Goal: Task Accomplishment & Management: Use online tool/utility

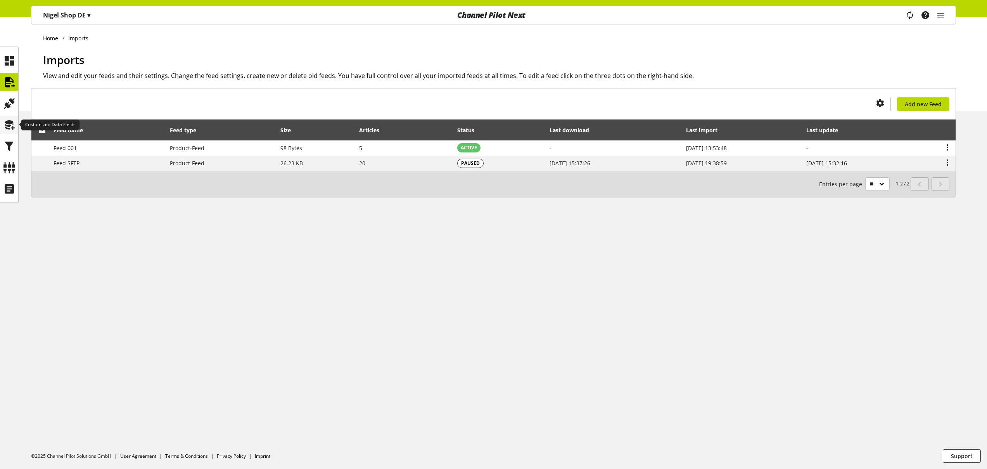
click at [9, 128] on icon at bounding box center [9, 125] width 12 height 16
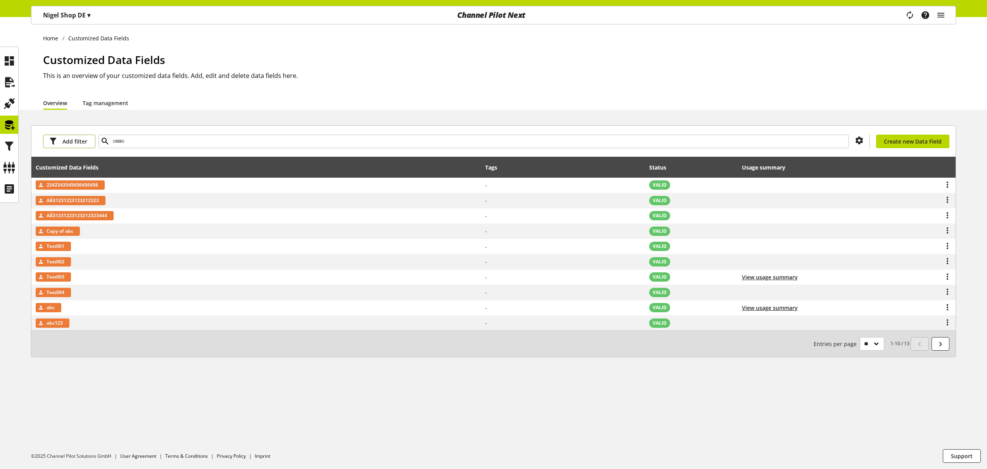
click at [85, 140] on span "Add filter" at bounding box center [74, 141] width 25 height 8
click at [164, 162] on div "Customized Data Fields" at bounding box center [256, 167] width 441 height 16
click at [166, 143] on input "text" at bounding box center [473, 142] width 750 height 14
type input "****"
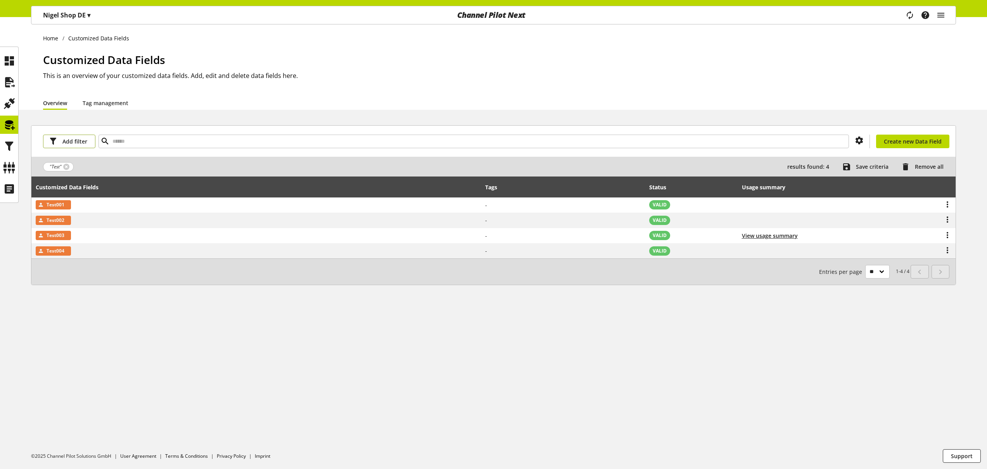
click at [88, 143] on button "Add filter" at bounding box center [69, 142] width 52 height 14
click at [79, 181] on link "Status" at bounding box center [75, 182] width 65 height 13
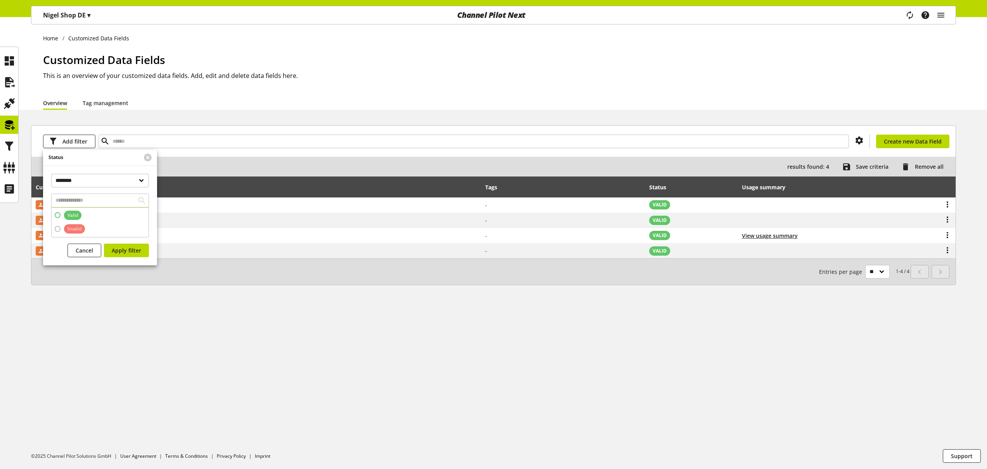
click at [60, 216] on span "Valid" at bounding box center [70, 215] width 21 height 9
click at [128, 252] on span "Apply filter" at bounding box center [126, 250] width 29 height 8
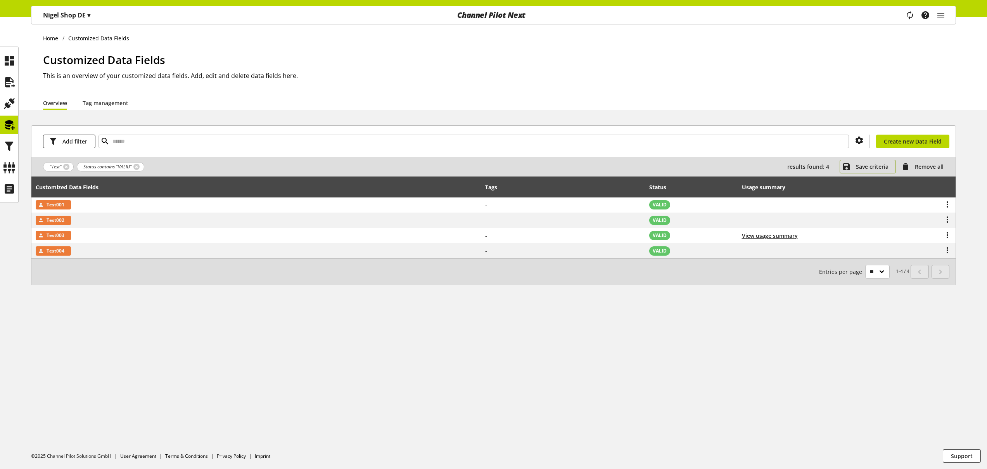
click at [867, 164] on span "Save criteria" at bounding box center [872, 166] width 33 height 8
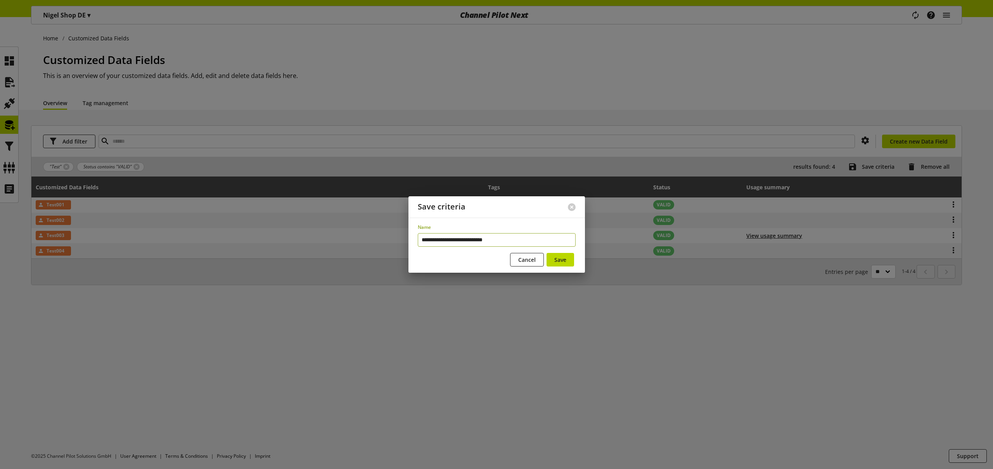
type input "**********"
click at [546, 253] on button "Save" at bounding box center [560, 260] width 28 height 14
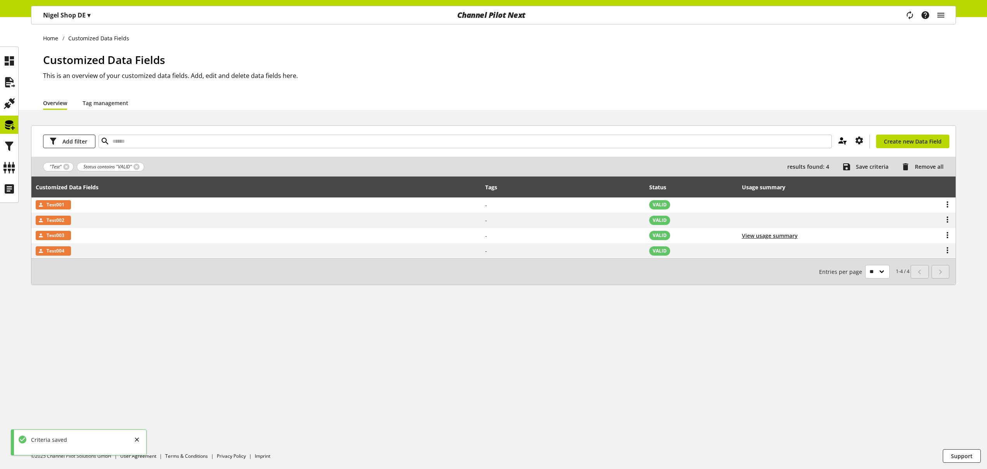
click at [845, 140] on icon at bounding box center [842, 140] width 9 height 14
click at [922, 168] on span "Remove all" at bounding box center [929, 166] width 29 height 8
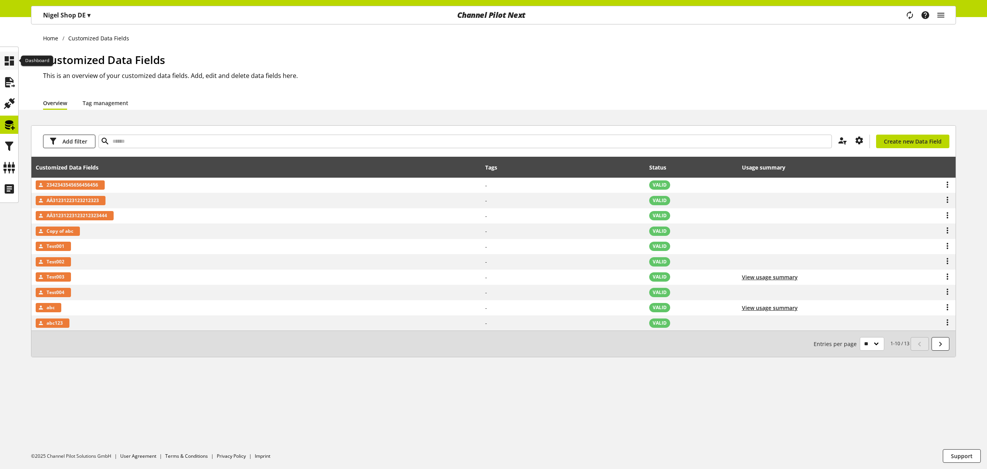
click at [14, 67] on icon at bounding box center [9, 61] width 12 height 16
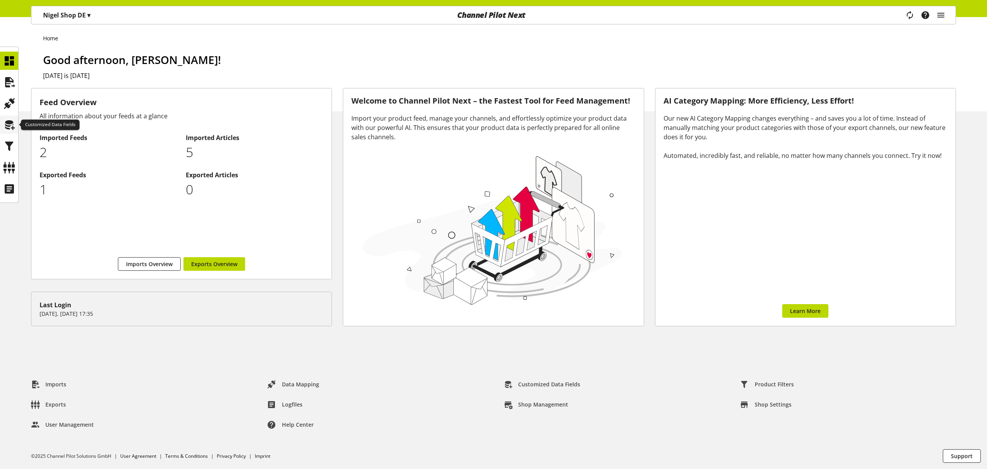
click at [5, 123] on icon at bounding box center [9, 125] width 12 height 16
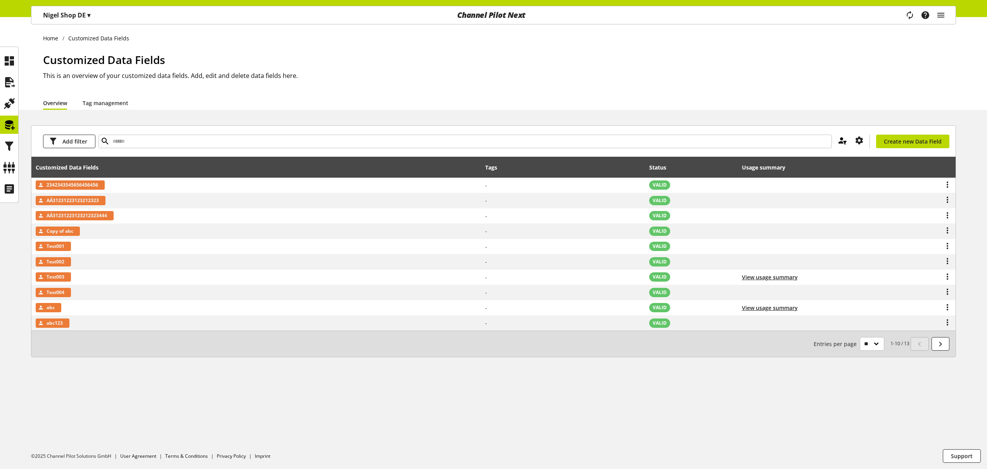
click at [841, 136] on icon at bounding box center [842, 140] width 9 height 14
click at [794, 157] on span "Test status valid filter fields" at bounding box center [795, 158] width 71 height 8
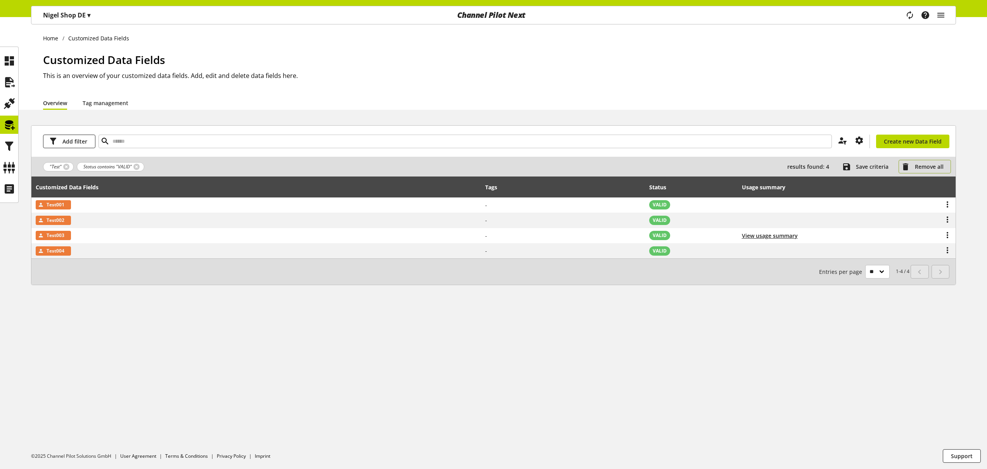
click at [927, 164] on span "Remove all" at bounding box center [929, 166] width 29 height 8
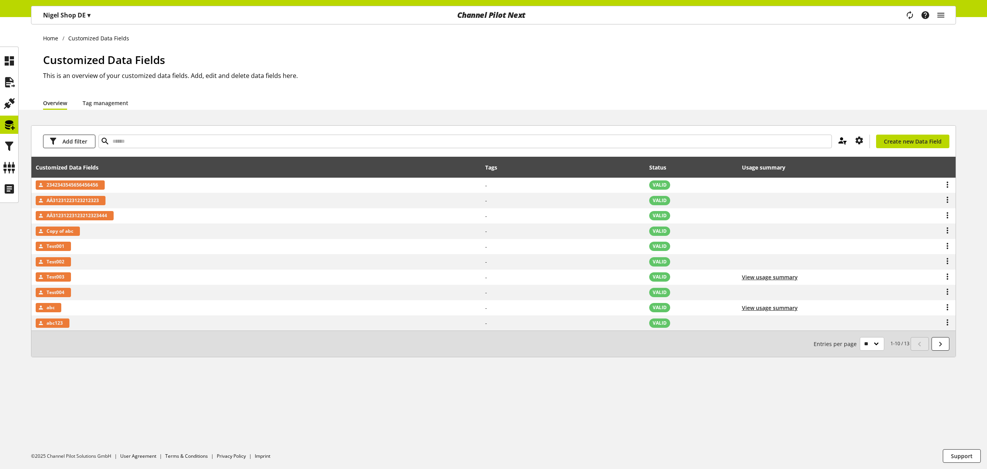
click at [841, 138] on icon at bounding box center [842, 140] width 9 height 14
click at [836, 157] on icon at bounding box center [838, 157] width 9 height 14
click at [8, 83] on icon at bounding box center [9, 82] width 12 height 16
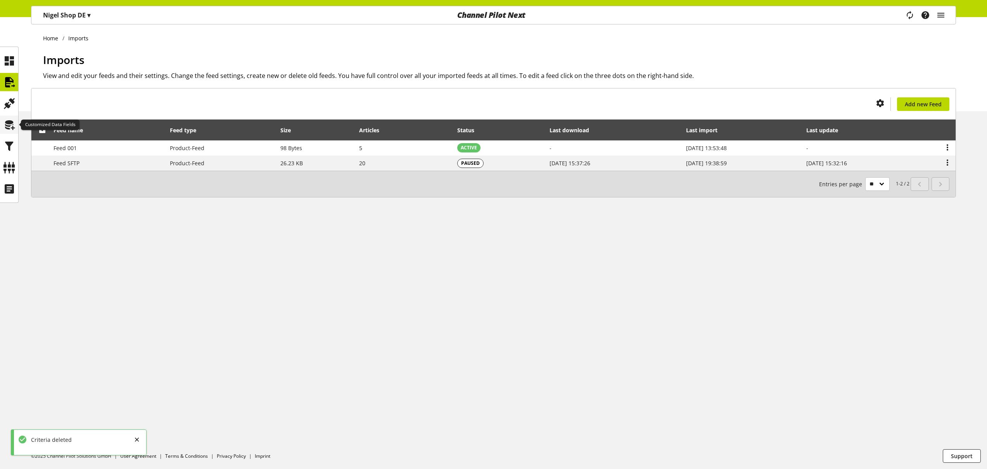
click at [12, 130] on icon at bounding box center [9, 125] width 12 height 16
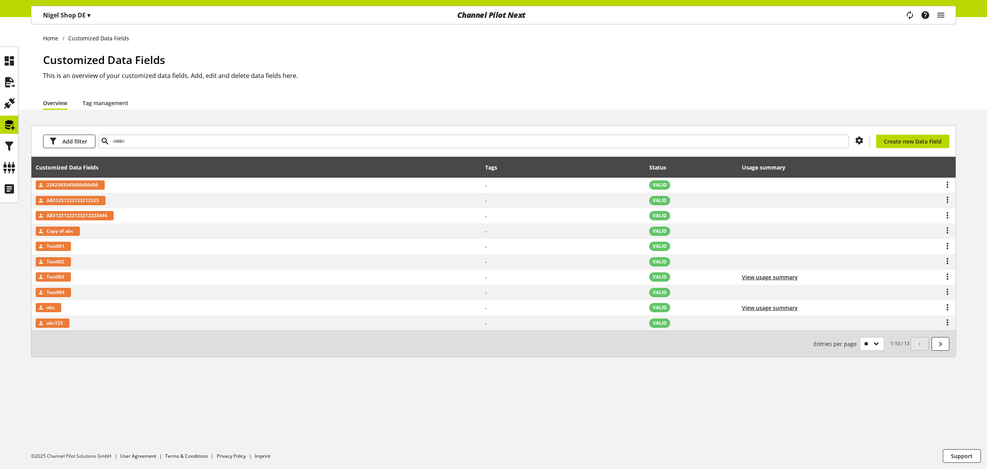
click at [556, 73] on h2 "This is an overview of your customized data fields. Add, edit and delete data f…" at bounding box center [499, 75] width 913 height 9
click at [6, 189] on icon at bounding box center [9, 189] width 12 height 16
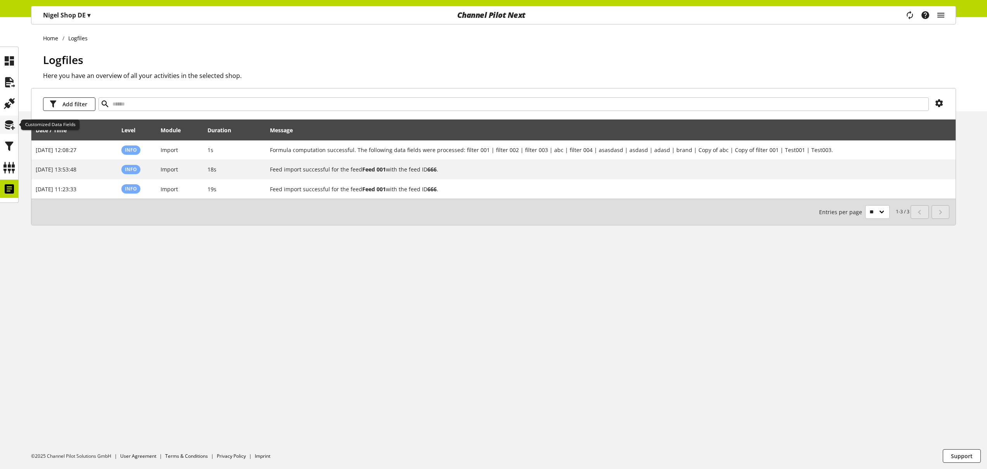
click at [12, 123] on icon at bounding box center [9, 125] width 12 height 16
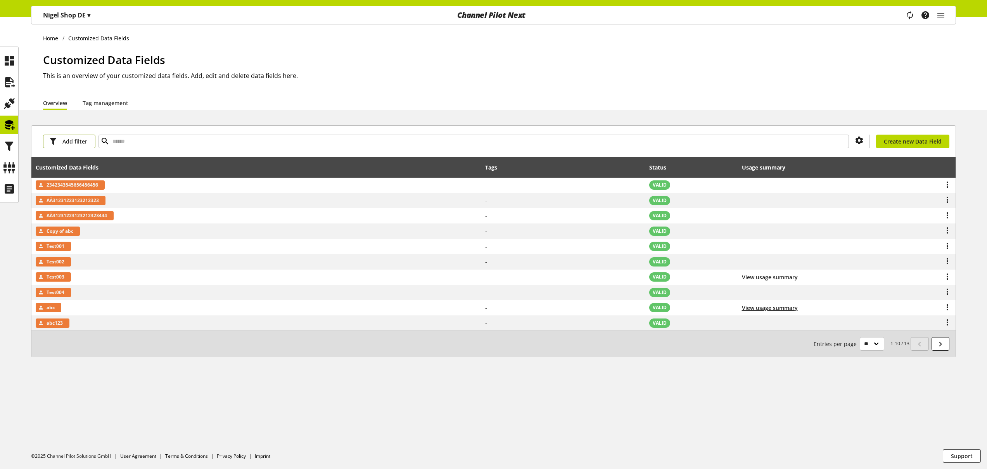
click at [81, 139] on span "Add filter" at bounding box center [74, 141] width 25 height 8
drag, startPoint x: 124, startPoint y: 147, endPoint x: 132, endPoint y: 142, distance: 9.9
click at [124, 147] on input "text" at bounding box center [473, 142] width 750 height 14
type input "****"
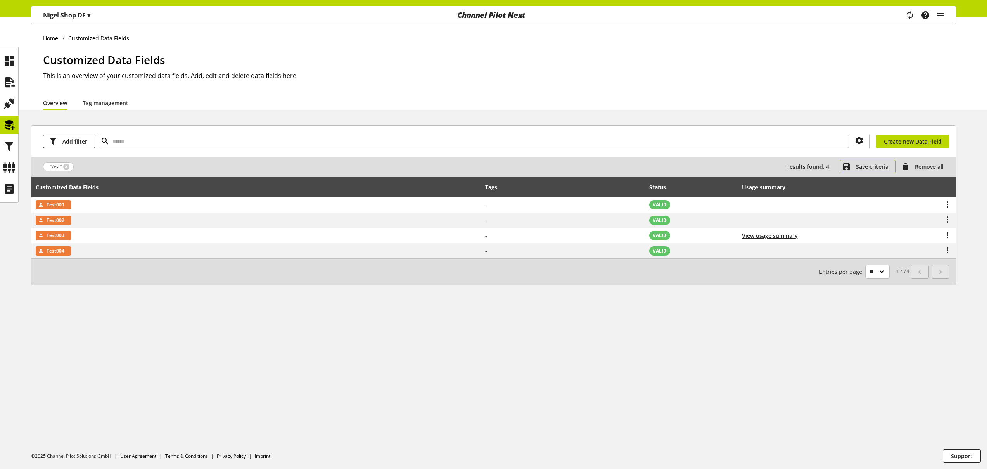
click at [854, 167] on button "Save criteria" at bounding box center [867, 167] width 56 height 14
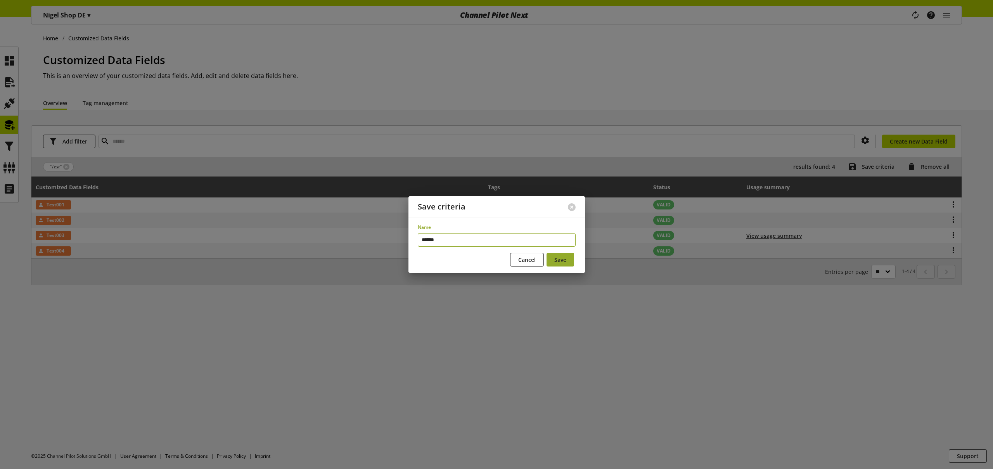
type input "******"
drag, startPoint x: 560, startPoint y: 263, endPoint x: 565, endPoint y: 259, distance: 6.0
click at [561, 263] on span "Save" at bounding box center [560, 260] width 12 height 8
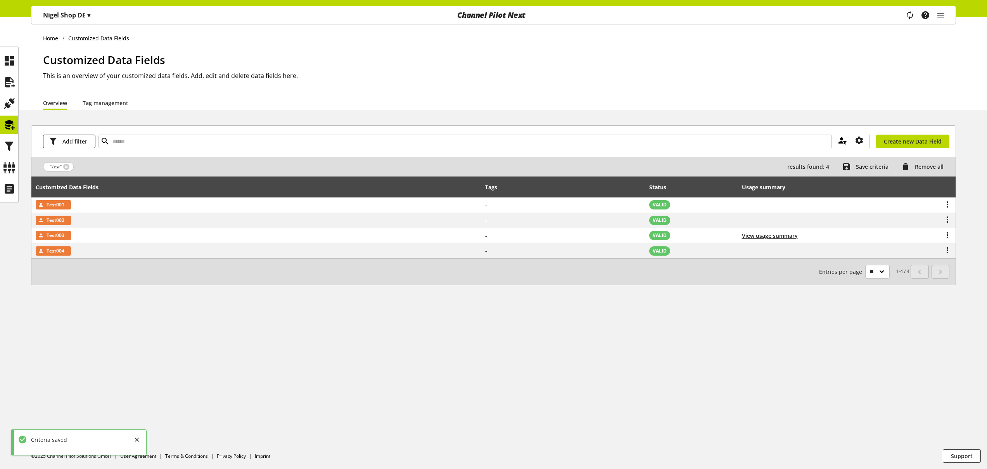
click at [842, 139] on icon at bounding box center [842, 140] width 9 height 14
click at [932, 68] on div "Customized Data Fields This is an overview of your customized data fields. Add,…" at bounding box center [499, 74] width 913 height 44
click at [941, 15] on icon "main navigation" at bounding box center [940, 15] width 9 height 14
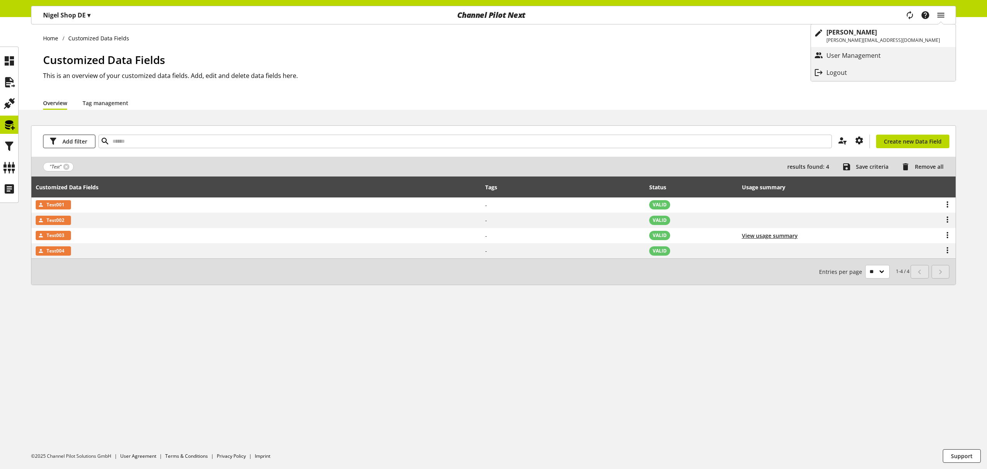
click at [804, 52] on h1 "Customized Data Fields" at bounding box center [499, 60] width 913 height 16
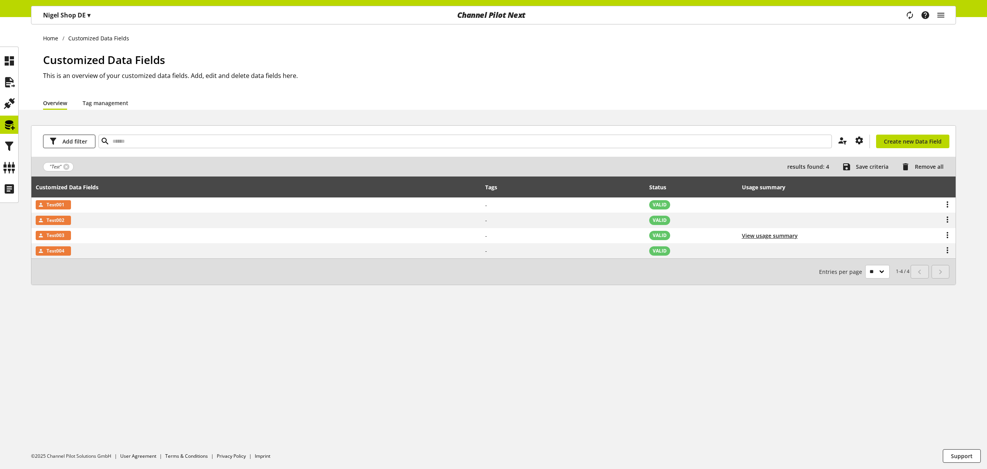
click at [81, 16] on p "Nigel Shop DE ▾" at bounding box center [66, 14] width 47 height 9
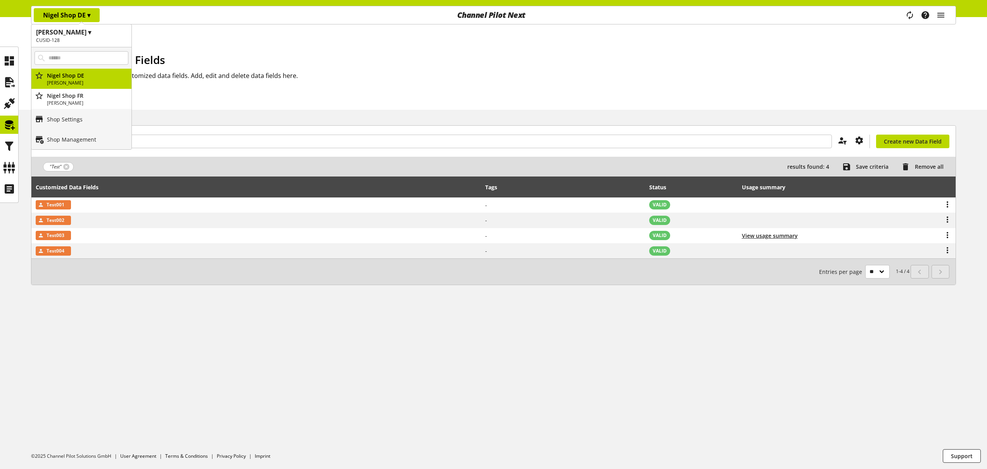
click at [382, 41] on ul "Home Customized Data Fields" at bounding box center [499, 38] width 913 height 8
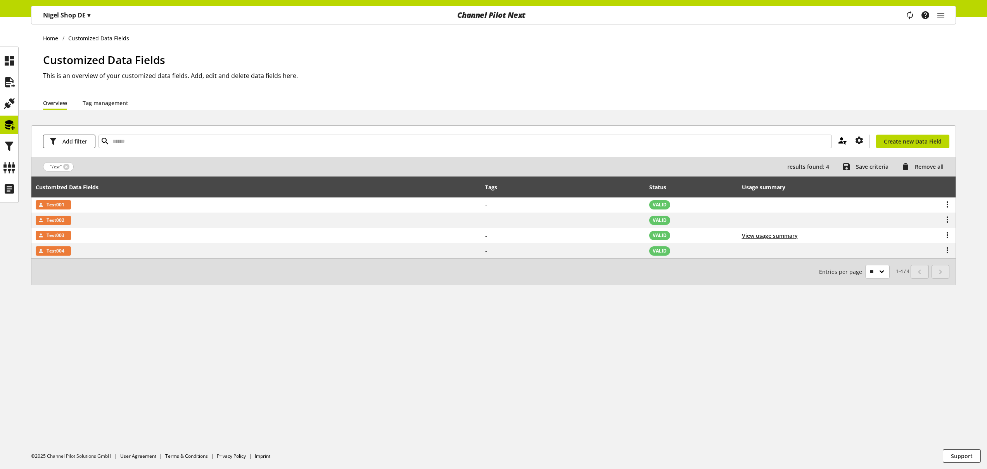
click at [843, 138] on icon at bounding box center [842, 140] width 9 height 14
click at [865, 167] on span "Save criteria" at bounding box center [872, 166] width 33 height 8
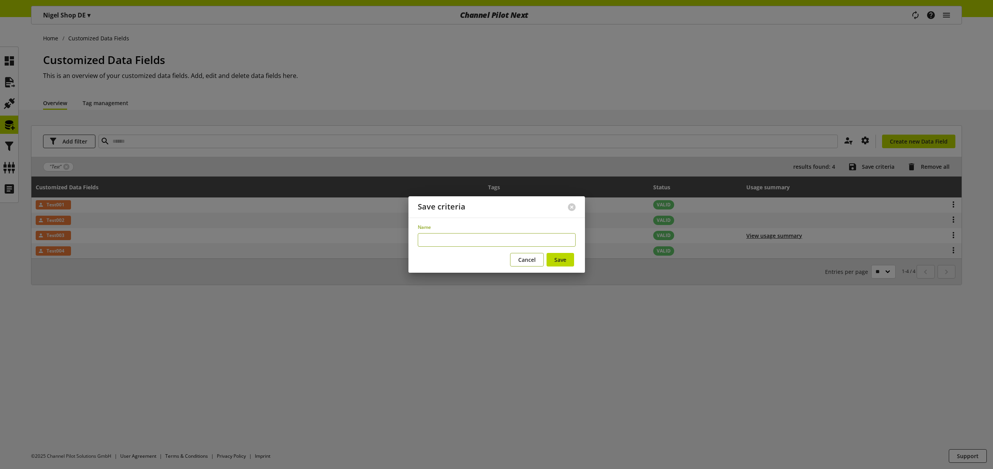
click at [523, 259] on button "Cancel" at bounding box center [527, 260] width 34 height 14
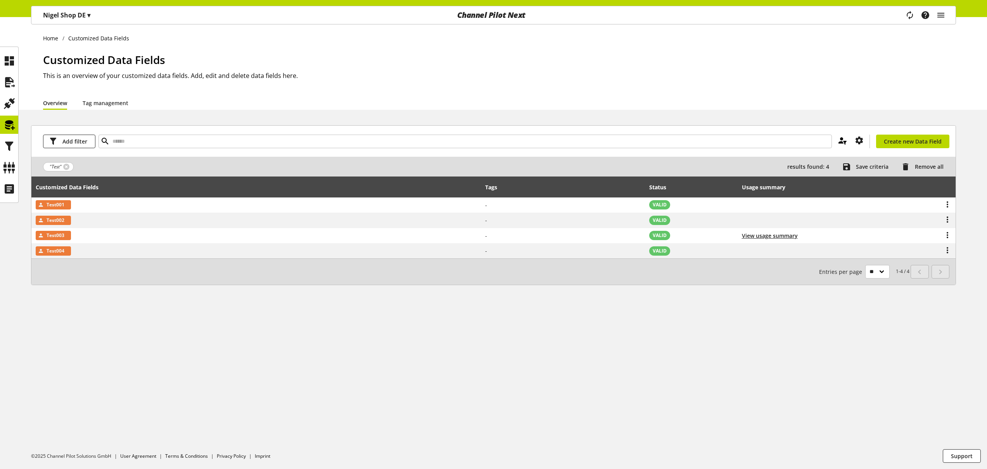
click at [846, 140] on icon at bounding box center [842, 140] width 9 height 14
click at [838, 155] on icon at bounding box center [835, 157] width 9 height 14
click at [99, 100] on link "Tag management" at bounding box center [106, 103] width 46 height 8
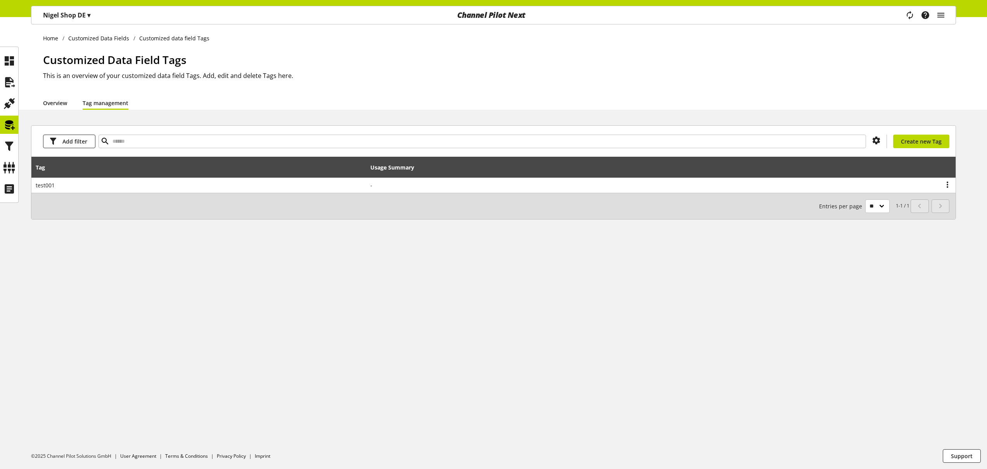
click at [59, 105] on link "Overview" at bounding box center [55, 103] width 24 height 8
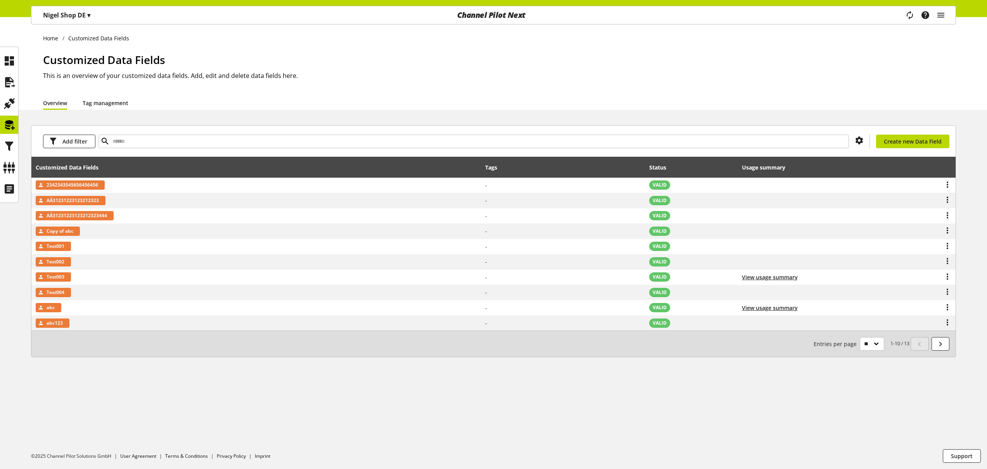
click at [119, 100] on link "Tag management" at bounding box center [106, 103] width 46 height 8
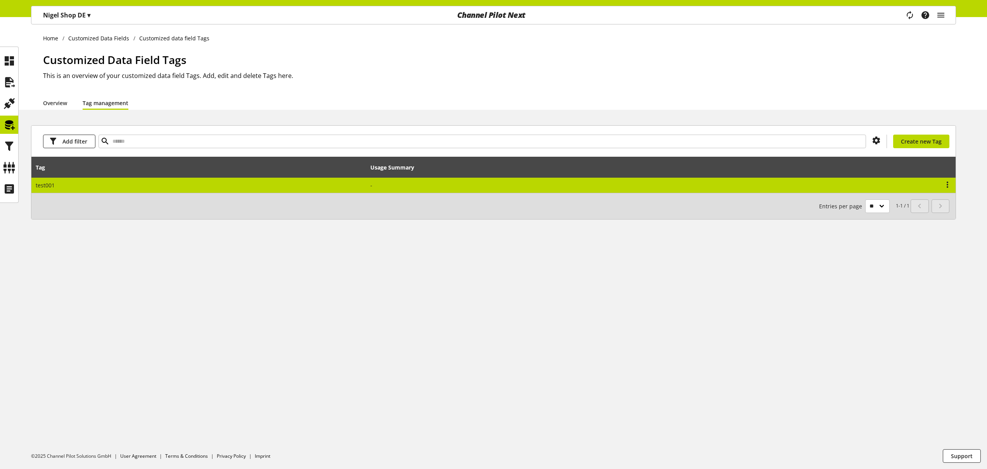
click at [439, 183] on td at bounding box center [590, 185] width 449 height 15
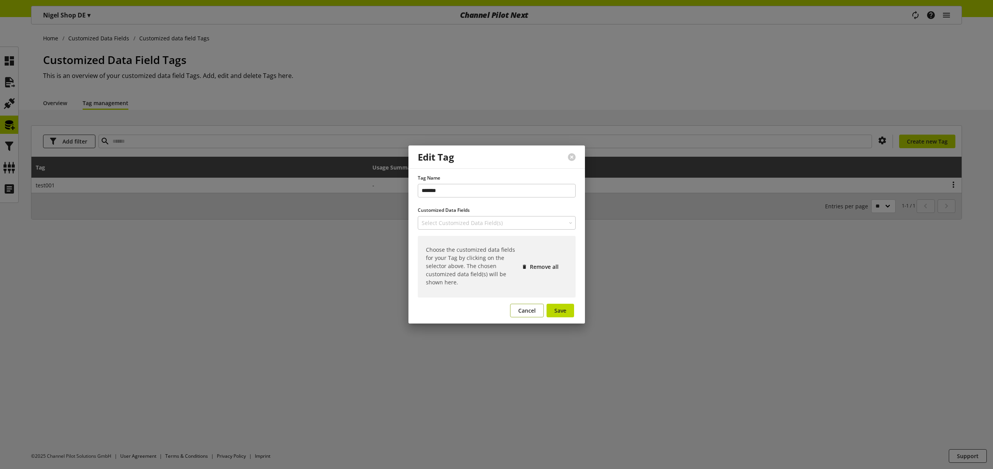
click at [525, 310] on span "Cancel" at bounding box center [526, 310] width 17 height 8
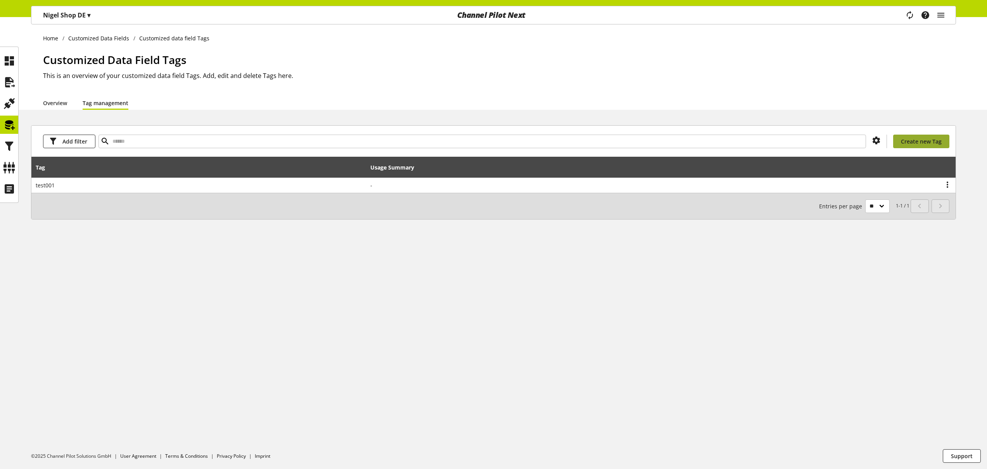
click at [916, 144] on span "Create new Tag" at bounding box center [921, 141] width 41 height 8
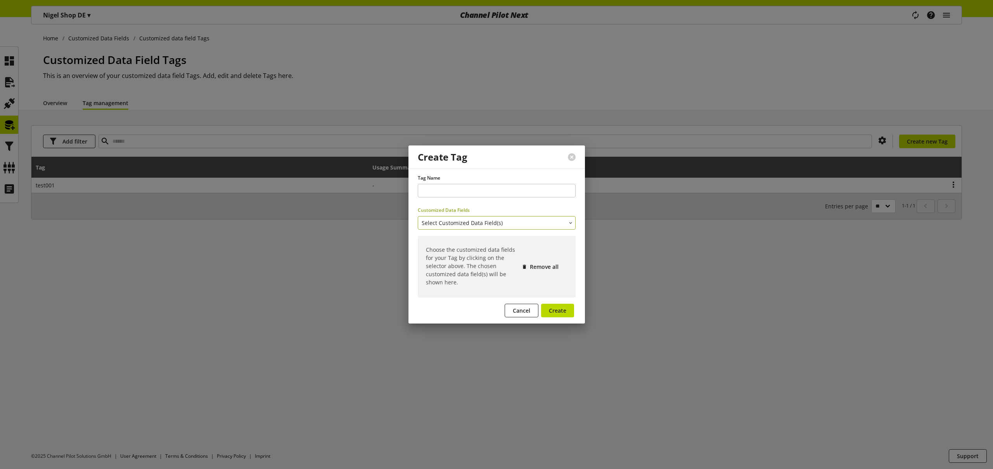
click at [485, 226] on span "Select Customized Data Field(s)" at bounding box center [461, 223] width 81 height 8
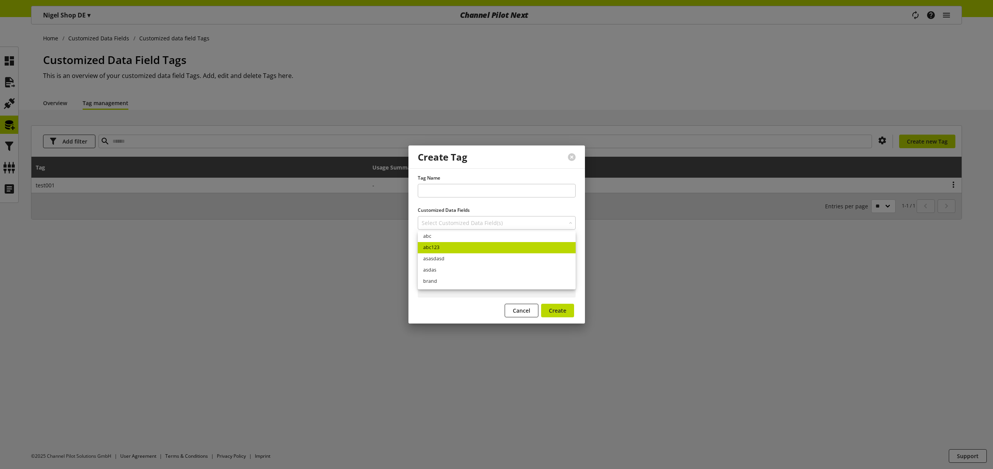
click at [446, 247] on link "abc123" at bounding box center [497, 247] width 158 height 11
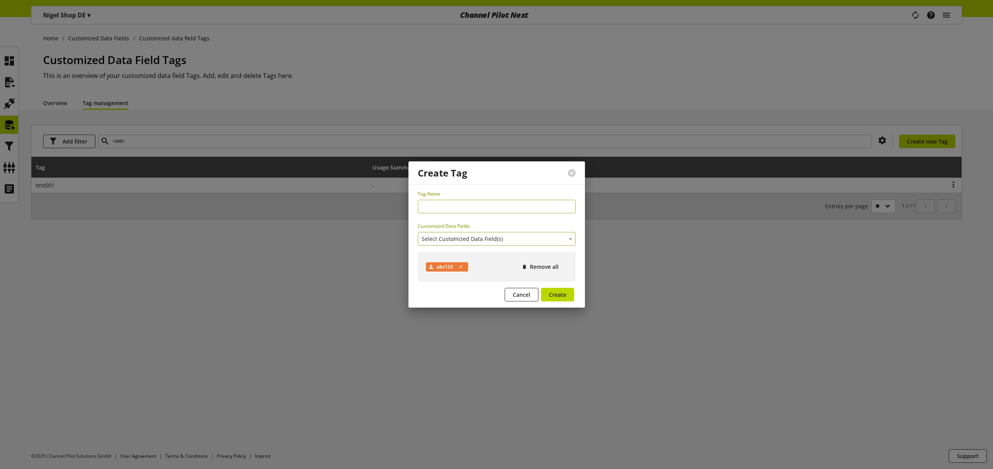
click at [476, 238] on span "Select Customized Data Field(s)" at bounding box center [461, 239] width 81 height 8
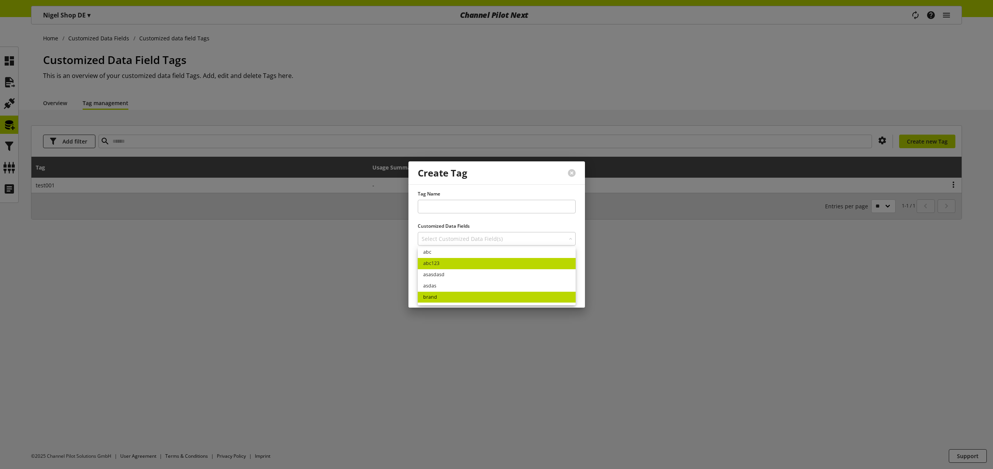
click at [454, 293] on link "brand" at bounding box center [497, 297] width 158 height 11
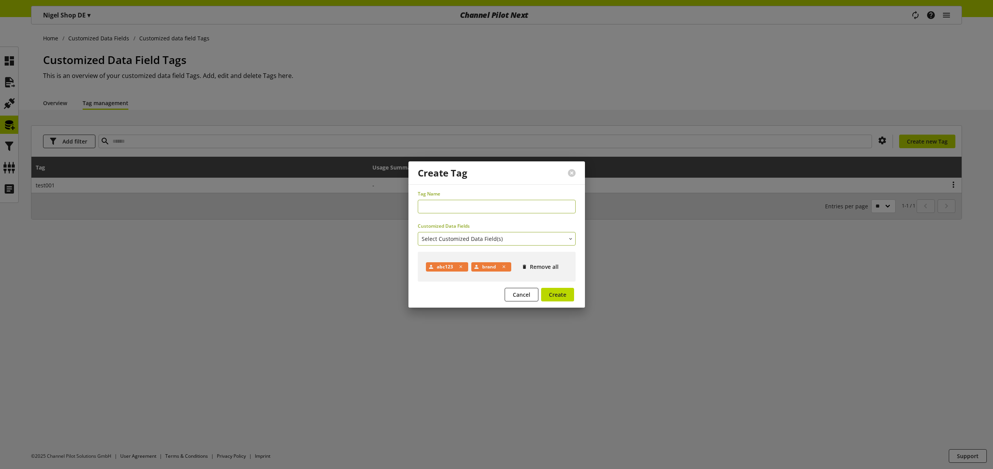
click at [468, 237] on span "Select Customized Data Field(s)" at bounding box center [461, 239] width 81 height 8
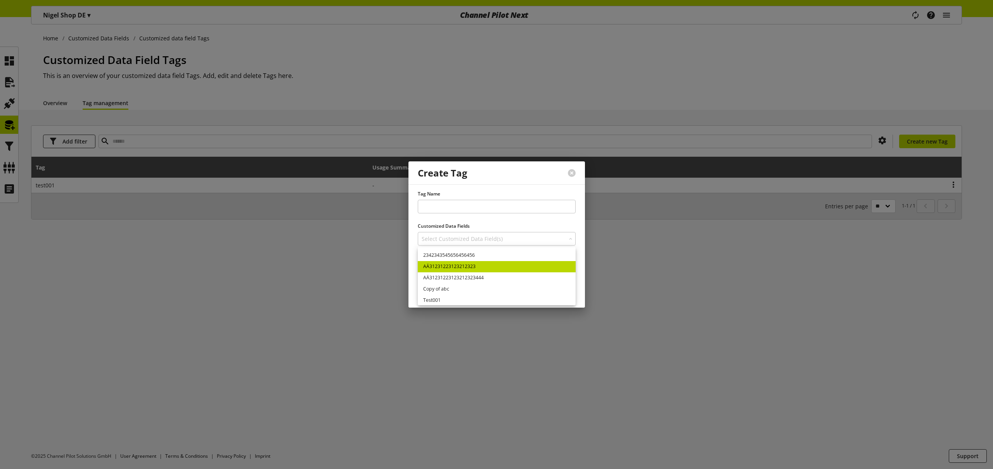
click at [473, 267] on link "AÄ31231223123212323" at bounding box center [497, 266] width 158 height 11
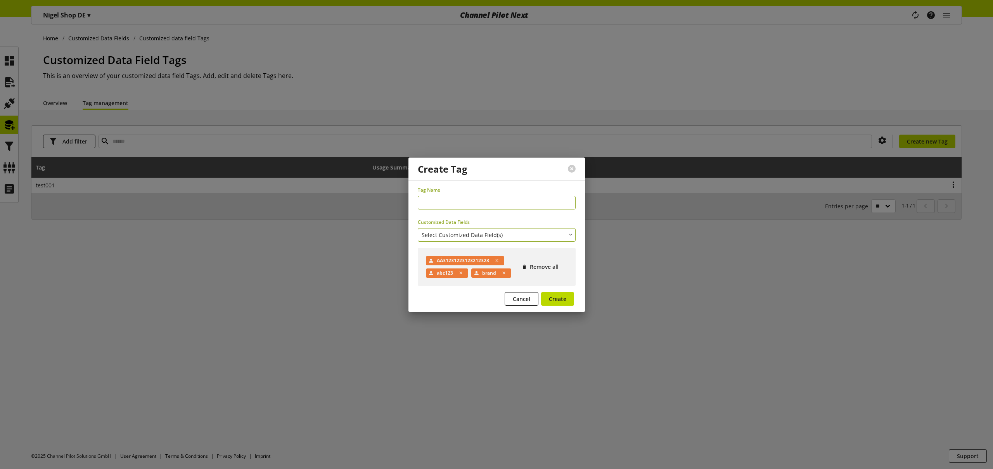
click at [488, 235] on span "Select Customized Data Field(s)" at bounding box center [461, 235] width 81 height 8
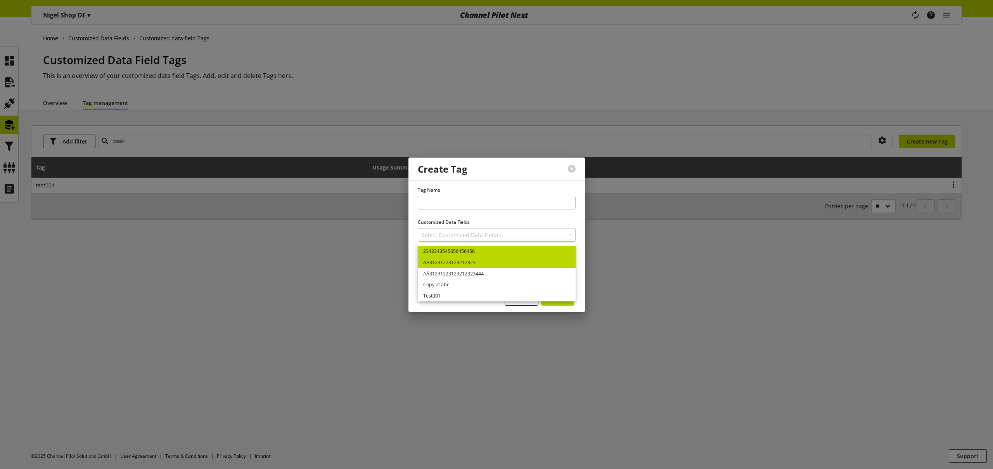
click at [482, 254] on link "2342343545656456456" at bounding box center [497, 251] width 158 height 11
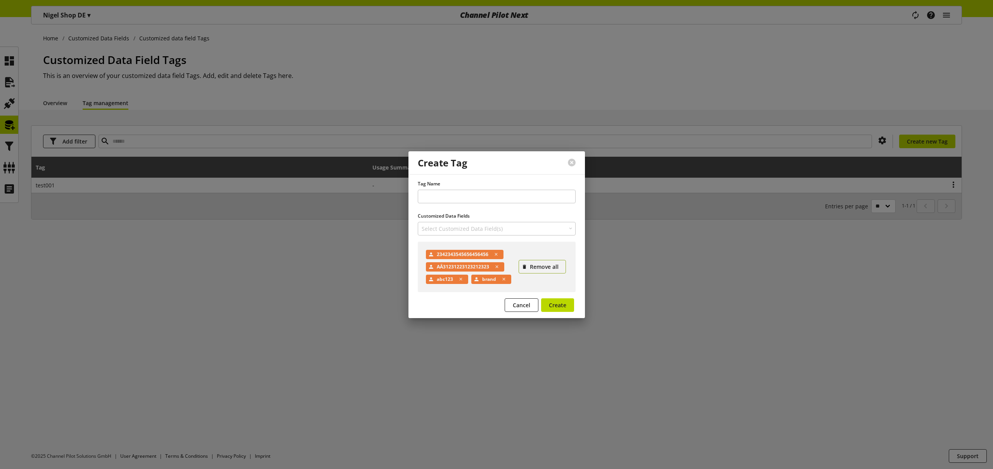
click at [549, 268] on span "Remove all" at bounding box center [544, 267] width 29 height 8
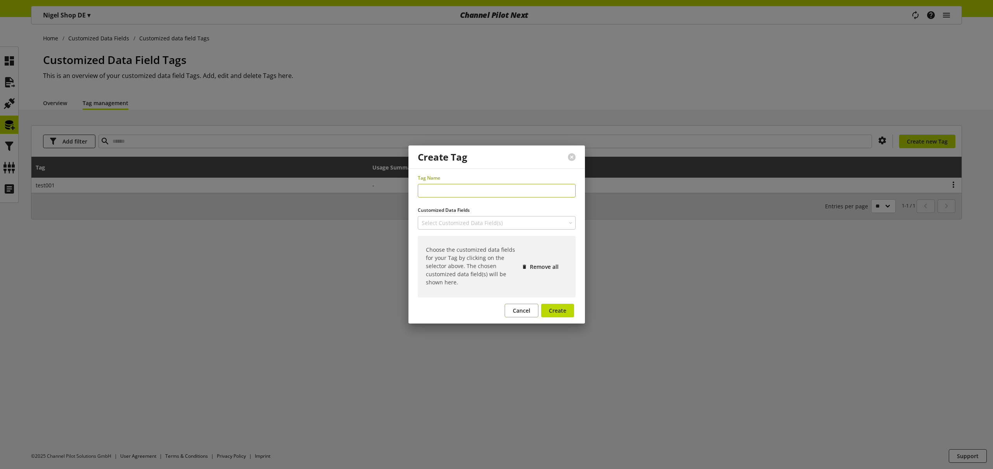
click at [522, 304] on button "Cancel" at bounding box center [521, 311] width 34 height 14
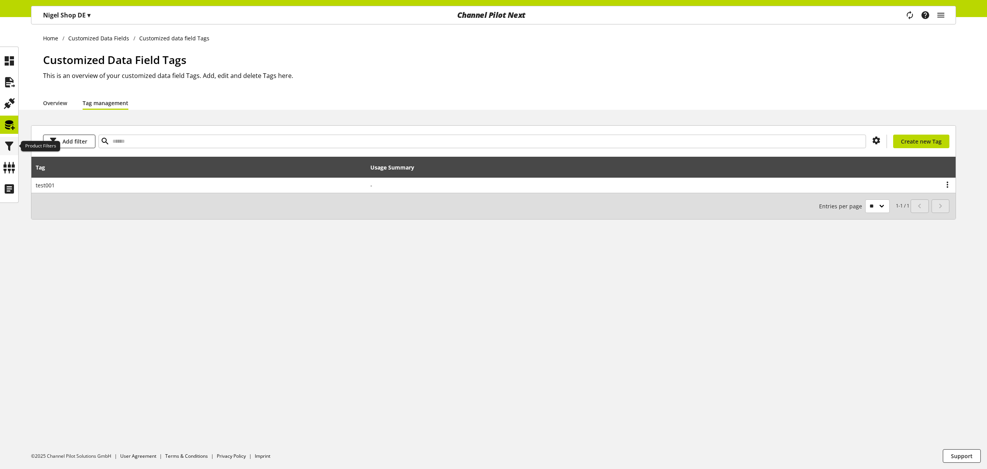
click at [11, 142] on icon at bounding box center [9, 146] width 12 height 16
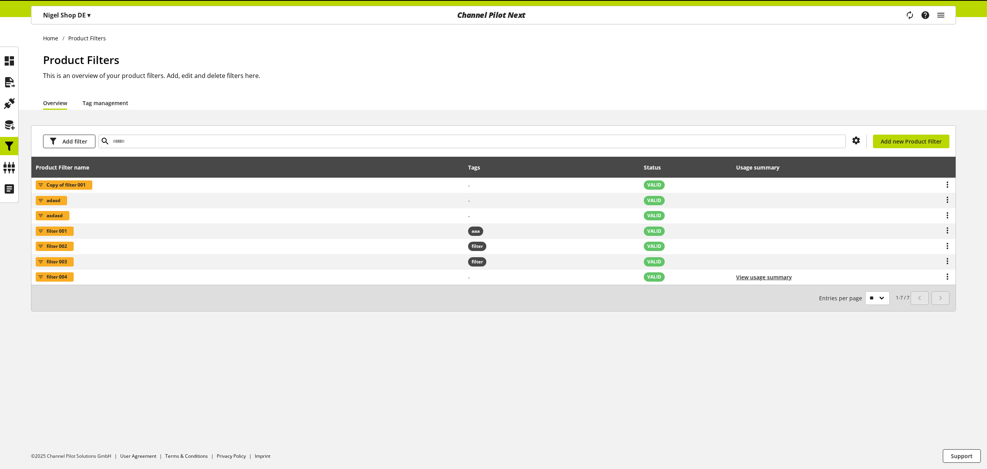
click at [98, 104] on link "Tag management" at bounding box center [106, 103] width 46 height 8
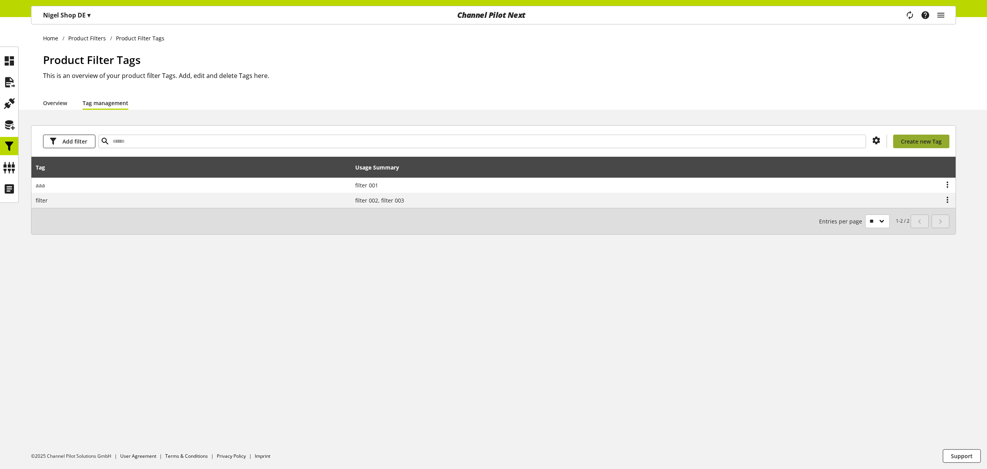
click at [912, 143] on span "Create new Tag" at bounding box center [921, 141] width 41 height 8
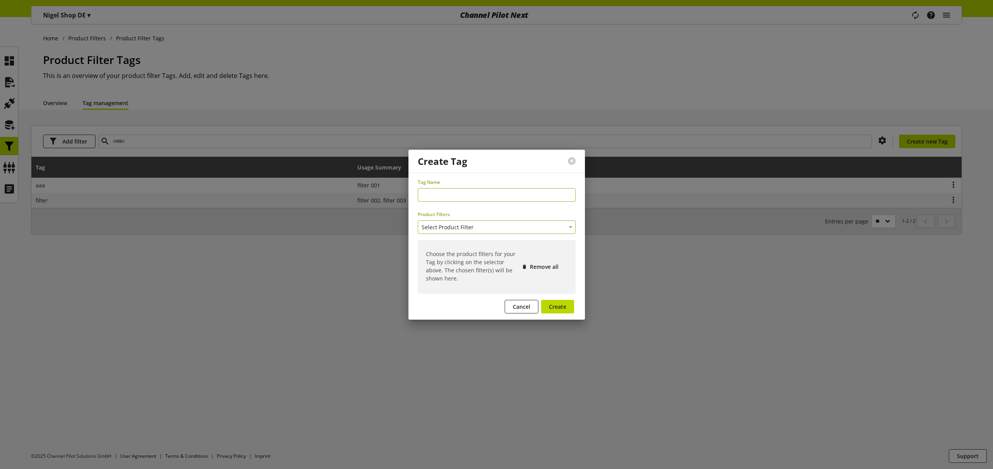
click at [472, 227] on button "Select Product Filter" at bounding box center [497, 227] width 158 height 14
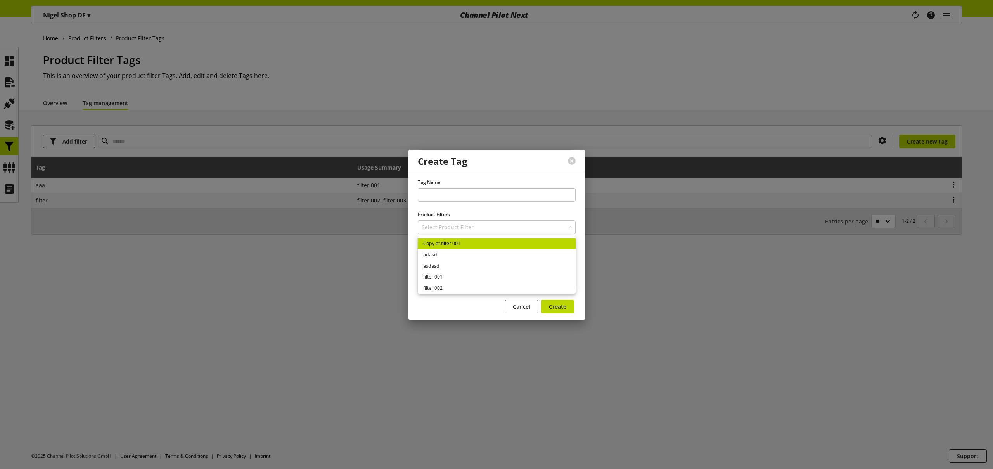
click at [452, 248] on link "Copy of filter 001" at bounding box center [497, 243] width 158 height 11
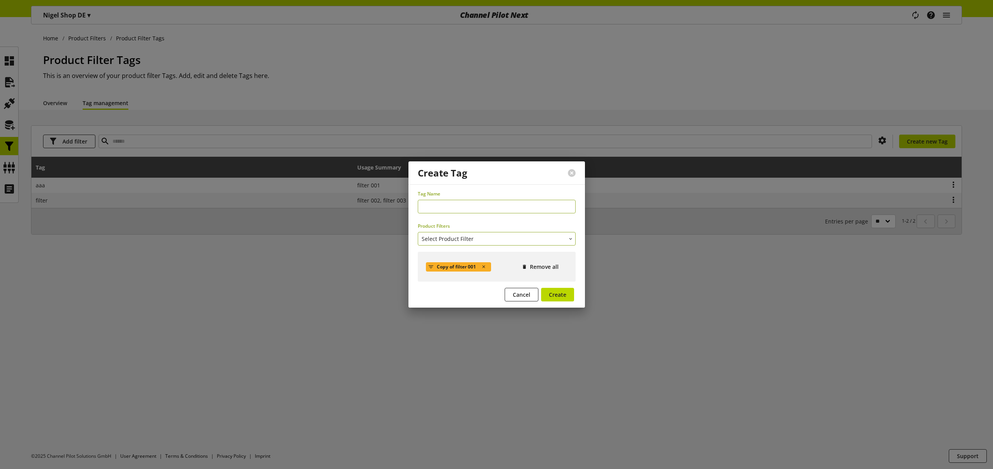
drag, startPoint x: 472, startPoint y: 234, endPoint x: 470, endPoint y: 244, distance: 9.6
click at [472, 234] on button "Select Product Filter" at bounding box center [497, 239] width 158 height 14
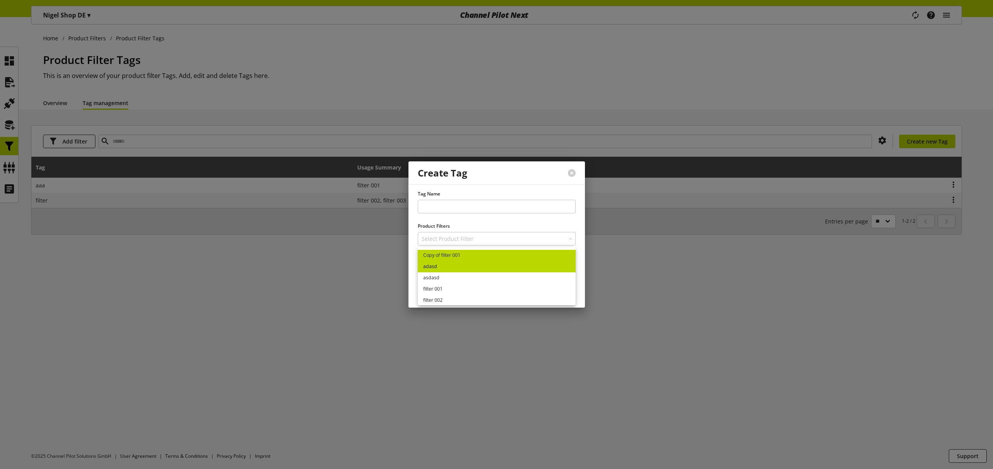
click at [457, 269] on link "adasd" at bounding box center [497, 266] width 158 height 11
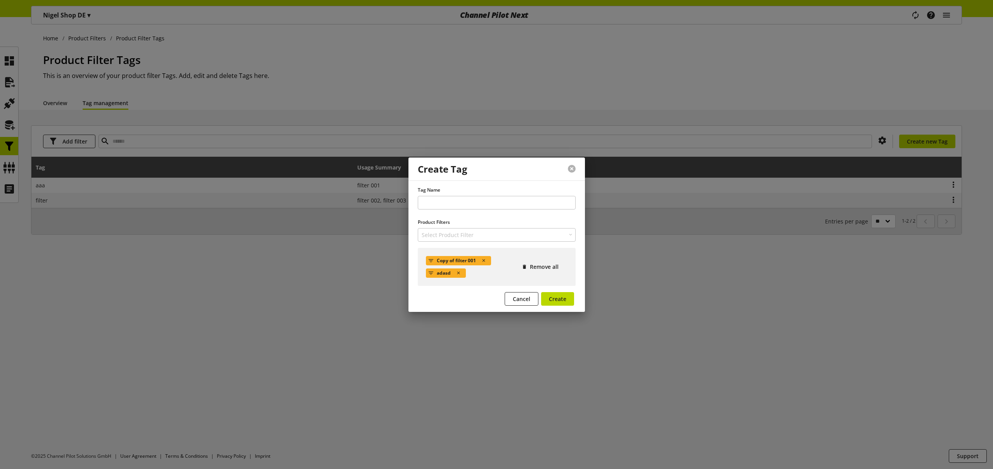
drag, startPoint x: 570, startPoint y: 171, endPoint x: 556, endPoint y: 173, distance: 14.6
click at [571, 170] on button at bounding box center [572, 169] width 8 height 8
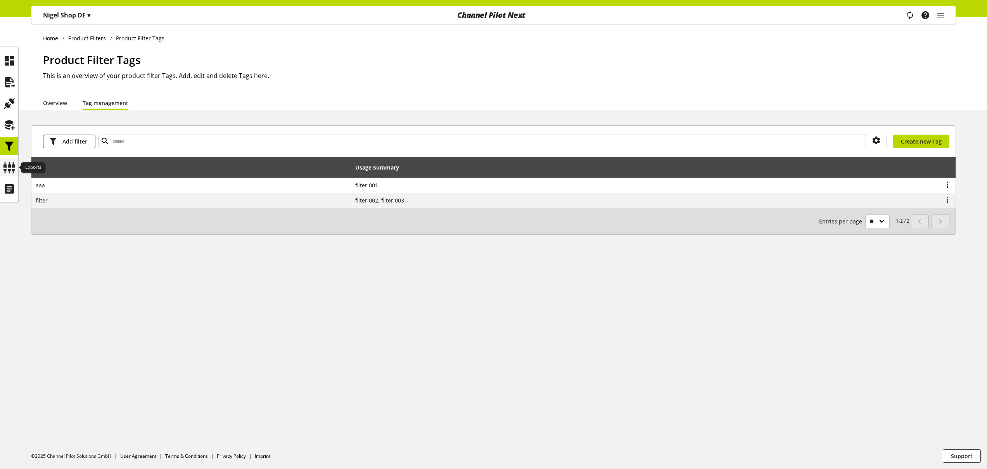
click at [7, 171] on icon at bounding box center [9, 168] width 12 height 16
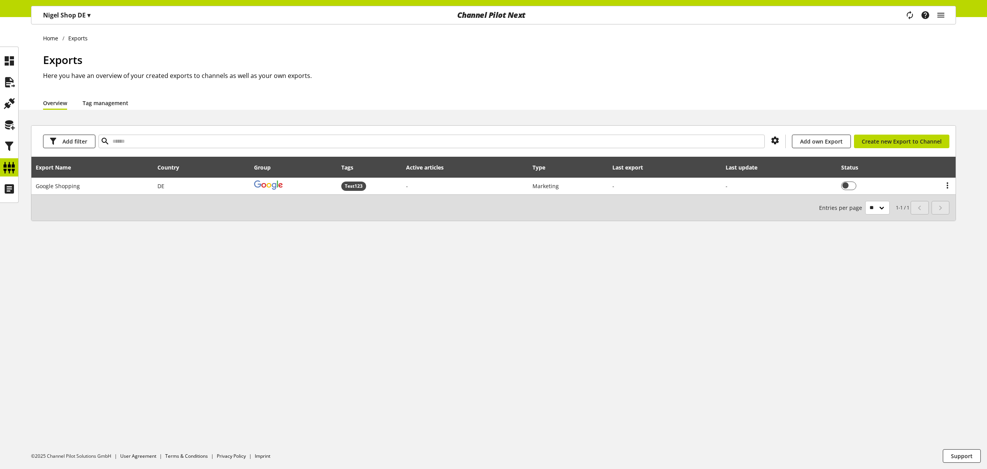
click at [114, 102] on link "Tag management" at bounding box center [106, 103] width 46 height 8
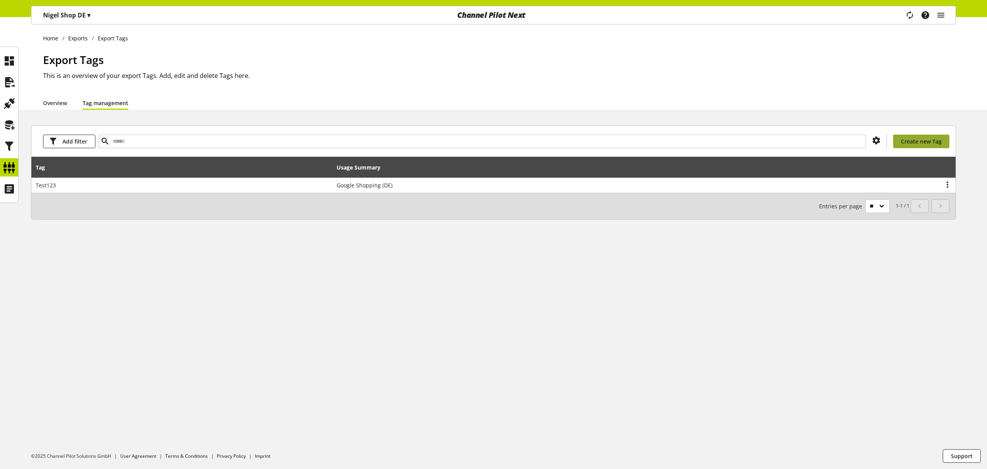
click at [915, 141] on span "Create new Tag" at bounding box center [921, 141] width 41 height 8
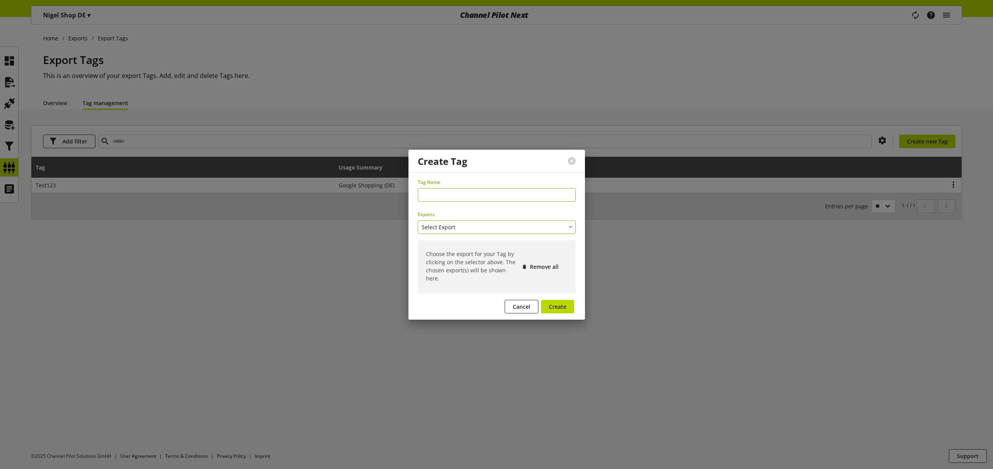
drag, startPoint x: 497, startPoint y: 224, endPoint x: 459, endPoint y: 242, distance: 41.5
click at [497, 225] on button "Select Export" at bounding box center [497, 227] width 158 height 14
click at [452, 243] on link "Google Shopping (DE)" at bounding box center [497, 243] width 158 height 11
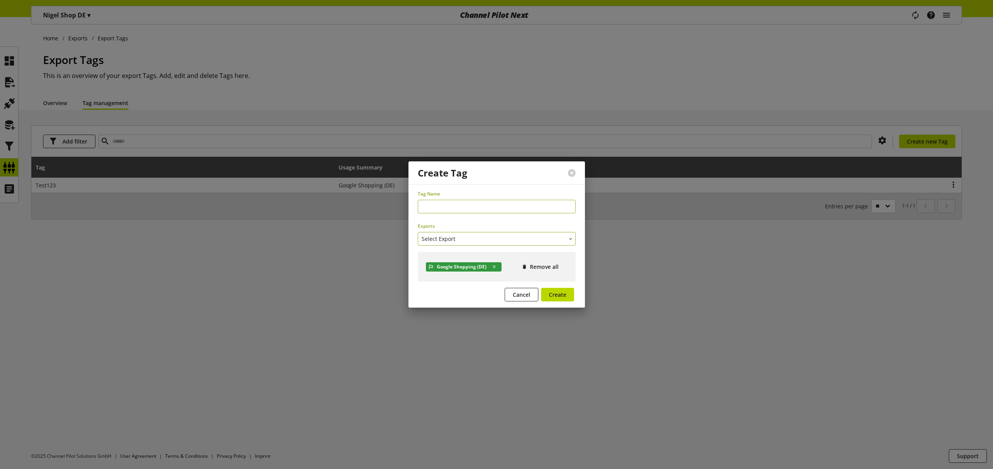
click at [461, 237] on button "Select Export" at bounding box center [497, 239] width 158 height 14
click at [471, 224] on span "Exports" at bounding box center [497, 226] width 158 height 7
click at [541, 264] on span "Remove all" at bounding box center [544, 267] width 29 height 8
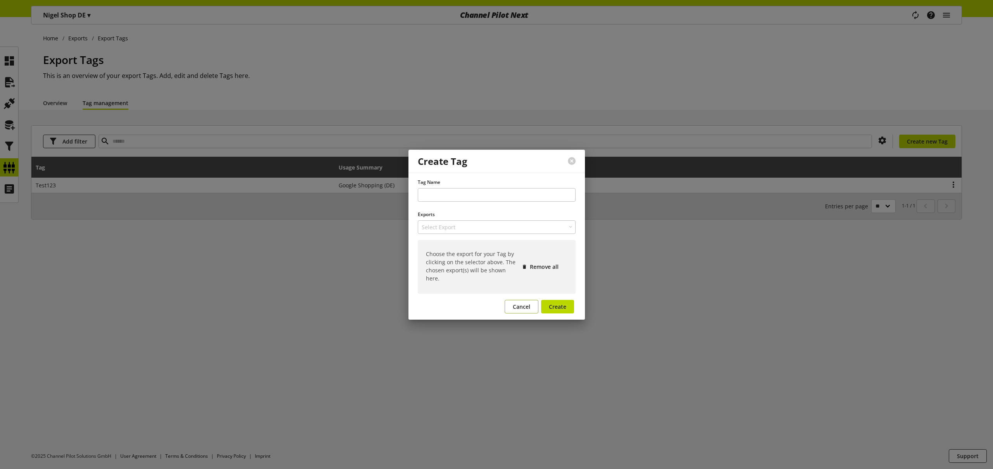
drag, startPoint x: 518, startPoint y: 305, endPoint x: 349, endPoint y: 257, distance: 175.5
click at [518, 305] on span "Cancel" at bounding box center [521, 306] width 17 height 8
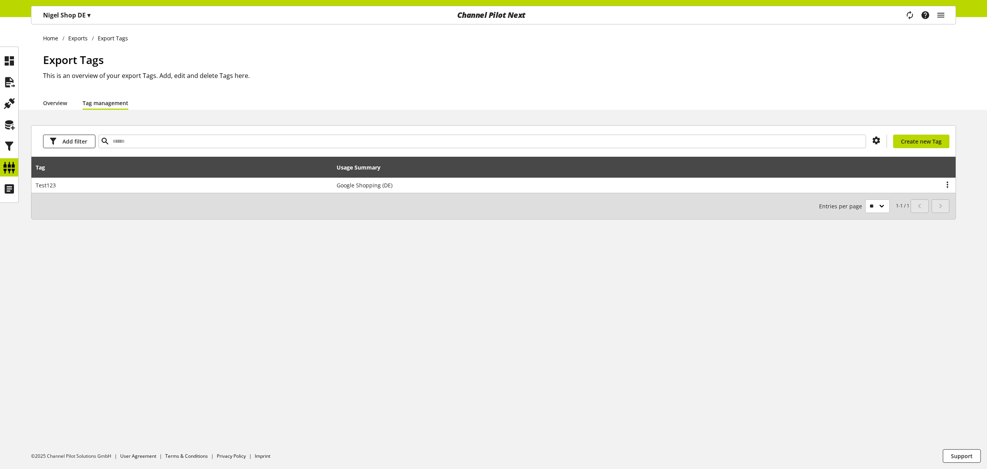
click at [338, 257] on div "Home Exports Export Tags Export Tags This is an overview of your export Tags. A…" at bounding box center [493, 243] width 987 height 452
click at [16, 83] on div at bounding box center [9, 82] width 18 height 18
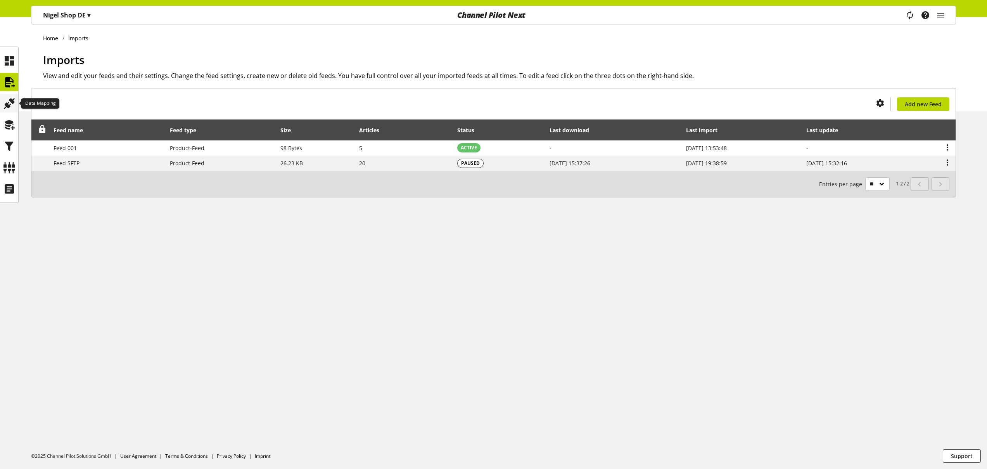
click at [15, 102] on icon at bounding box center [9, 104] width 12 height 16
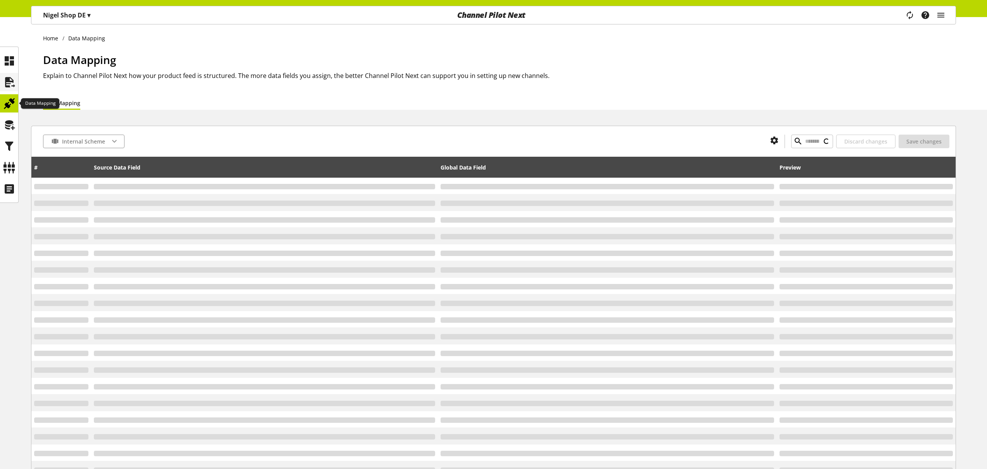
type input "*"
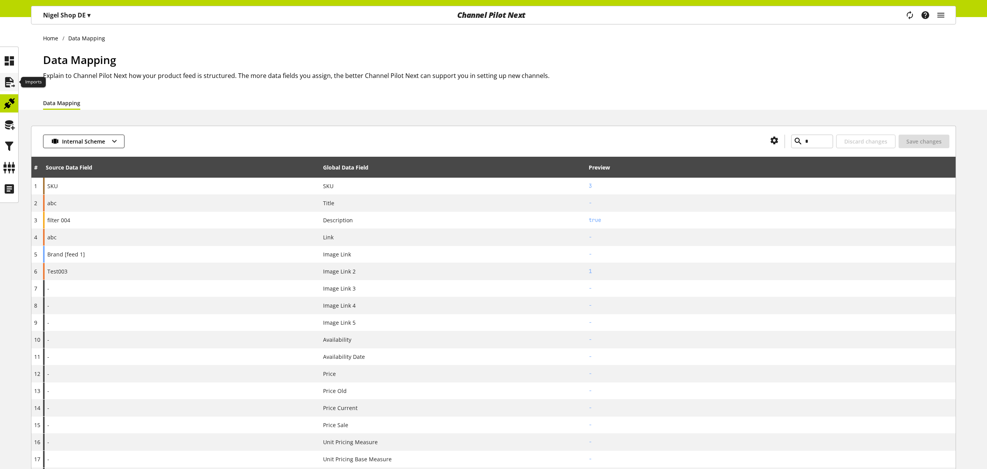
click at [7, 78] on icon at bounding box center [9, 82] width 12 height 16
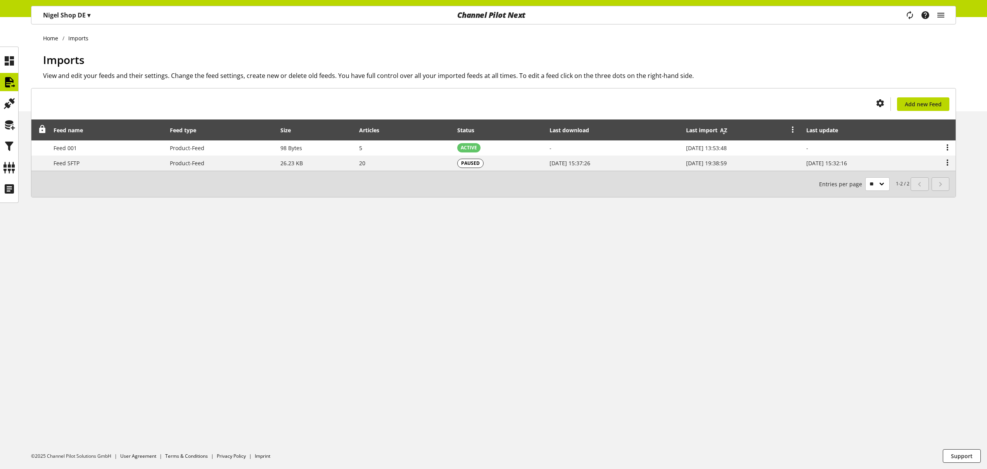
click at [719, 131] on icon at bounding box center [723, 130] width 9 height 14
click at [591, 132] on icon at bounding box center [595, 130] width 9 height 14
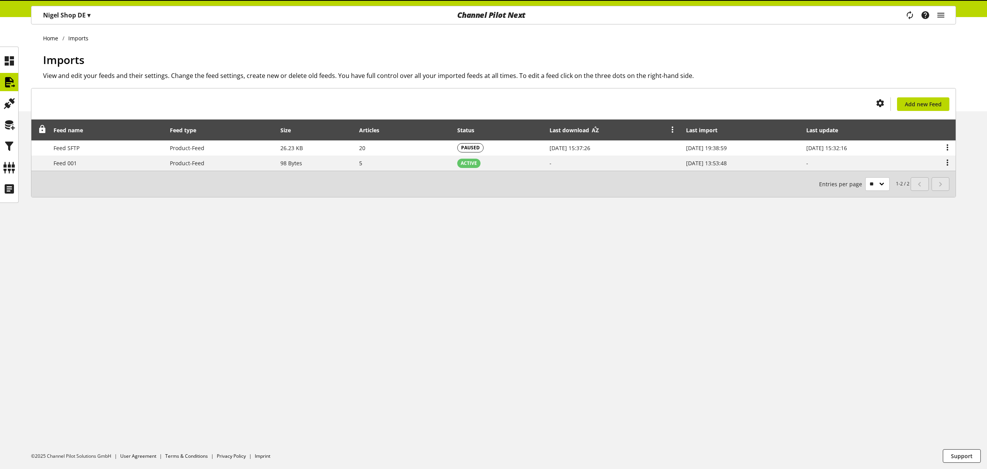
click at [591, 132] on icon at bounding box center [595, 130] width 9 height 14
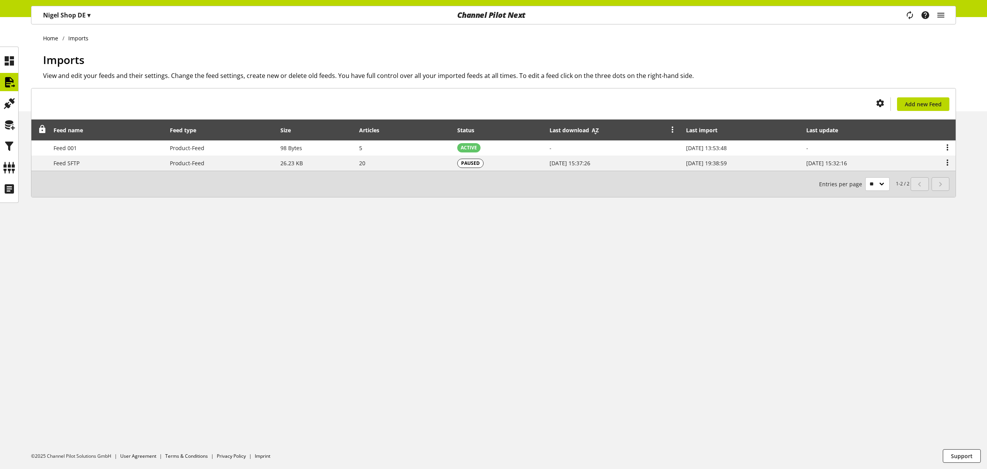
click at [591, 132] on icon at bounding box center [595, 130] width 9 height 14
click at [9, 65] on icon at bounding box center [9, 61] width 12 height 16
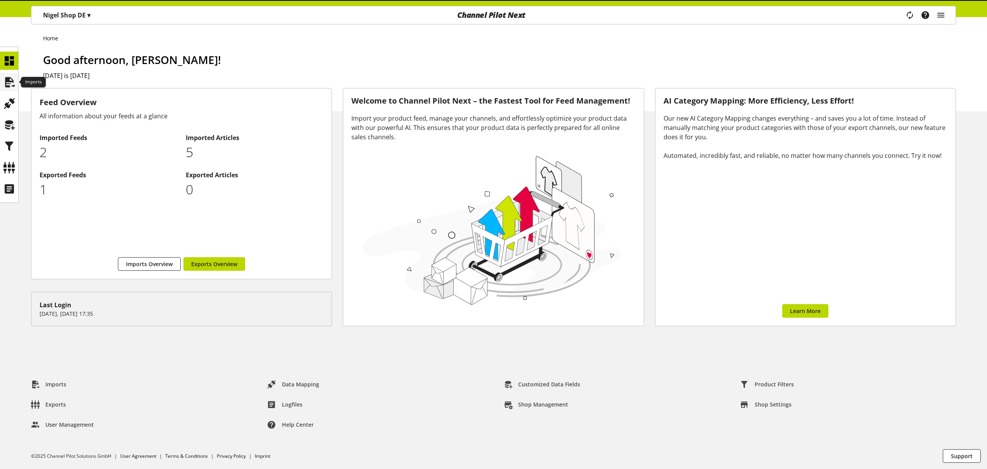
click at [10, 78] on icon at bounding box center [9, 82] width 12 height 16
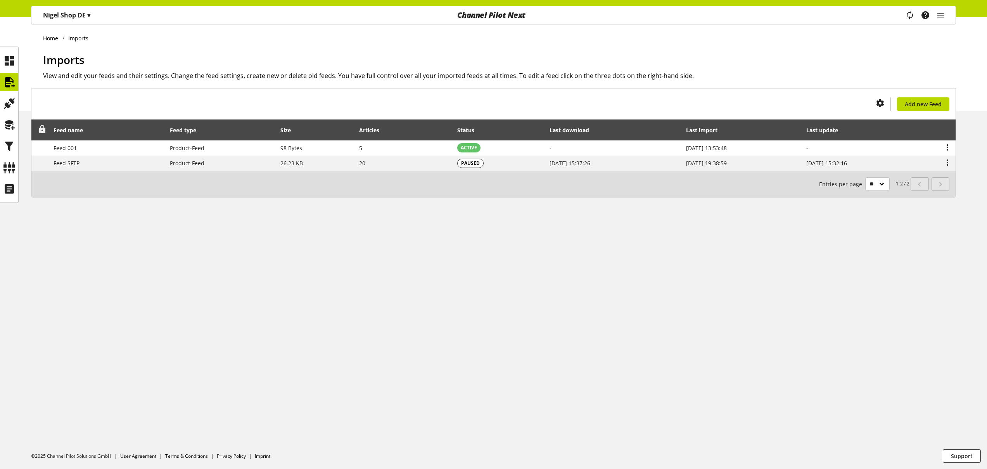
click at [39, 129] on icon at bounding box center [42, 129] width 9 height 14
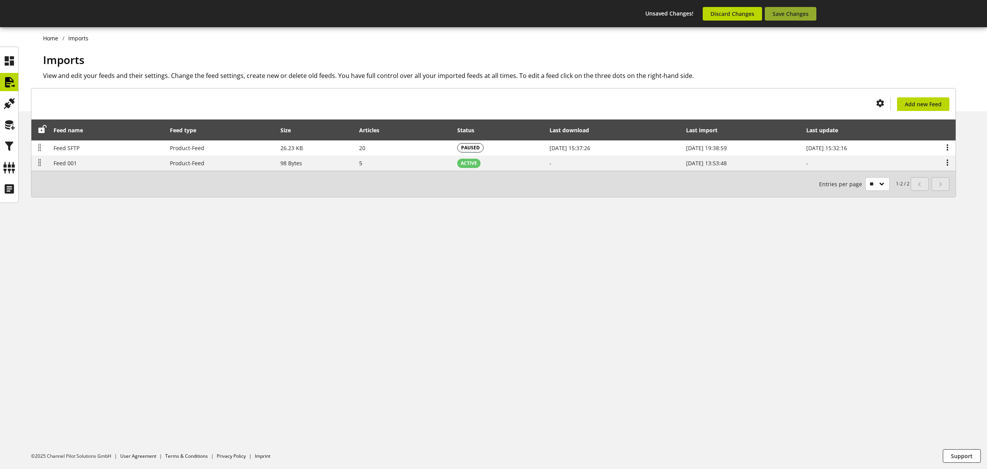
click at [796, 12] on span "Save Changes" at bounding box center [790, 14] width 36 height 8
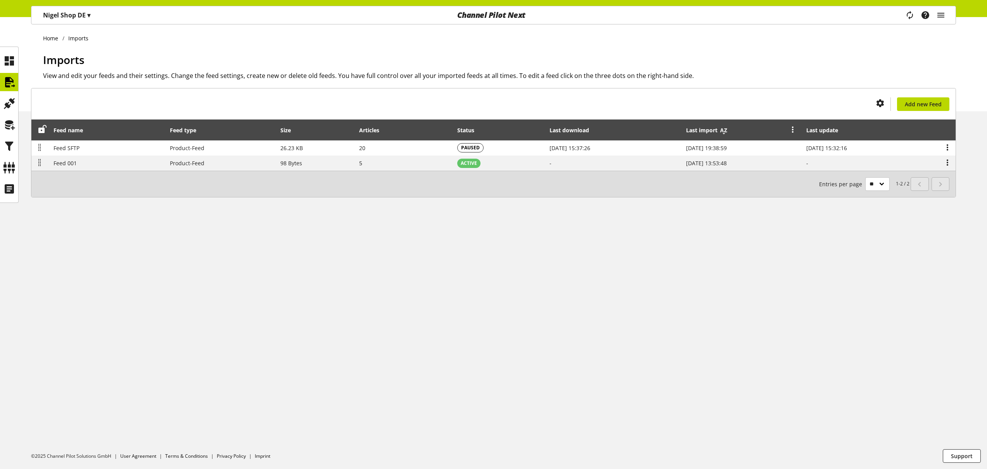
click at [719, 130] on icon at bounding box center [723, 130] width 9 height 14
click at [7, 58] on icon at bounding box center [9, 61] width 12 height 16
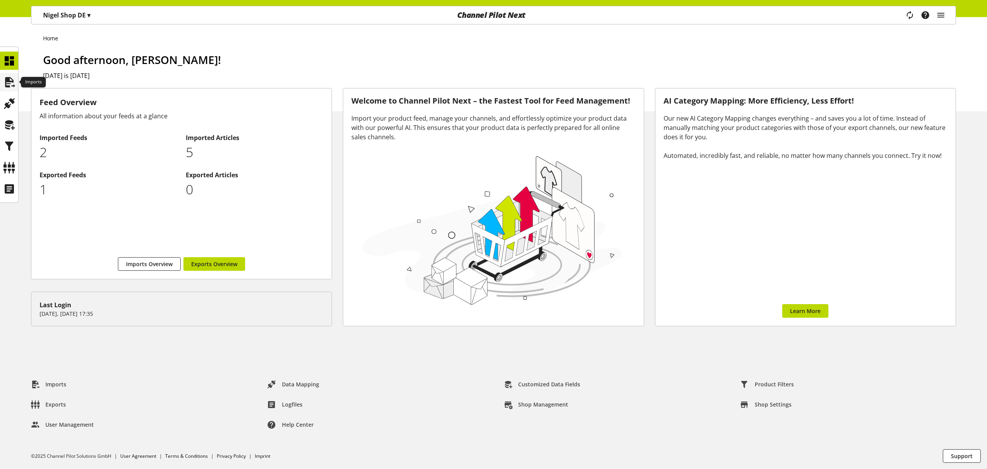
click at [12, 80] on icon at bounding box center [9, 82] width 12 height 16
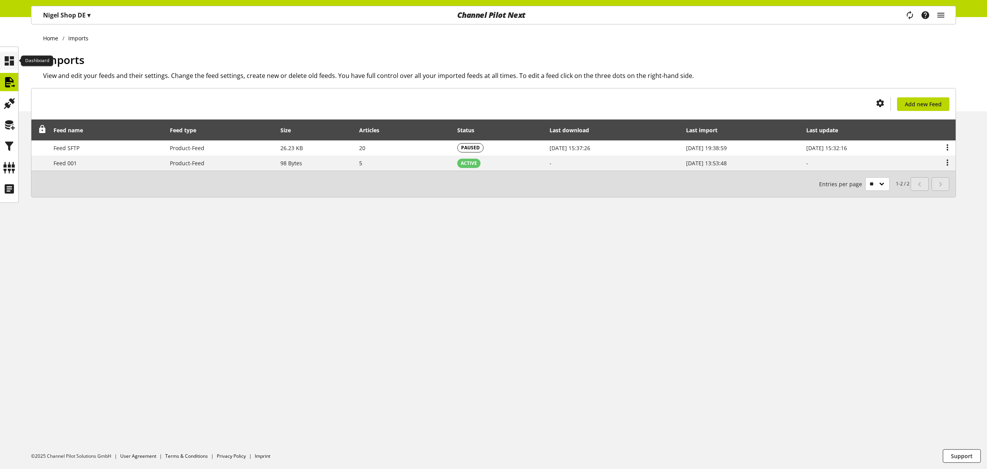
click at [8, 60] on icon at bounding box center [9, 61] width 12 height 16
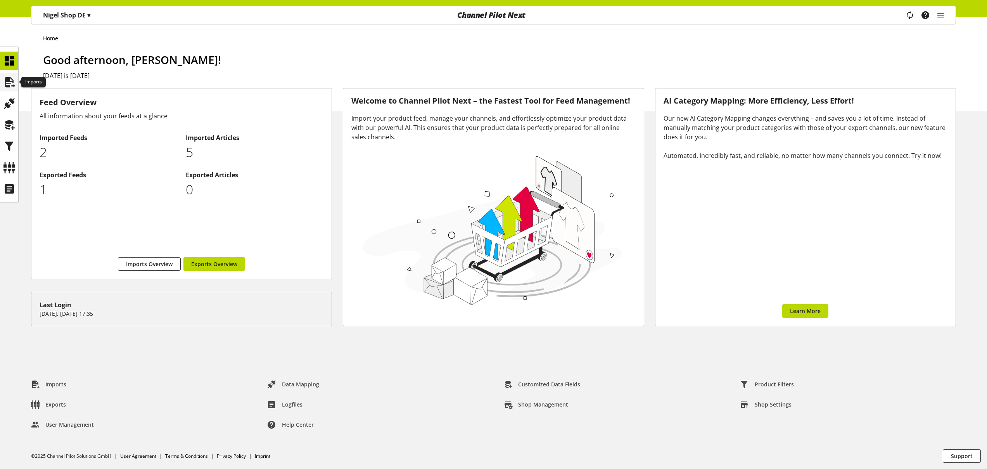
click at [9, 79] on icon at bounding box center [9, 82] width 12 height 16
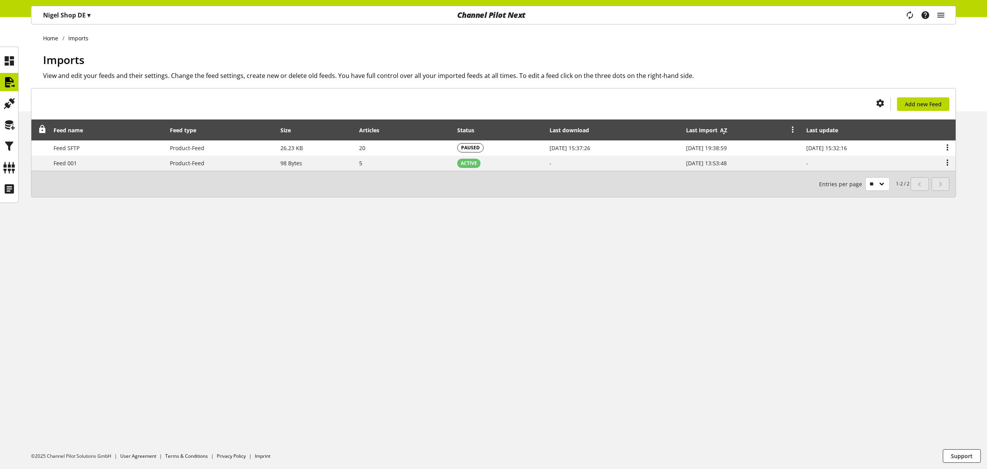
click at [719, 131] on icon at bounding box center [723, 130] width 9 height 14
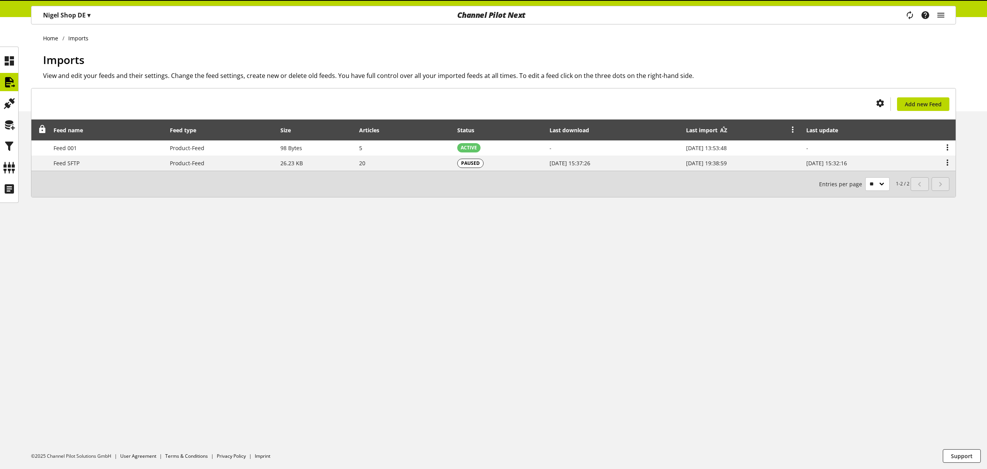
click at [719, 131] on icon at bounding box center [723, 130] width 9 height 14
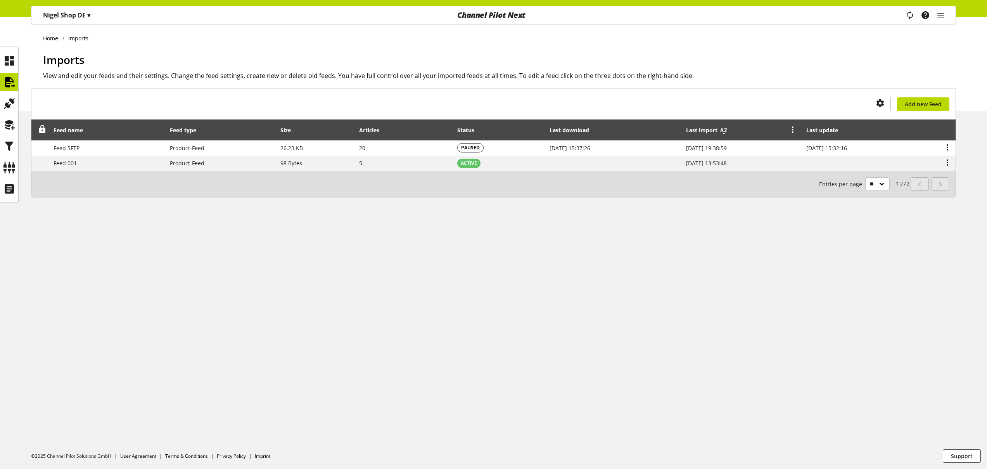
click at [719, 131] on icon at bounding box center [723, 130] width 9 height 14
click at [10, 63] on icon at bounding box center [9, 61] width 12 height 16
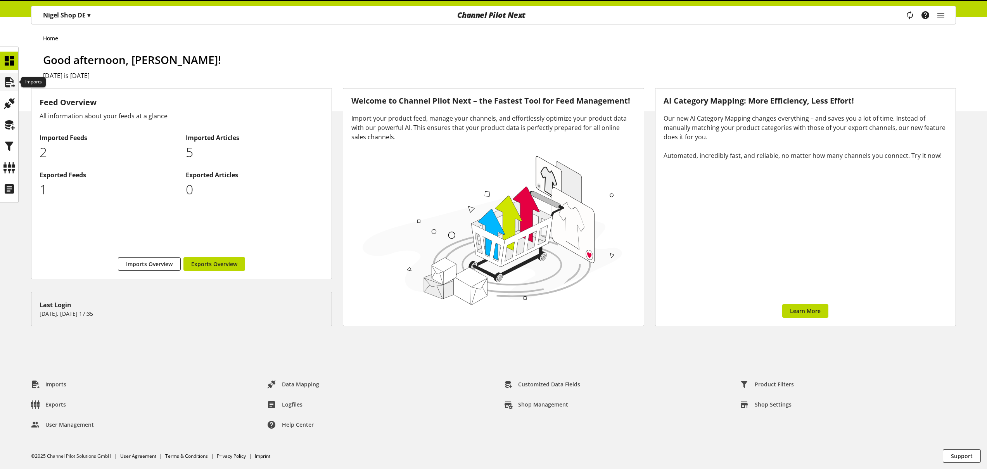
click at [12, 79] on icon at bounding box center [9, 82] width 12 height 16
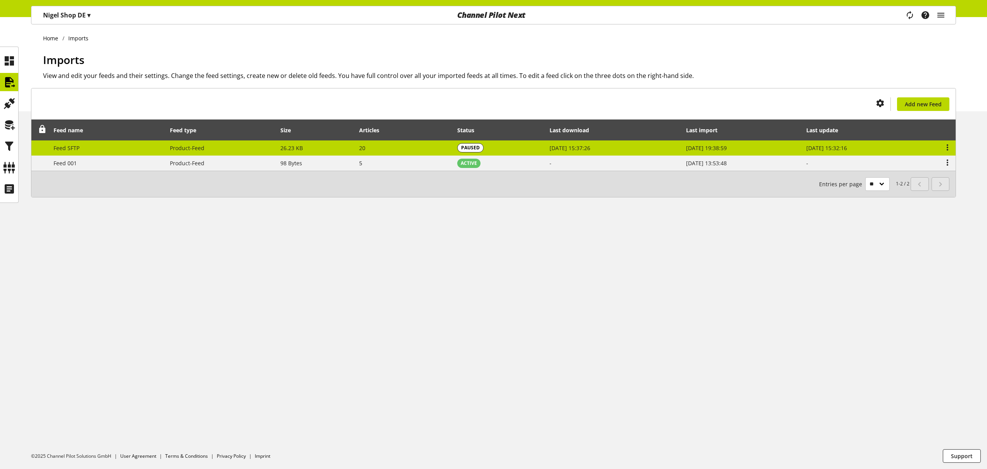
drag, startPoint x: 40, startPoint y: 129, endPoint x: 79, endPoint y: 145, distance: 42.4
click at [40, 129] on icon at bounding box center [42, 129] width 9 height 14
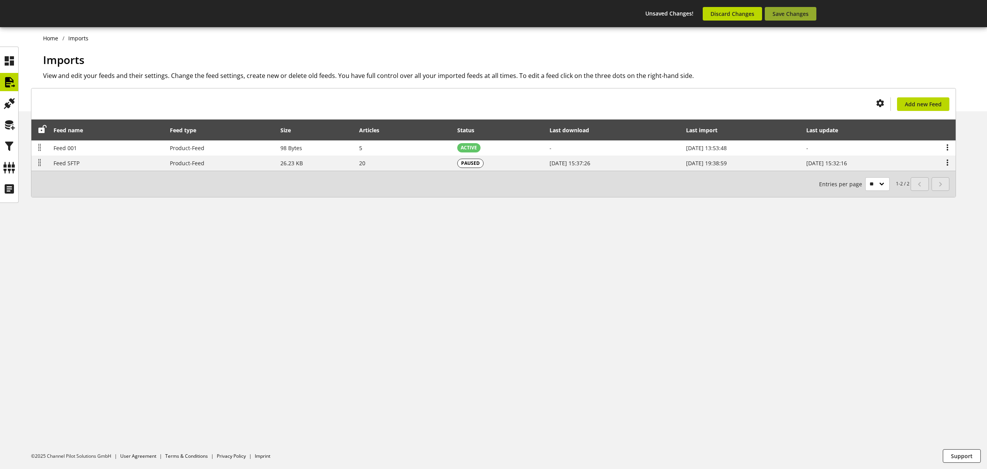
click at [798, 17] on span "Save Changes" at bounding box center [790, 14] width 36 height 8
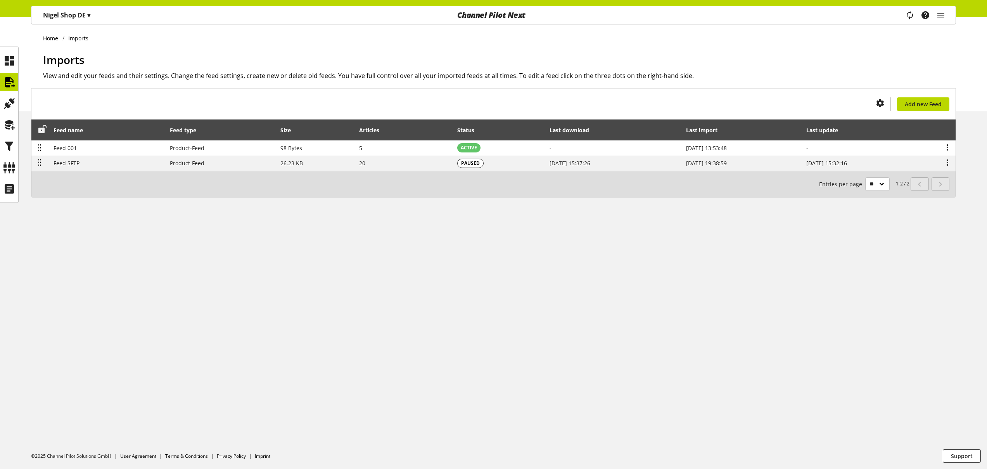
click at [43, 131] on icon at bounding box center [42, 129] width 9 height 14
click at [44, 129] on icon at bounding box center [42, 129] width 9 height 14
click at [4, 56] on icon at bounding box center [9, 61] width 12 height 16
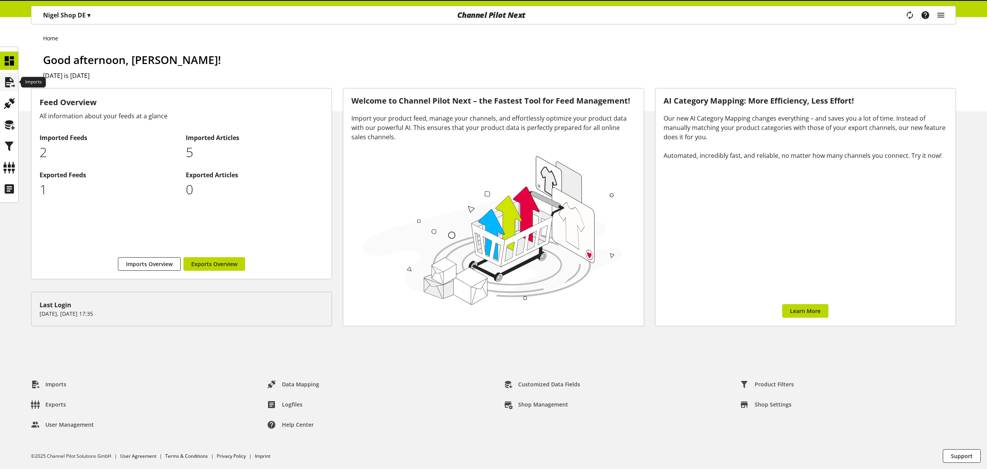
click at [12, 83] on icon at bounding box center [9, 82] width 12 height 16
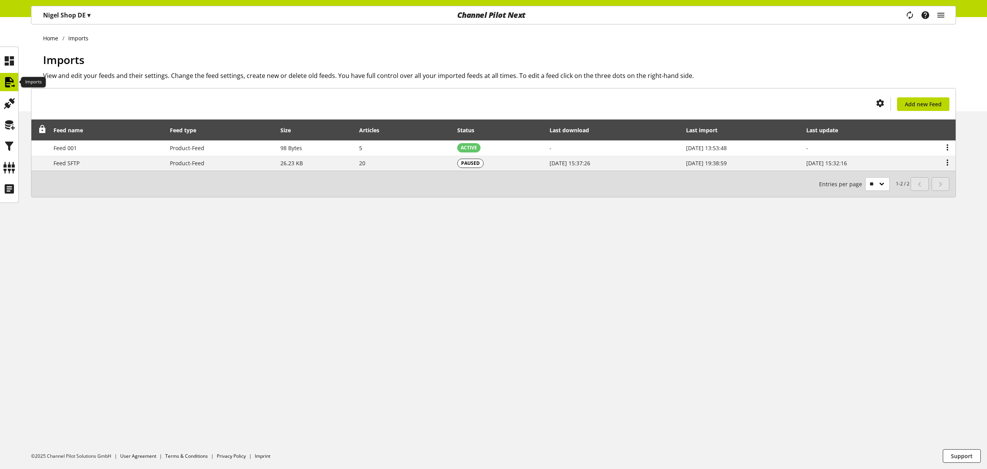
click at [10, 80] on icon at bounding box center [9, 82] width 12 height 16
click at [10, 63] on icon at bounding box center [9, 61] width 12 height 16
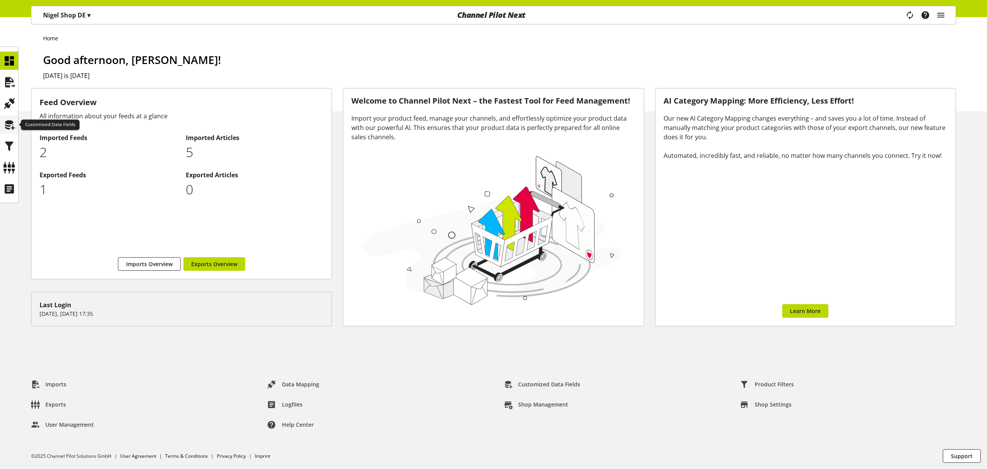
click at [11, 128] on icon at bounding box center [9, 125] width 12 height 16
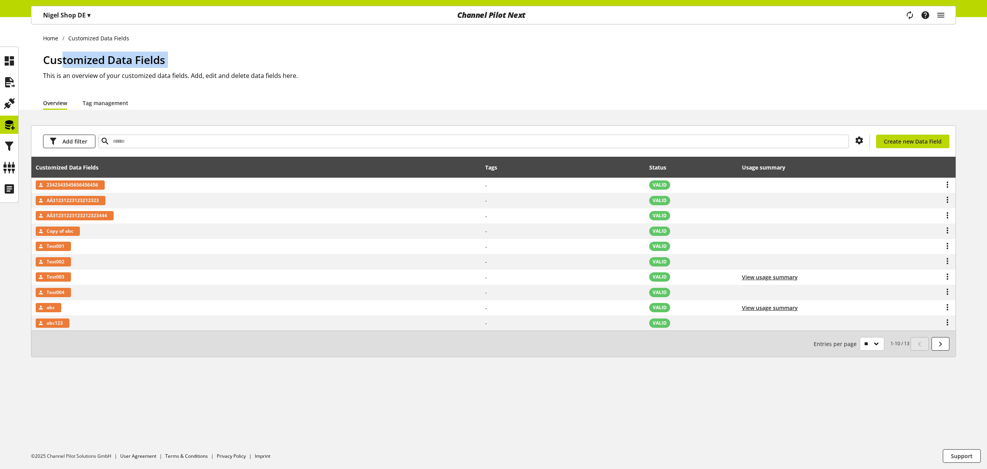
drag, startPoint x: 123, startPoint y: 60, endPoint x: 220, endPoint y: 72, distance: 98.1
click at [225, 73] on div "Customized Data Fields This is an overview of your customized data fields. Add,…" at bounding box center [499, 74] width 913 height 44
click at [142, 143] on input "text" at bounding box center [473, 142] width 750 height 14
type input "****"
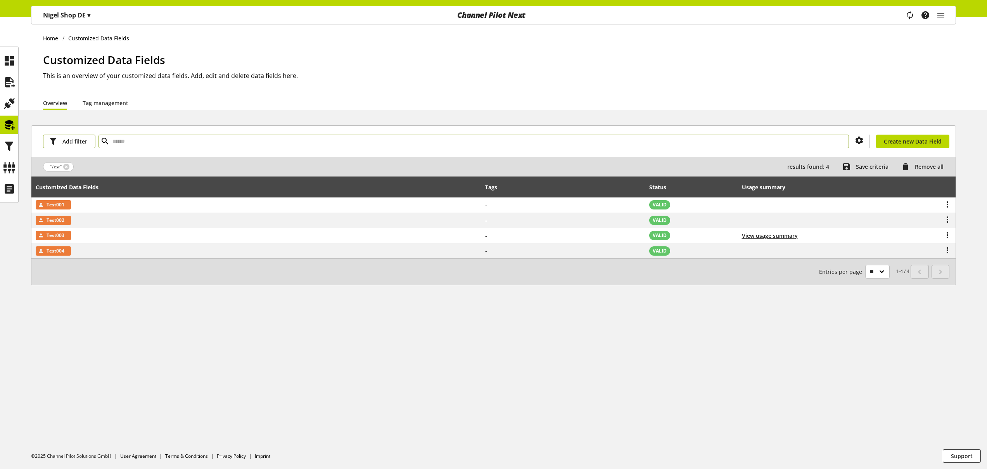
click at [80, 140] on span "Add filter" at bounding box center [74, 141] width 25 height 8
click at [79, 182] on link "Status" at bounding box center [75, 182] width 65 height 13
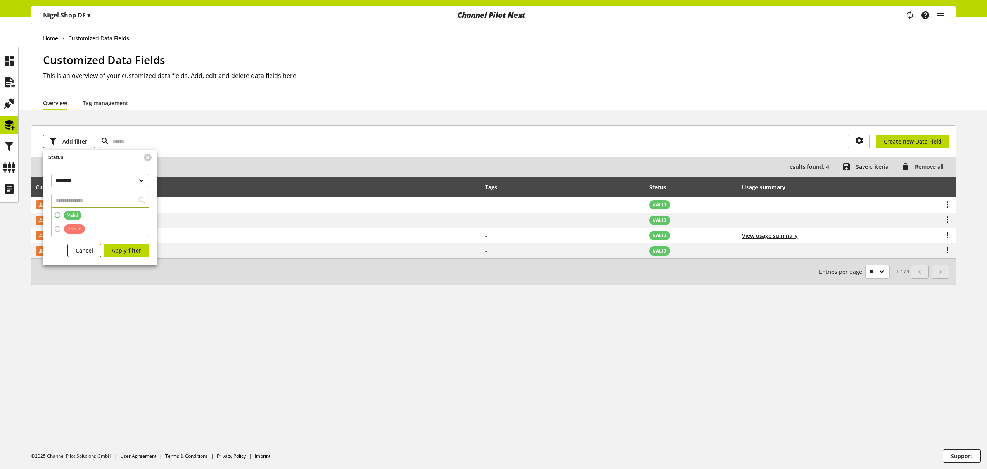
click at [59, 214] on span at bounding box center [58, 215] width 6 height 6
click at [123, 248] on span "Apply filter" at bounding box center [126, 250] width 29 height 8
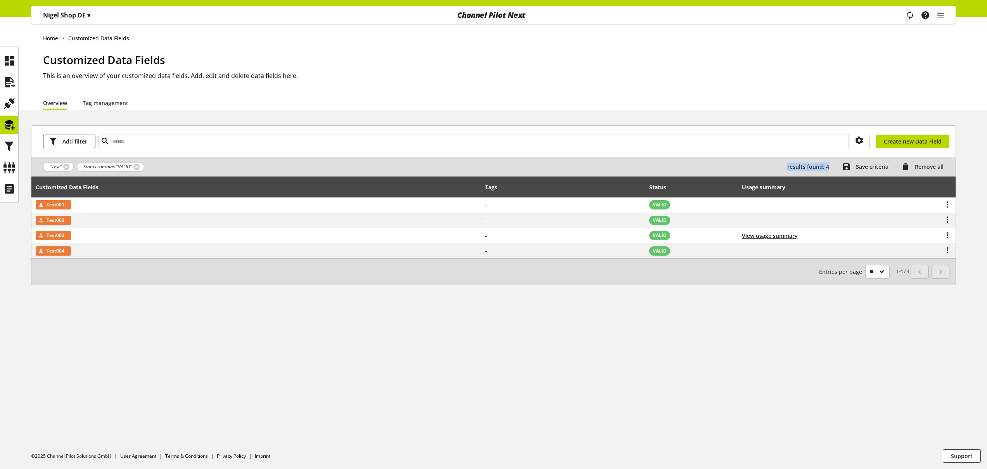
drag, startPoint x: 789, startPoint y: 166, endPoint x: 832, endPoint y: 165, distance: 43.1
click at [832, 165] on div "results found: 4 Save criteria Remove all" at bounding box center [551, 167] width 802 height 14
click at [832, 164] on div "results found: 4 Save criteria Remove all" at bounding box center [551, 167] width 802 height 14
click at [869, 166] on span "Save criteria" at bounding box center [872, 166] width 33 height 8
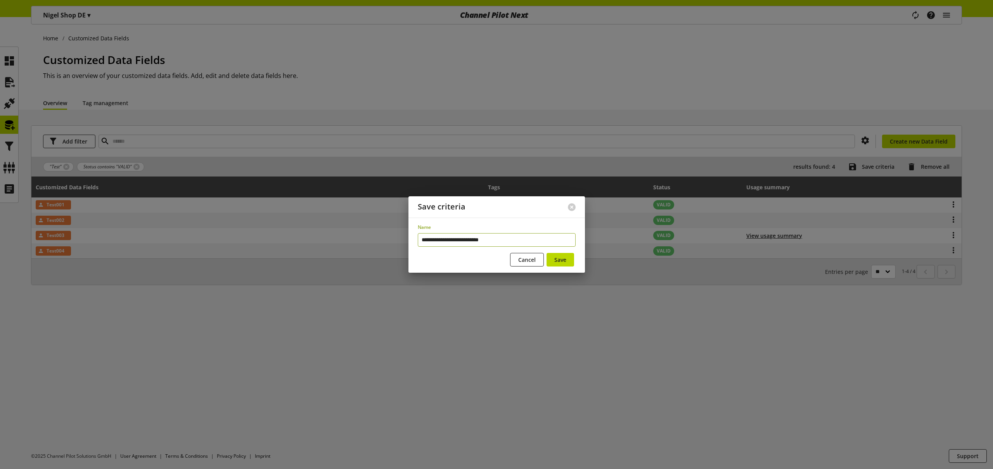
click at [437, 240] on input "**********" at bounding box center [497, 240] width 158 height 14
type input "**********"
click at [556, 260] on span "Save" at bounding box center [560, 260] width 12 height 8
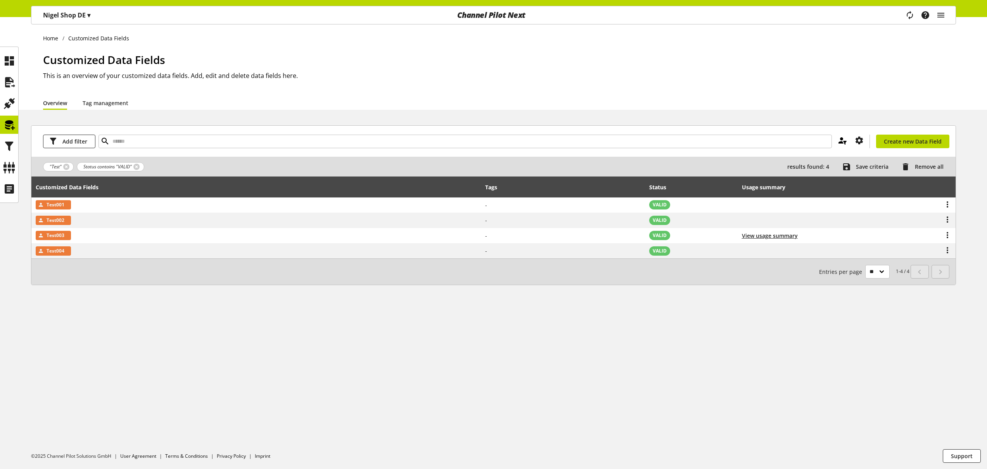
click at [842, 141] on icon at bounding box center [842, 140] width 9 height 14
click at [280, 93] on div "Customized Data Fields This is an overview of your customized data fields. Add,…" at bounding box center [499, 74] width 913 height 44
click at [10, 81] on icon at bounding box center [9, 82] width 12 height 16
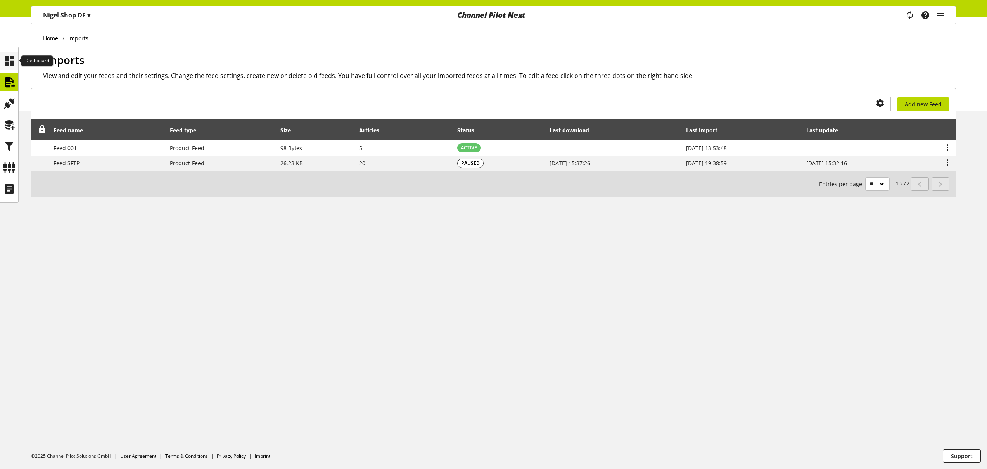
click at [10, 62] on icon at bounding box center [9, 61] width 12 height 16
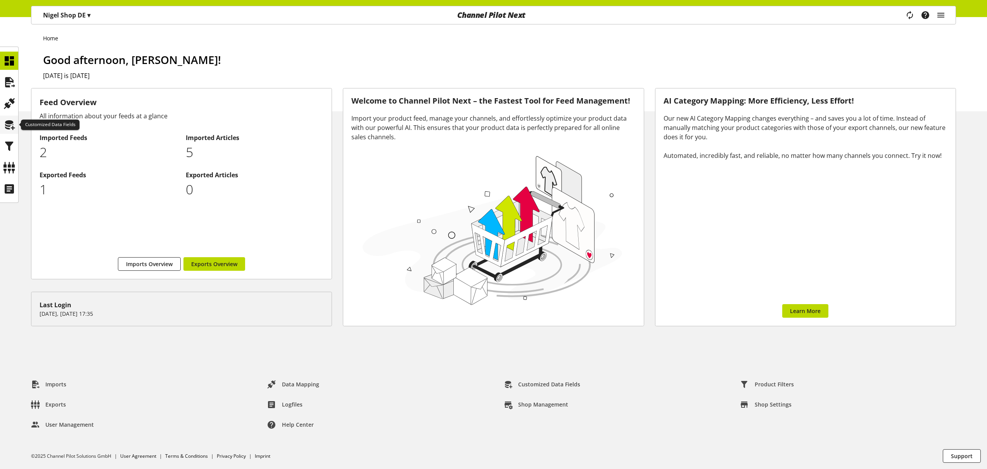
click at [7, 126] on icon at bounding box center [9, 125] width 12 height 16
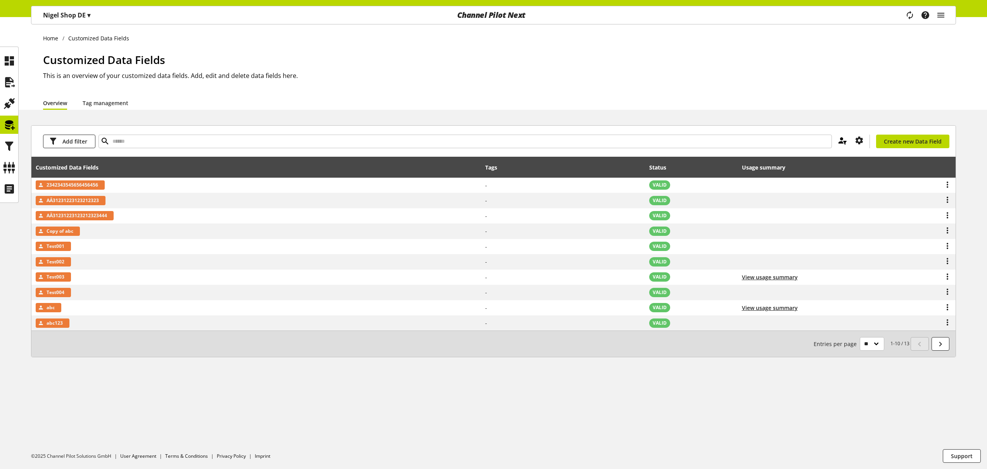
click at [842, 143] on icon at bounding box center [842, 140] width 9 height 14
click at [796, 157] on span "Test data field that are valid" at bounding box center [795, 158] width 73 height 8
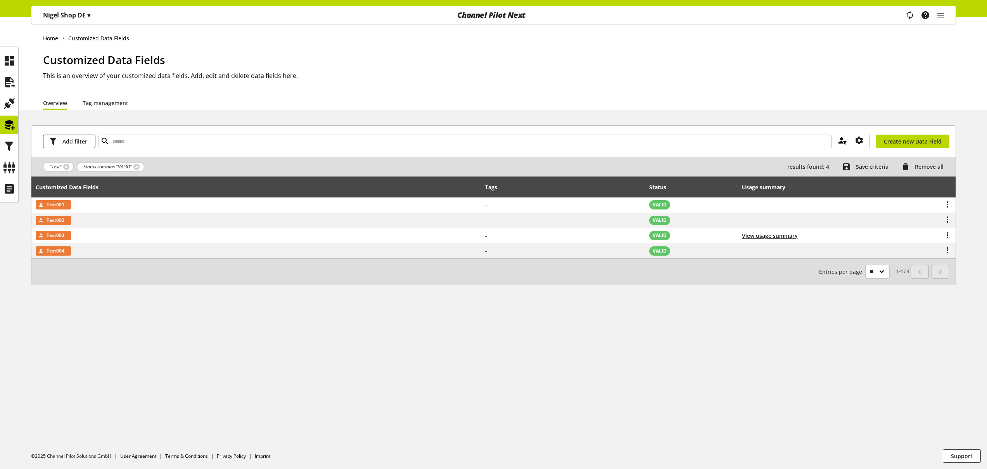
click at [842, 139] on icon at bounding box center [842, 140] width 9 height 14
click at [859, 73] on h2 "This is an overview of your customized data fields. Add, edit and delete data f…" at bounding box center [499, 75] width 913 height 9
click at [939, 17] on icon "main navigation" at bounding box center [940, 15] width 9 height 14
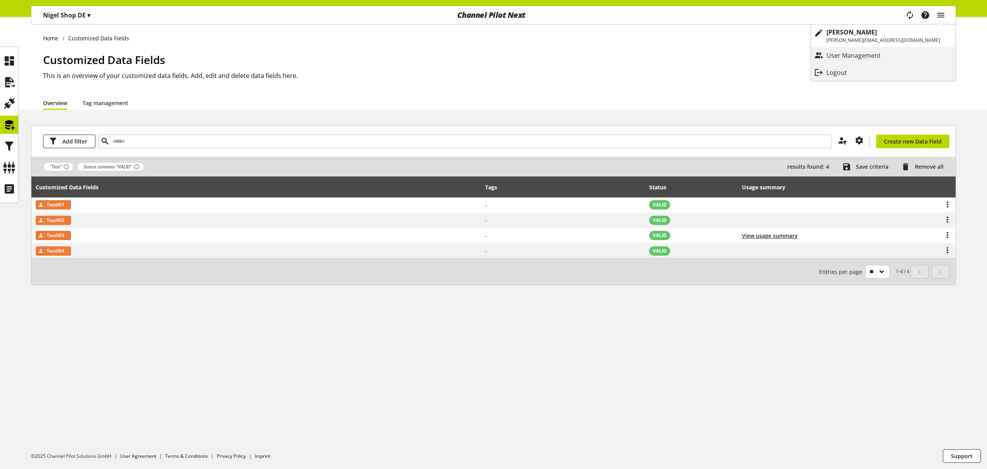
click at [819, 83] on div "Customized Data Fields This is an overview of your customized data fields. Add,…" at bounding box center [499, 74] width 913 height 44
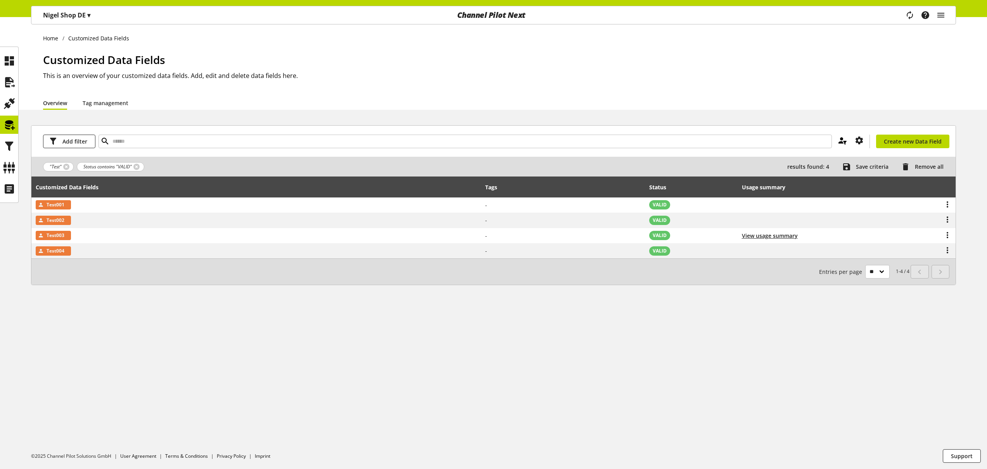
click at [844, 142] on icon at bounding box center [842, 140] width 9 height 14
click at [823, 106] on div "Overview Tag management" at bounding box center [499, 103] width 913 height 14
click at [857, 166] on span "Save criteria" at bounding box center [872, 166] width 33 height 8
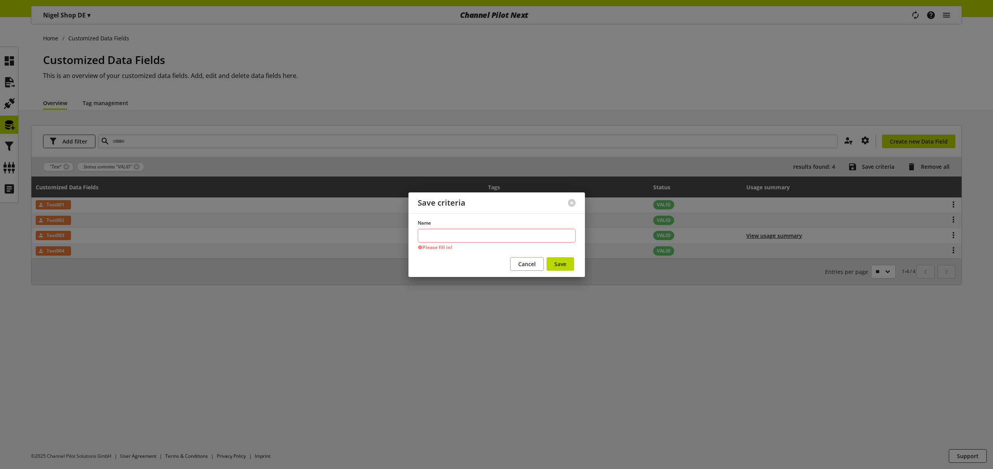
click at [524, 259] on button "Cancel" at bounding box center [527, 264] width 34 height 14
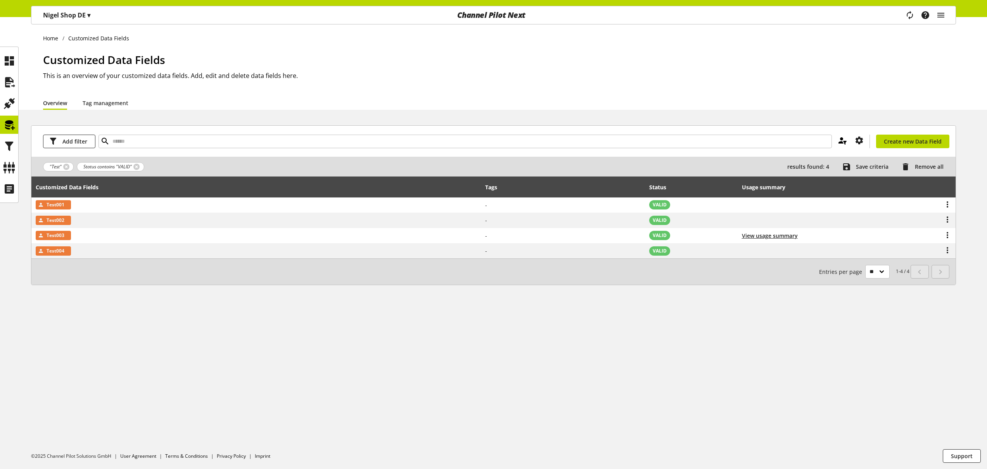
click at [843, 142] on icon at bounding box center [842, 140] width 9 height 14
click at [344, 354] on div "Home Customized Data Fields Customized Data Fields This is an overview of your …" at bounding box center [493, 243] width 987 height 452
click at [842, 142] on icon at bounding box center [842, 140] width 9 height 14
click at [838, 157] on icon at bounding box center [838, 157] width 9 height 14
click at [4, 81] on icon at bounding box center [9, 82] width 12 height 16
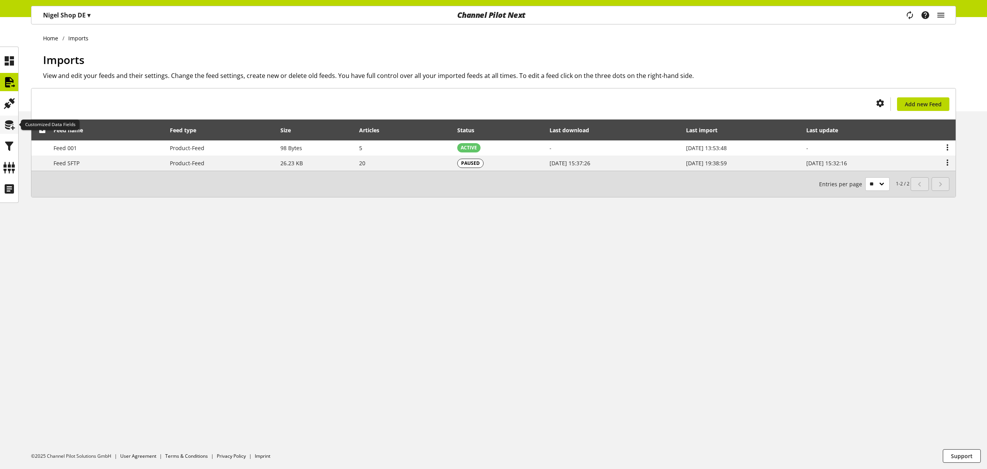
click at [8, 120] on icon at bounding box center [9, 125] width 12 height 16
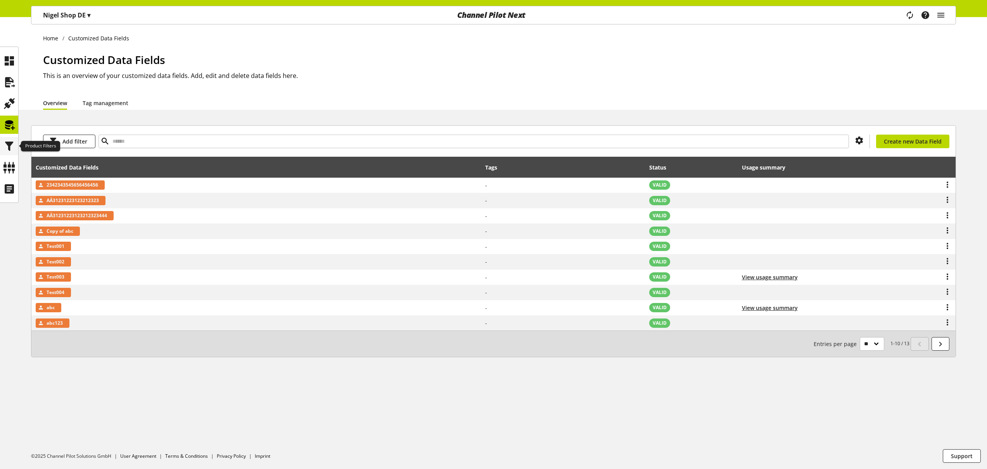
click at [11, 147] on icon at bounding box center [9, 146] width 12 height 16
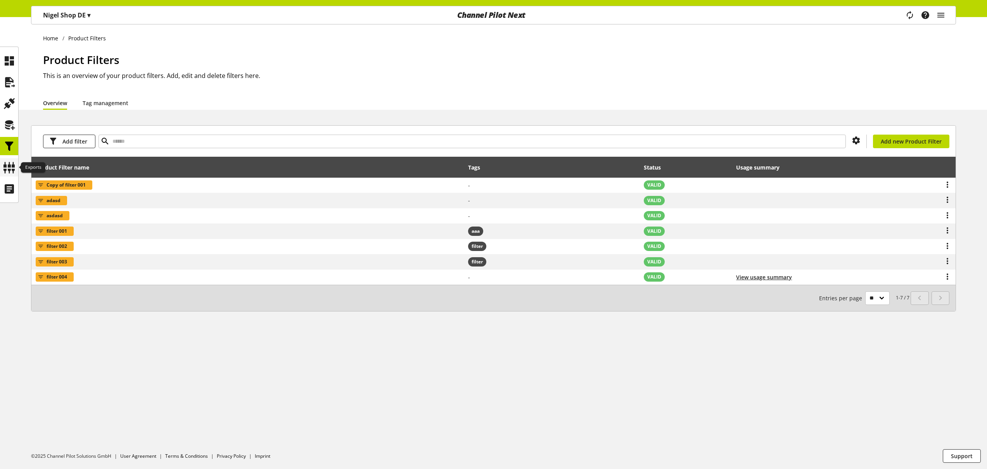
click at [11, 169] on icon at bounding box center [9, 168] width 12 height 16
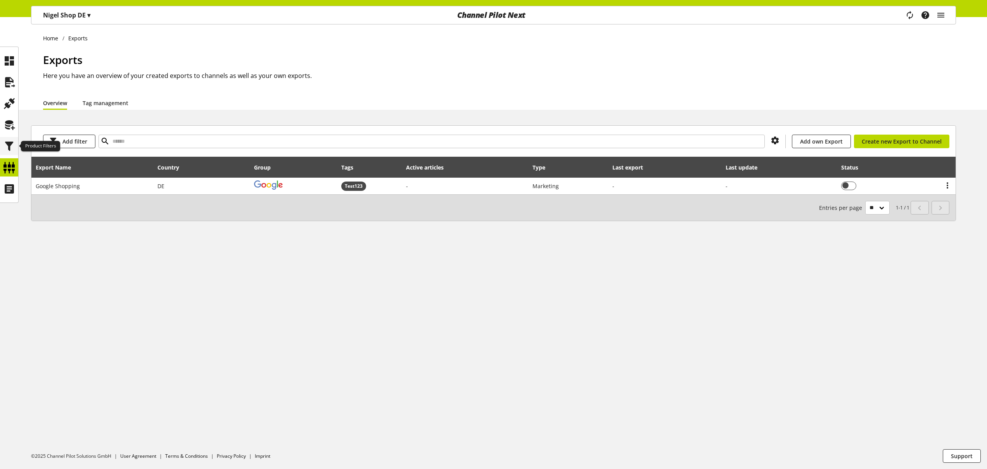
click at [9, 145] on icon at bounding box center [9, 146] width 12 height 16
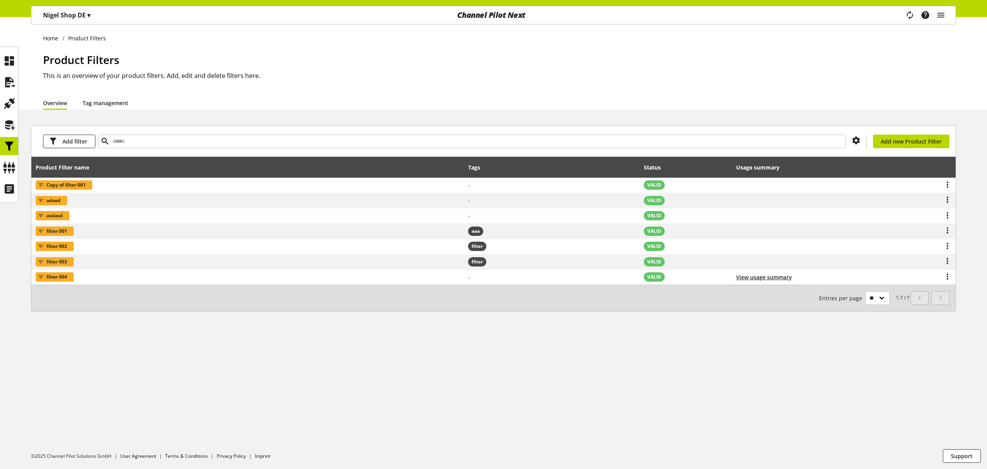
click at [105, 99] on link "Tag management" at bounding box center [106, 103] width 46 height 8
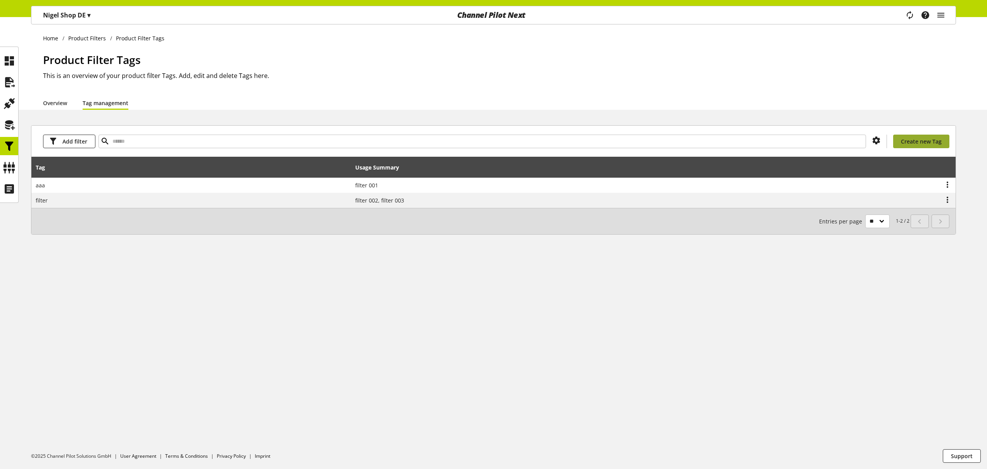
click at [915, 143] on span "Create new Tag" at bounding box center [921, 141] width 41 height 8
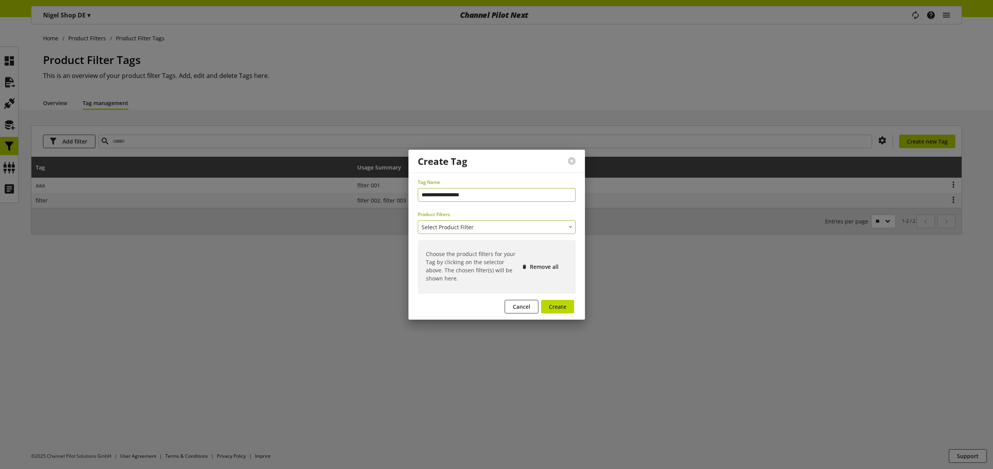
click at [458, 228] on span "Select Product Filter" at bounding box center [447, 227] width 52 height 8
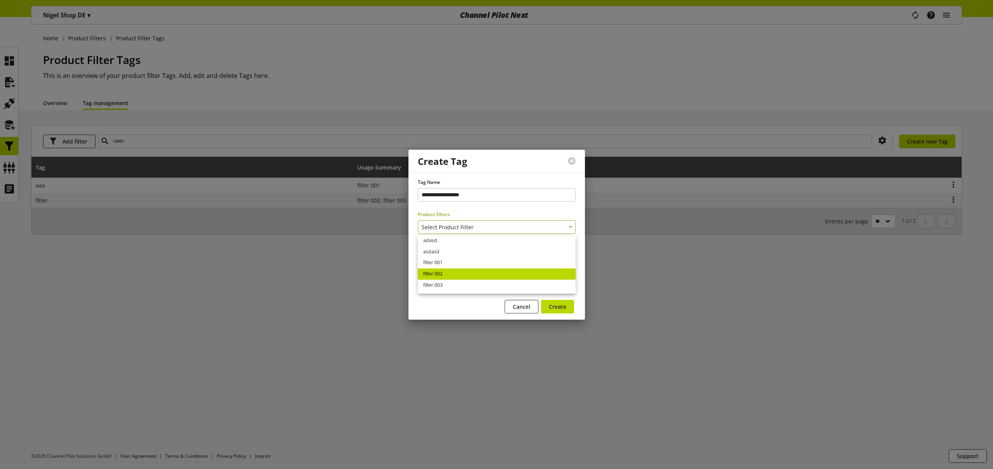
scroll to position [15, 0]
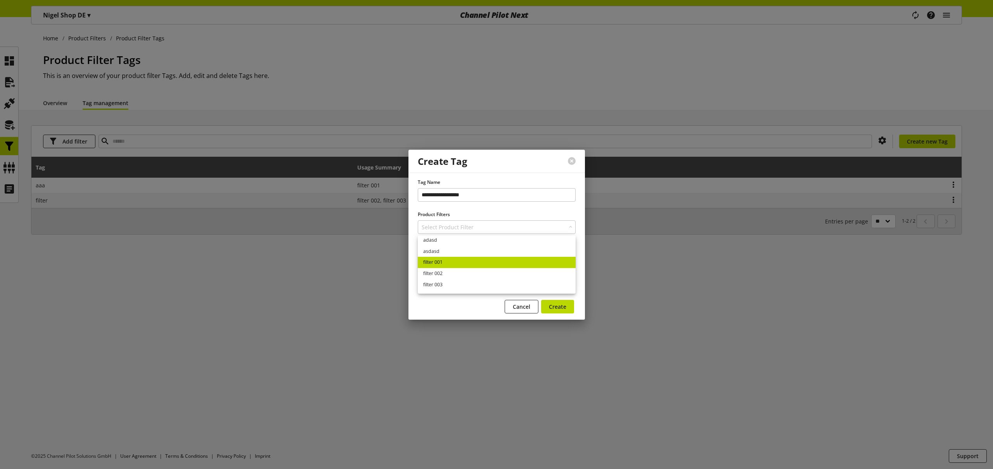
click at [450, 263] on link "filter 001" at bounding box center [497, 262] width 158 height 11
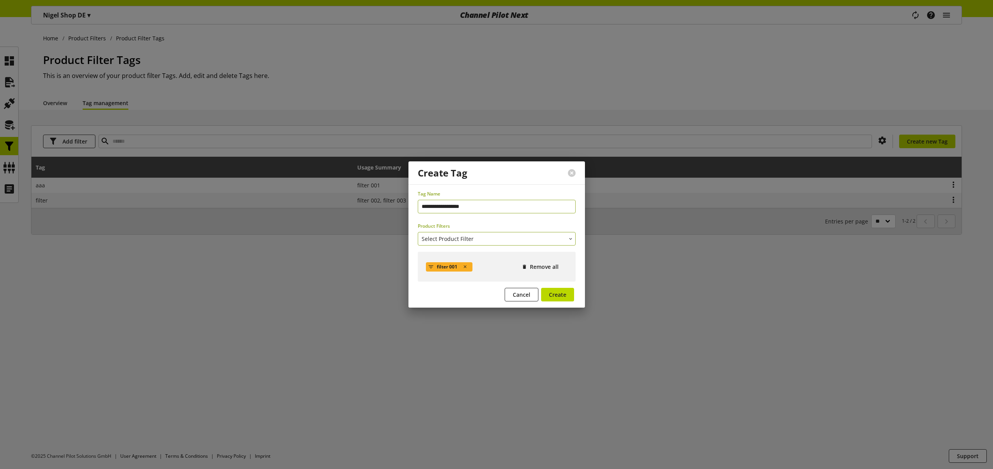
click at [451, 236] on span "Select Product Filter" at bounding box center [447, 239] width 52 height 8
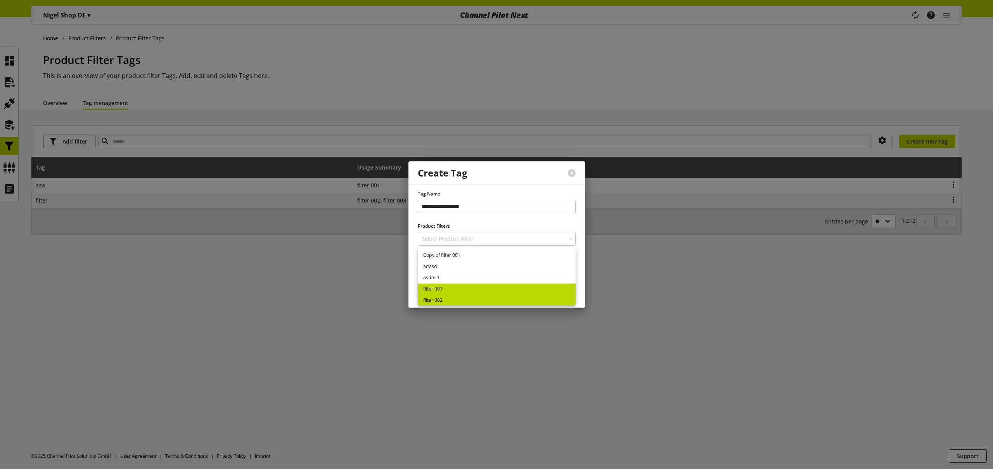
click at [440, 299] on link "filter 002" at bounding box center [497, 300] width 158 height 11
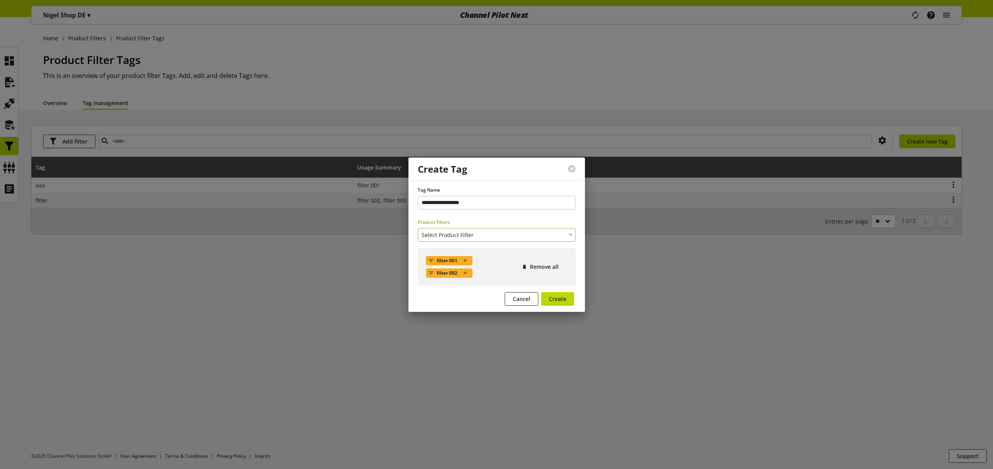
click at [454, 233] on span "Select Product Filter" at bounding box center [447, 235] width 52 height 8
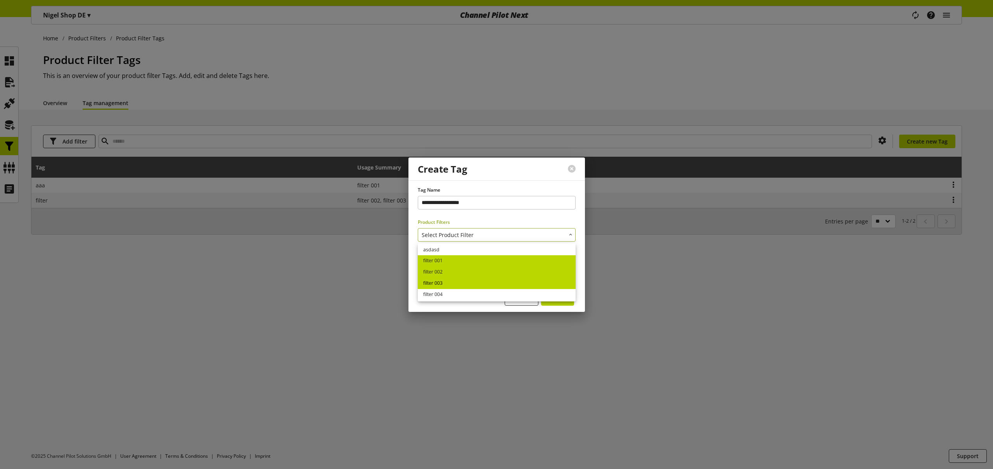
scroll to position [26, 0]
click at [445, 284] on link "filter 003" at bounding box center [497, 281] width 158 height 11
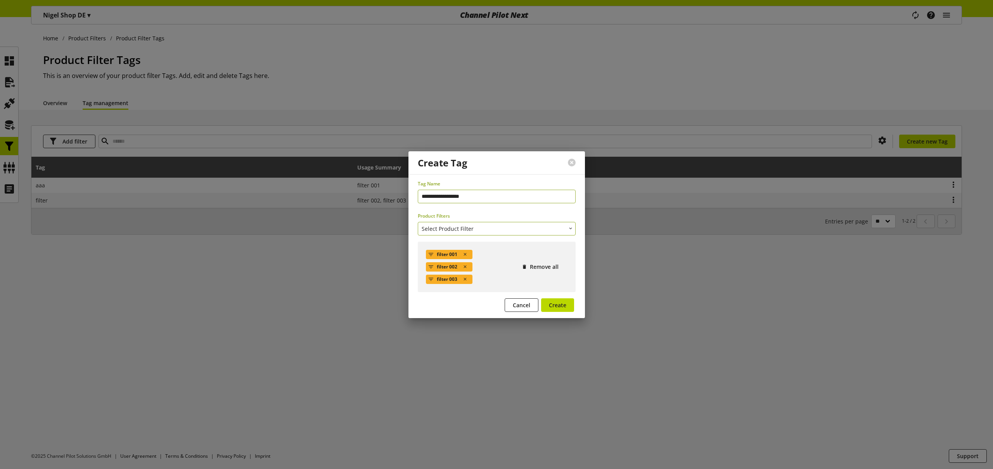
click at [461, 228] on span "Select Product Filter" at bounding box center [447, 229] width 52 height 8
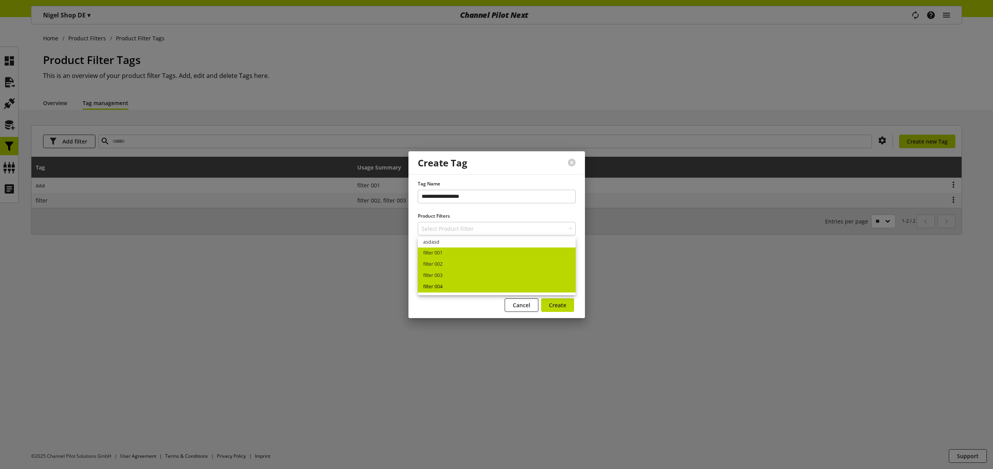
click at [445, 285] on link "filter 004" at bounding box center [497, 286] width 158 height 11
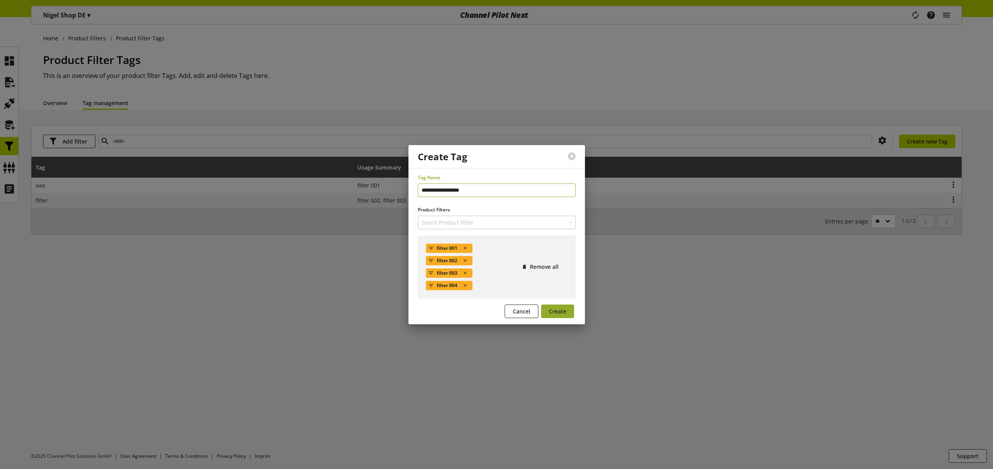
click at [560, 312] on span "Create" at bounding box center [557, 311] width 17 height 8
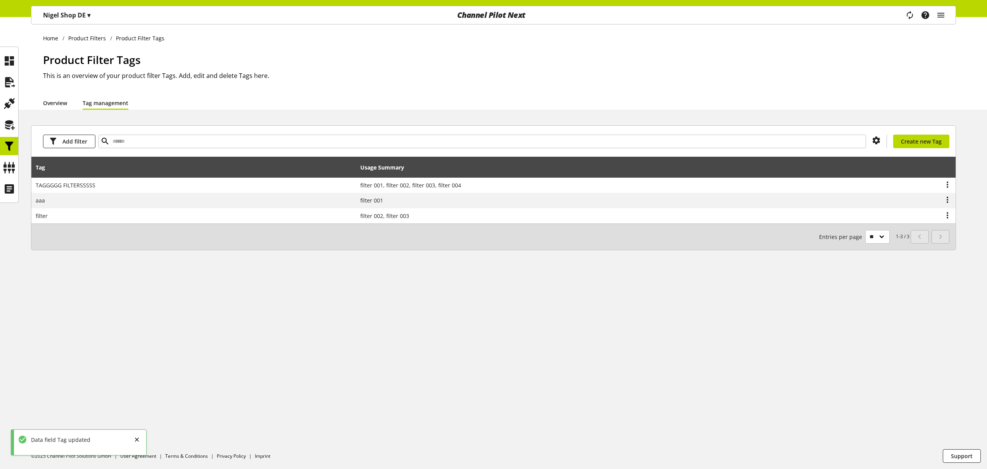
click at [55, 102] on link "Overview" at bounding box center [55, 103] width 24 height 8
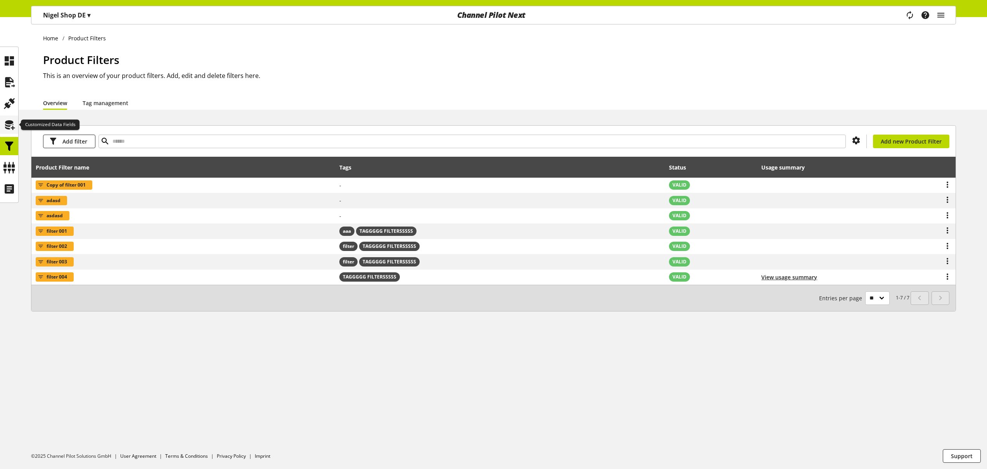
click at [12, 129] on icon at bounding box center [9, 125] width 12 height 16
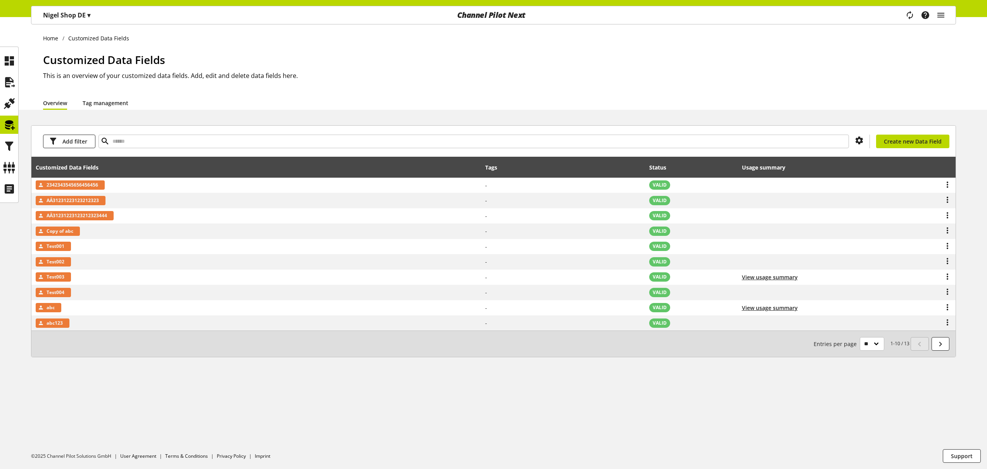
click at [100, 102] on link "Tag management" at bounding box center [106, 103] width 46 height 8
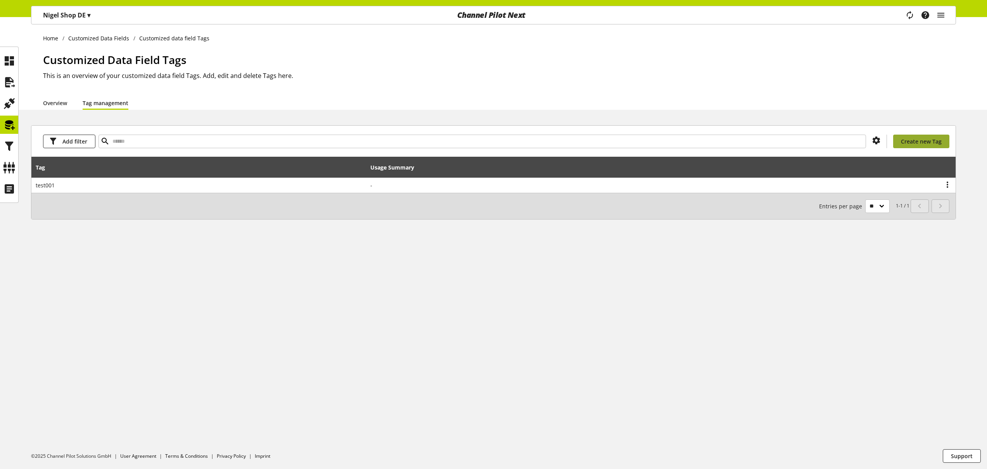
click at [906, 141] on span "Create new Tag" at bounding box center [921, 141] width 41 height 8
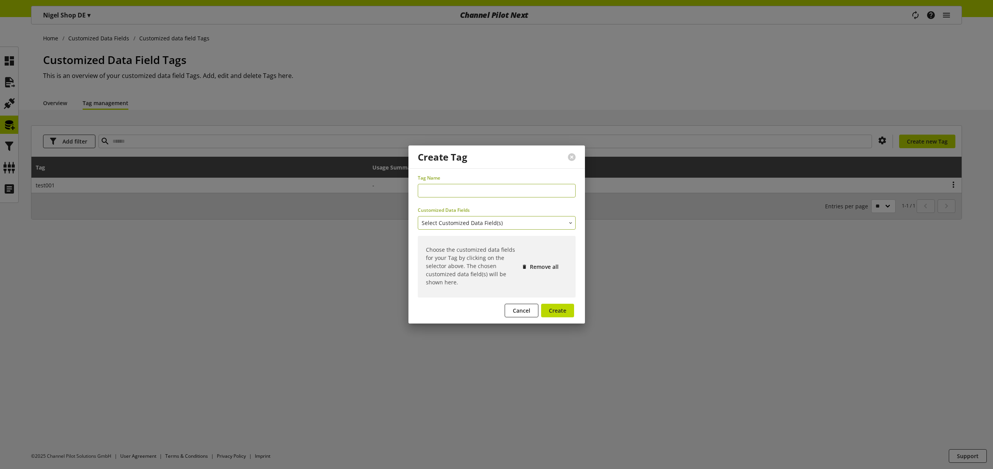
click at [452, 221] on span "Select Customized Data Field(s)" at bounding box center [461, 223] width 81 height 8
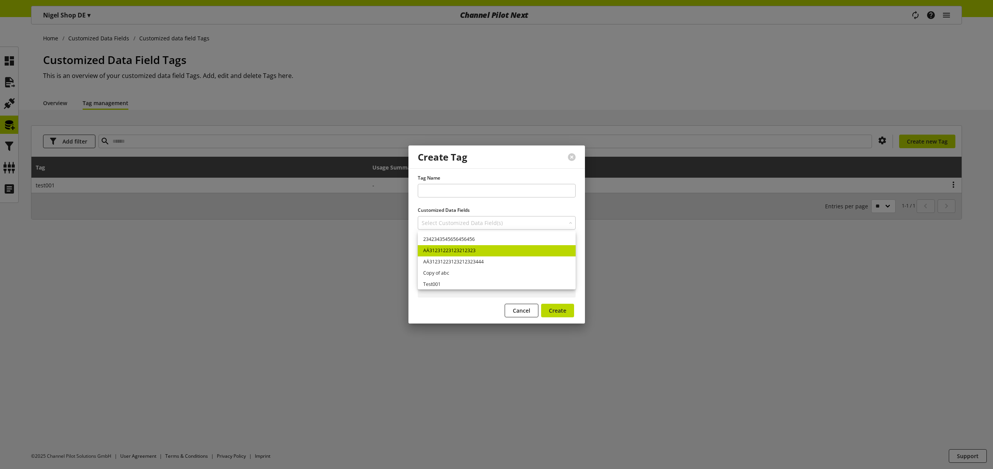
click at [446, 250] on link "AÄ31231223123212323" at bounding box center [497, 250] width 158 height 11
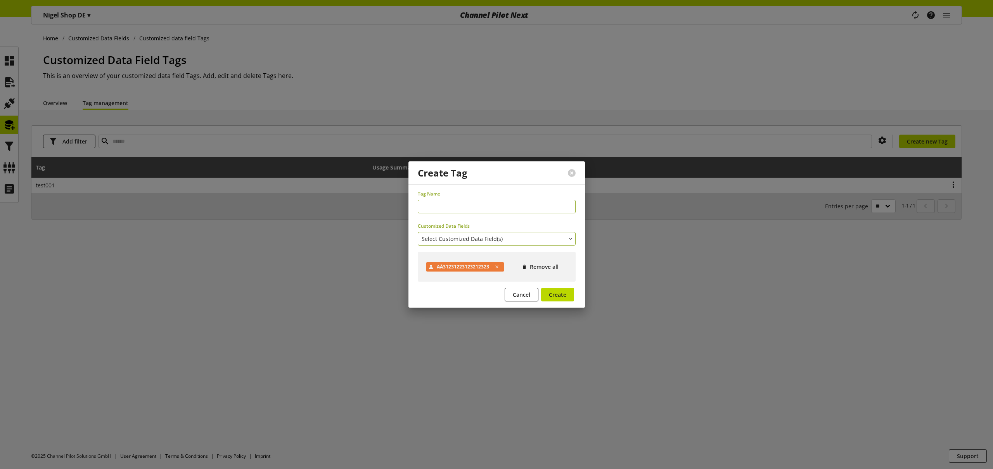
click at [455, 237] on span "Select Customized Data Field(s)" at bounding box center [461, 239] width 81 height 8
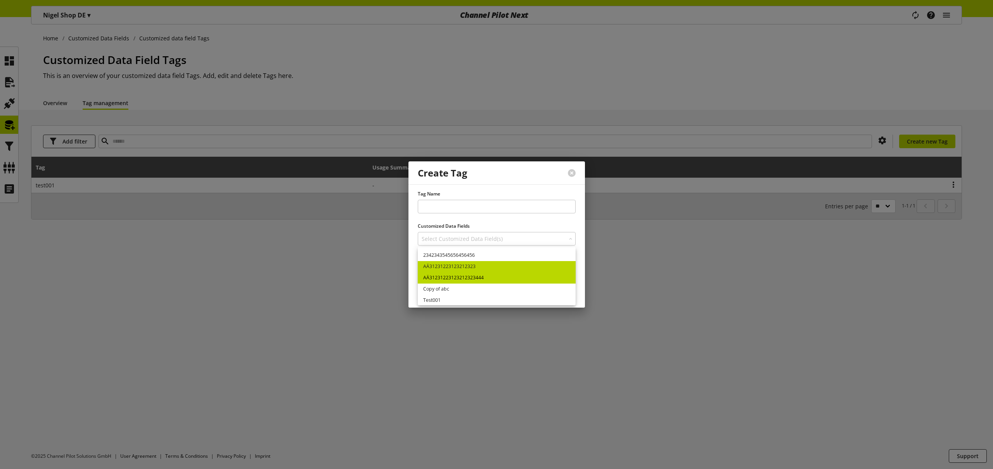
click at [447, 281] on link "AÄ31231223123212323444" at bounding box center [497, 277] width 158 height 11
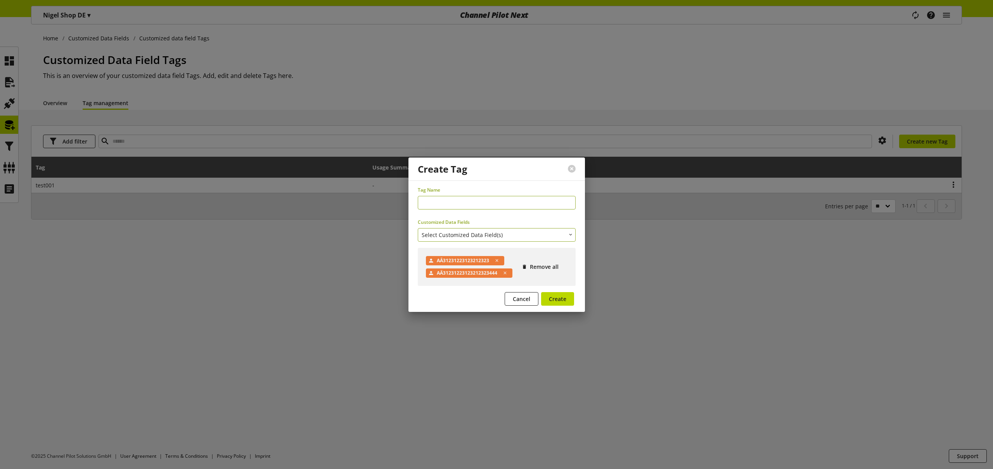
click at [455, 232] on span "Select Customized Data Field(s)" at bounding box center [461, 235] width 81 height 8
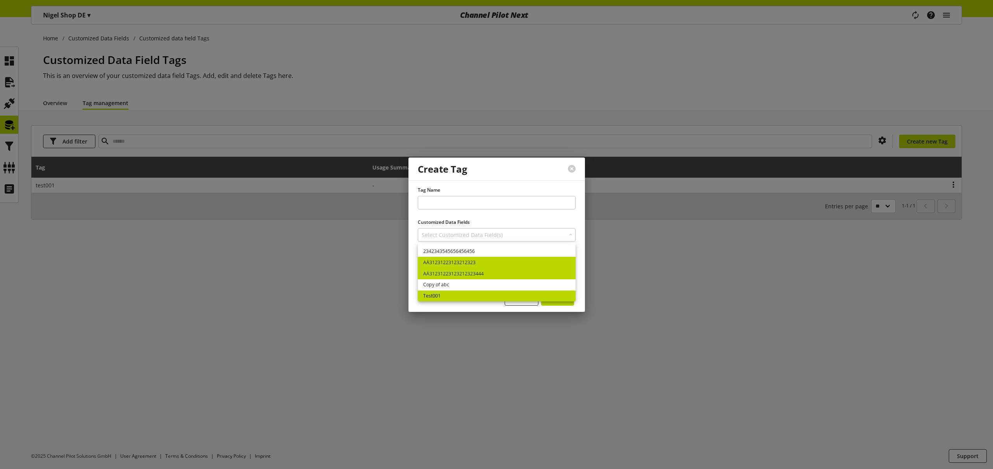
click at [451, 295] on link "Test001" at bounding box center [497, 295] width 158 height 11
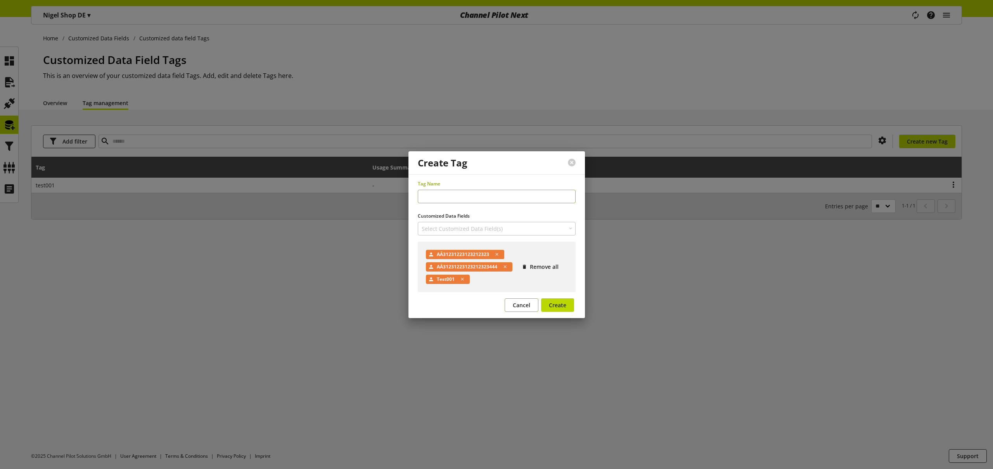
click at [525, 306] on span "Cancel" at bounding box center [521, 305] width 17 height 8
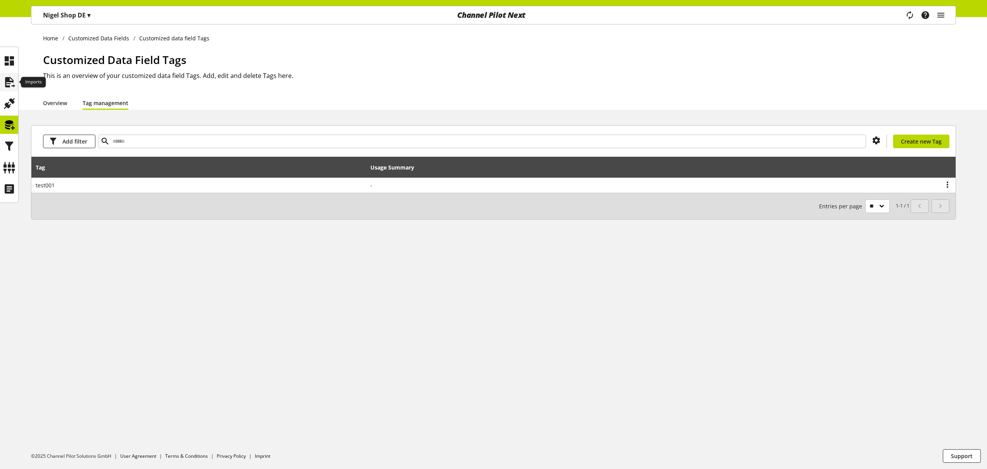
click at [14, 82] on icon at bounding box center [9, 82] width 12 height 16
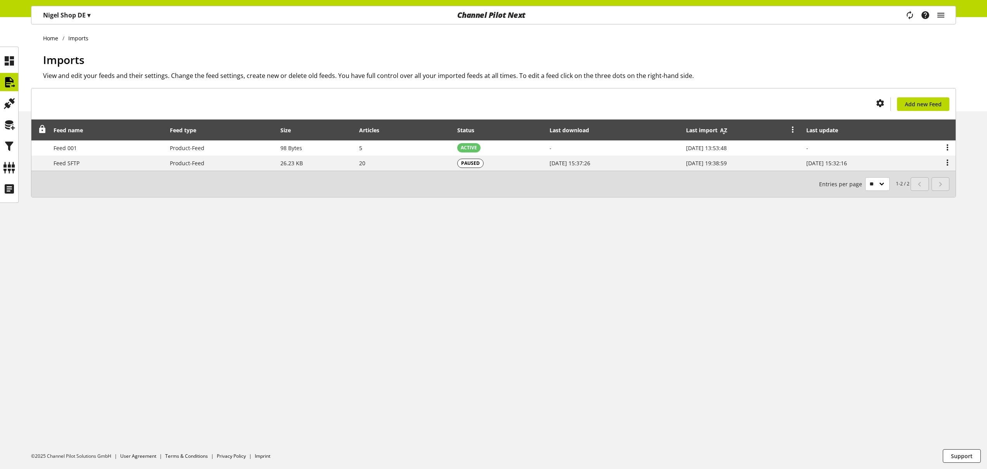
click at [719, 131] on icon at bounding box center [723, 130] width 9 height 14
click at [591, 130] on icon at bounding box center [595, 130] width 9 height 14
click at [719, 128] on icon at bounding box center [723, 130] width 9 height 14
click at [12, 105] on icon at bounding box center [9, 104] width 12 height 16
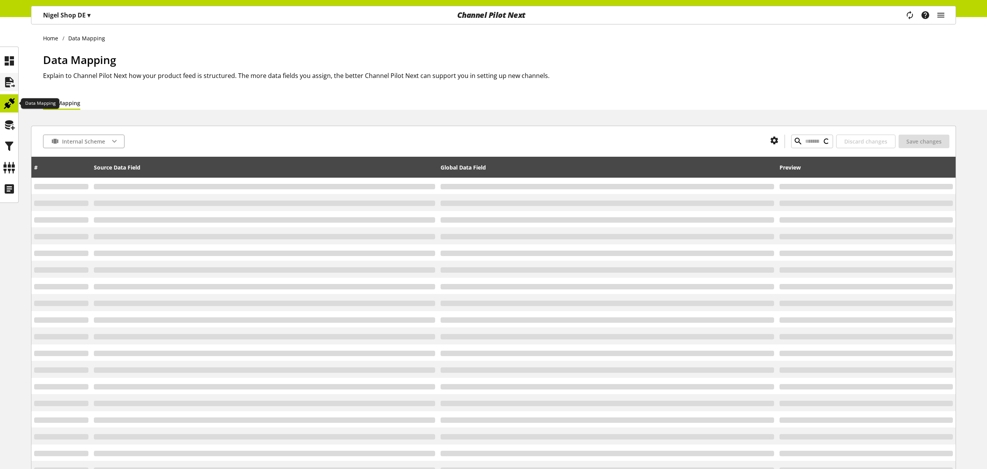
type input "*"
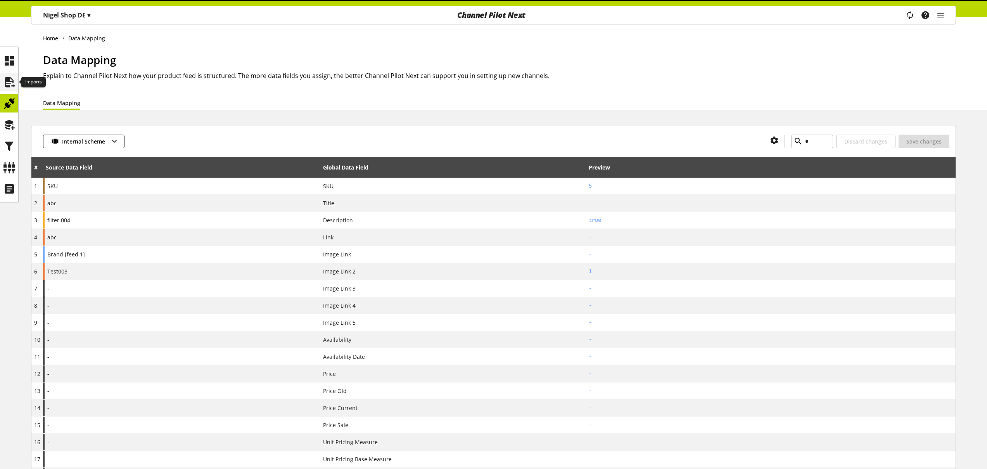
click at [6, 83] on icon at bounding box center [9, 82] width 12 height 16
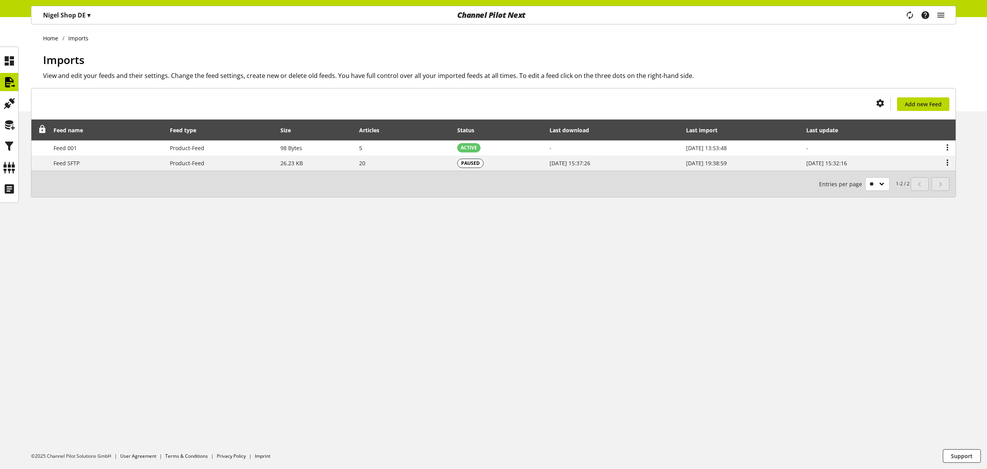
click at [40, 128] on icon at bounding box center [42, 129] width 9 height 14
click at [43, 128] on icon at bounding box center [42, 129] width 9 height 14
click at [42, 128] on icon at bounding box center [42, 129] width 9 height 14
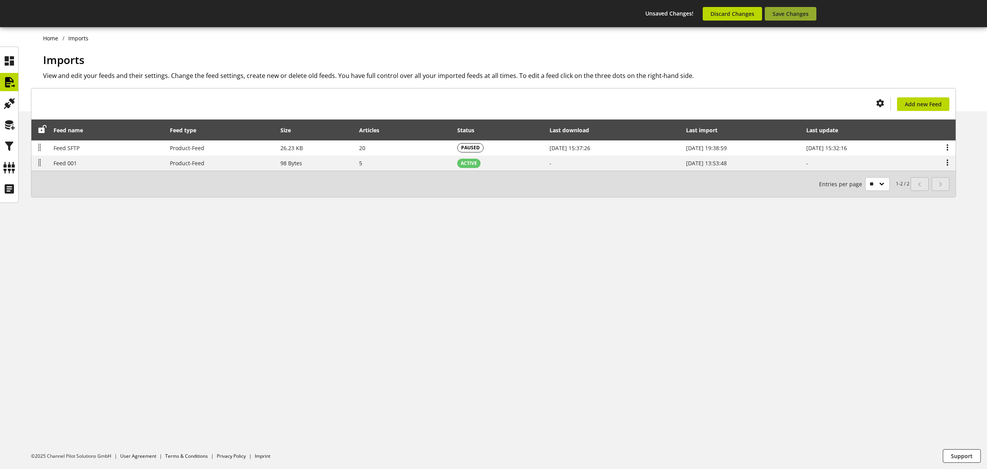
click at [797, 15] on span "Save Changes" at bounding box center [790, 14] width 36 height 8
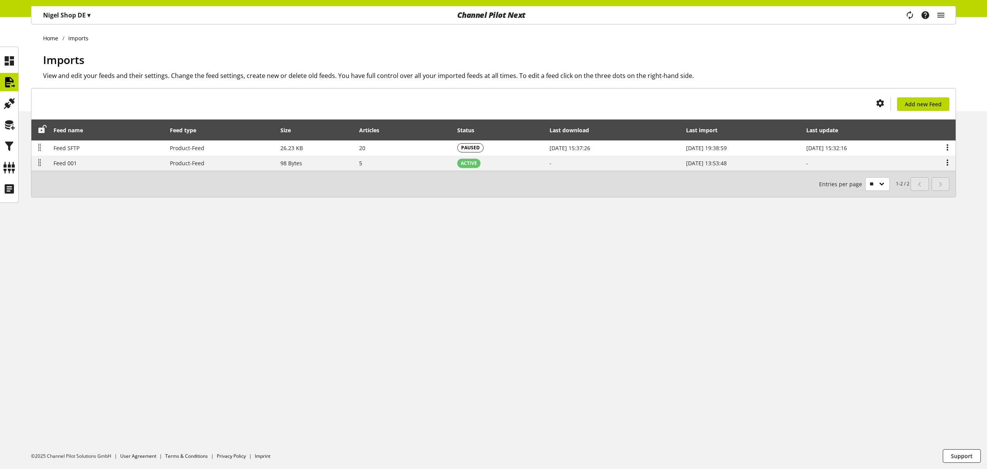
click at [41, 126] on icon at bounding box center [42, 129] width 9 height 14
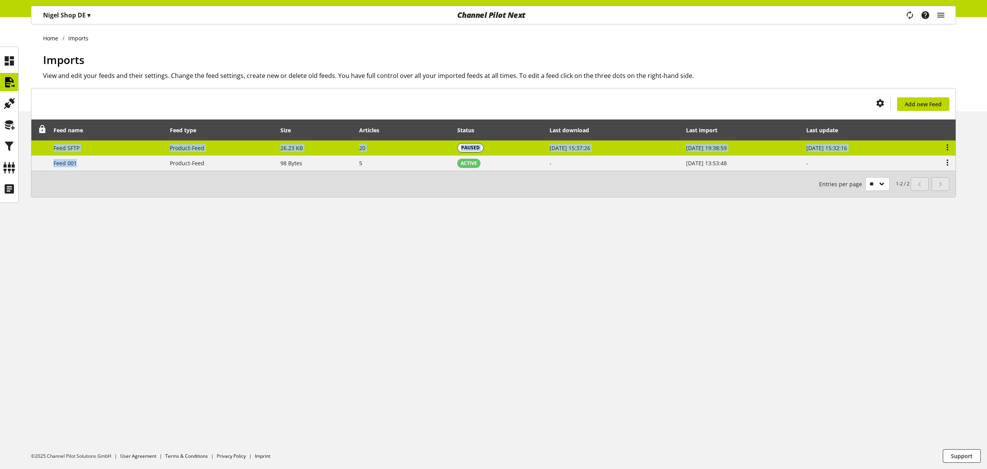
drag, startPoint x: 81, startPoint y: 161, endPoint x: 84, endPoint y: 143, distance: 17.3
click at [84, 143] on tbody "Feed SFTP Product-Feed 26.23 KB 20 PAUSED Aug 14, 2025, 15:37:26 Aug 14, 2025, …" at bounding box center [493, 155] width 924 height 30
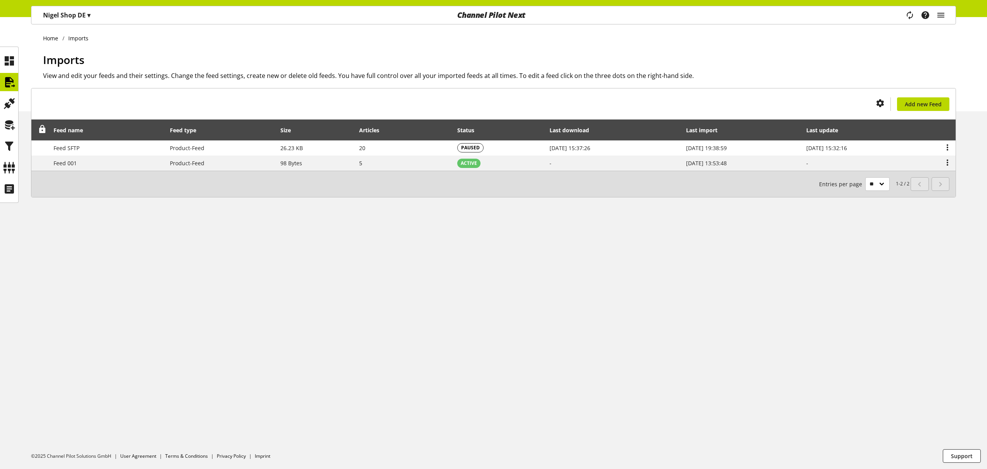
click at [86, 204] on div "You don't have permission to create an import feed. Add new Feed Feed name Feed…" at bounding box center [493, 152] width 987 height 128
drag, startPoint x: 7, startPoint y: 60, endPoint x: 10, endPoint y: 67, distance: 7.1
click at [7, 60] on icon at bounding box center [9, 61] width 12 height 16
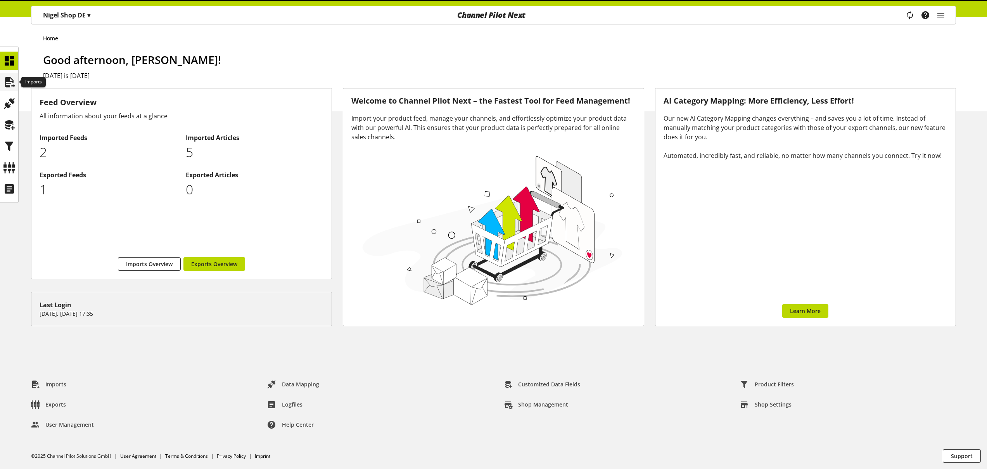
click at [11, 80] on icon at bounding box center [9, 82] width 12 height 16
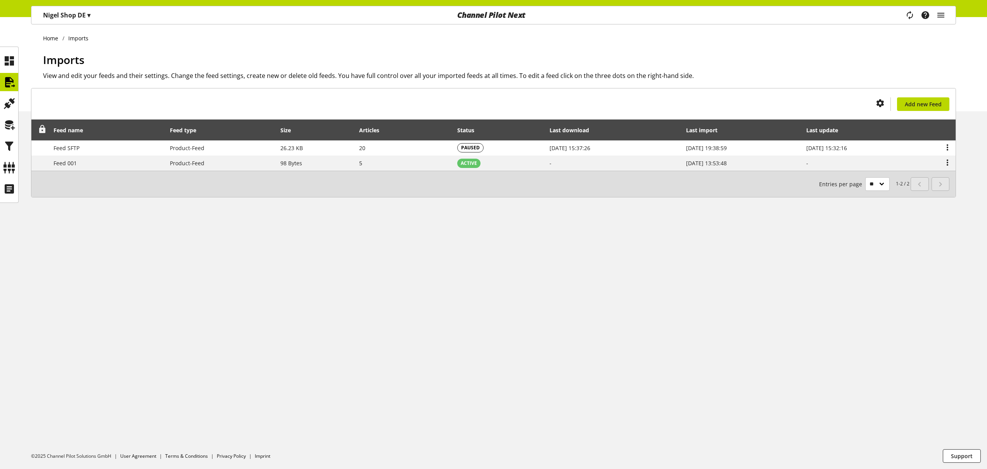
click at [42, 129] on icon at bounding box center [42, 129] width 9 height 14
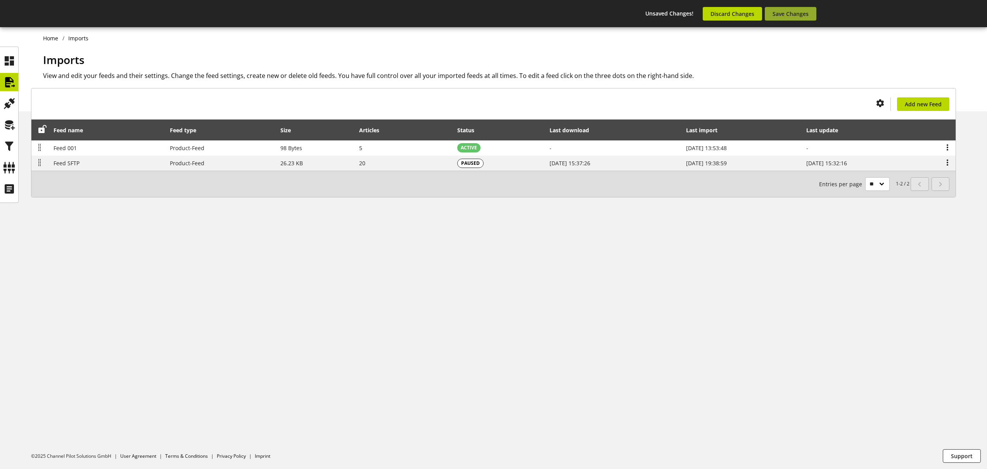
click at [796, 9] on button "Save Changes" at bounding box center [791, 14] width 52 height 14
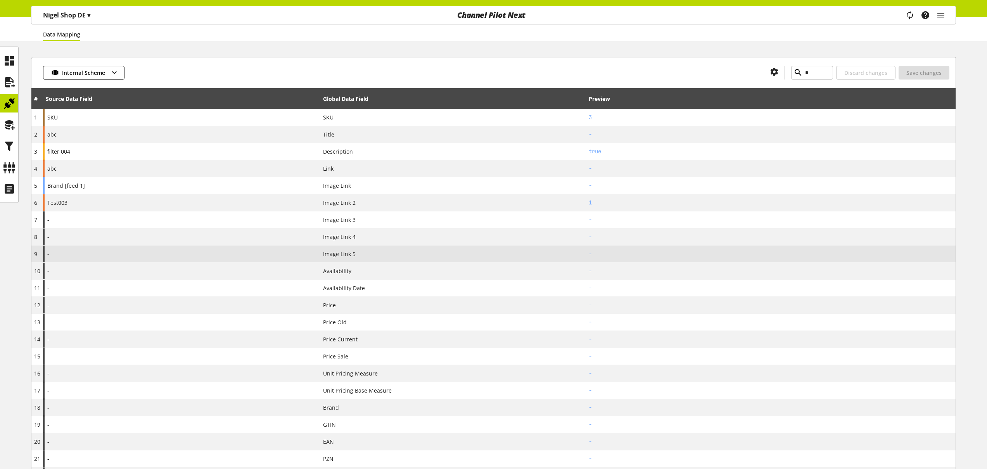
scroll to position [71, 0]
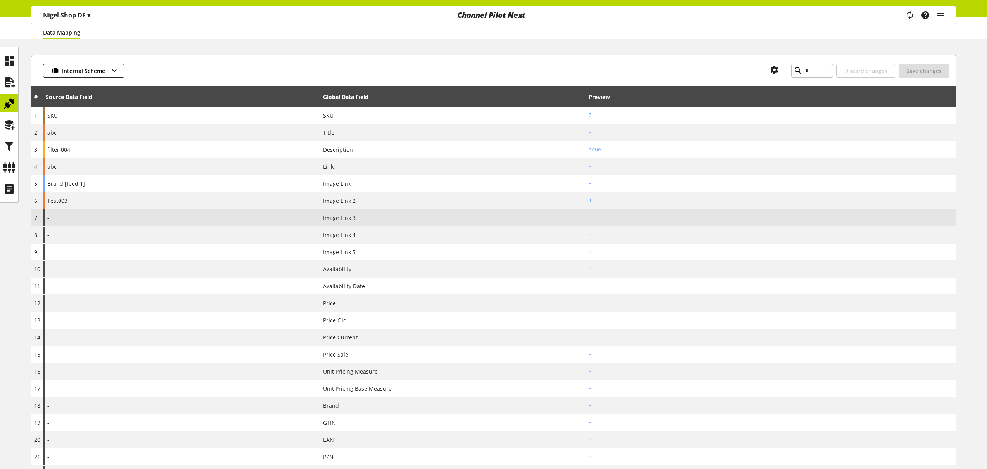
click at [93, 222] on div "-" at bounding box center [181, 217] width 277 height 17
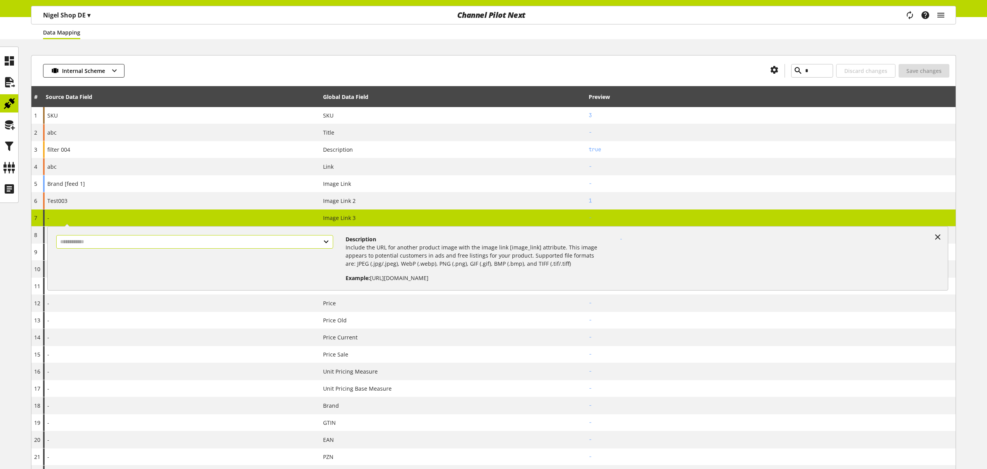
click at [79, 244] on input "text" at bounding box center [194, 242] width 277 height 14
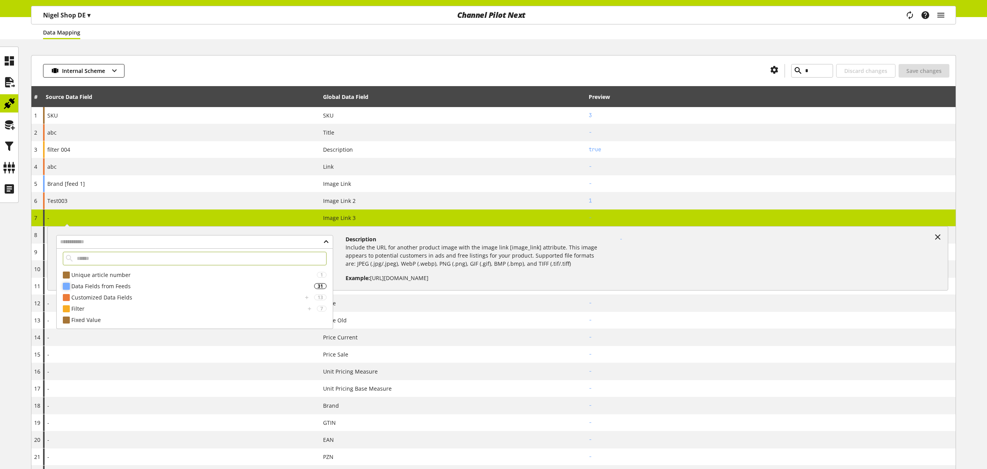
click at [93, 285] on div "Data Fields from Feeds" at bounding box center [192, 286] width 243 height 8
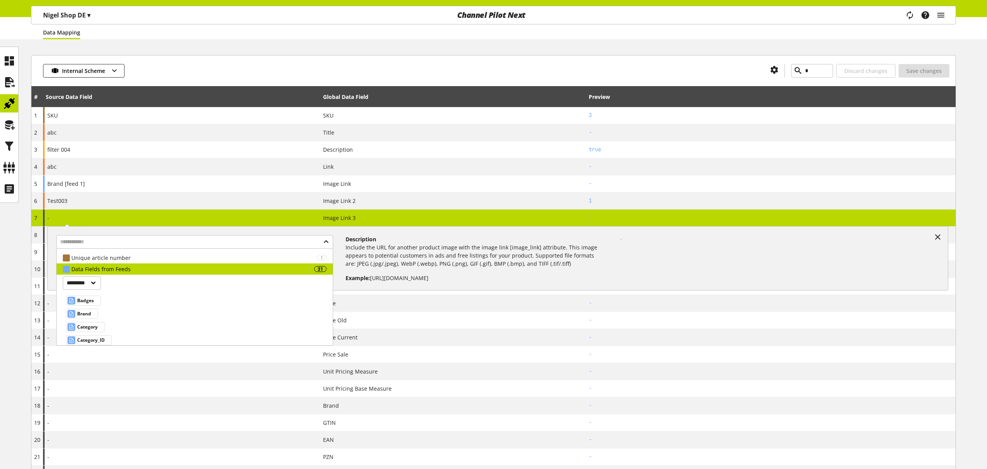
scroll to position [37, 0]
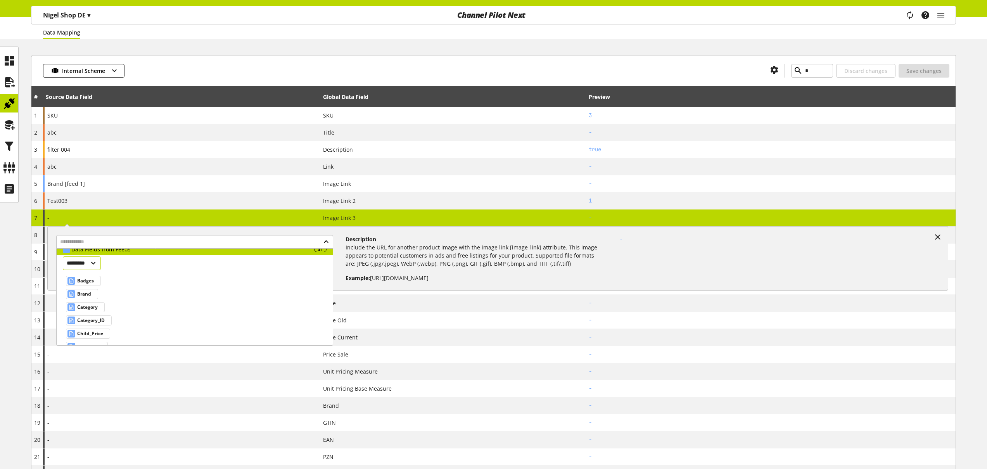
click at [98, 266] on select "********* ********" at bounding box center [82, 263] width 38 height 14
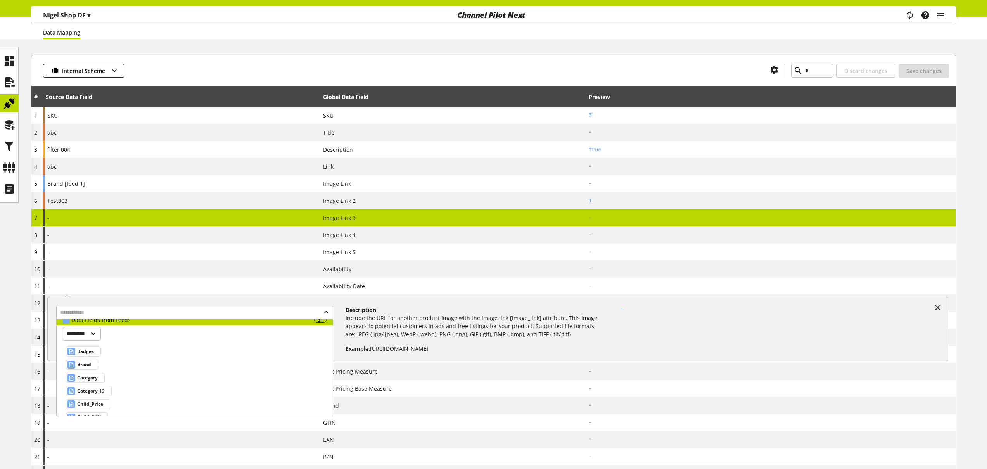
drag, startPoint x: 98, startPoint y: 266, endPoint x: 348, endPoint y: -41, distance: 396.0
click at [348, 0] on html "Nigel Shop DE ▾ All customers ▾ Select customer All customers Shop Settings Sho…" at bounding box center [493, 466] width 987 height 1075
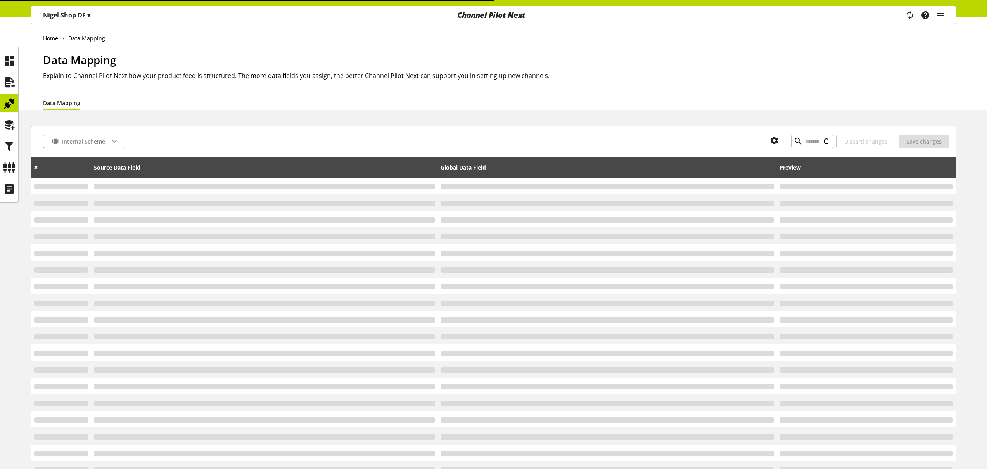
type input "*"
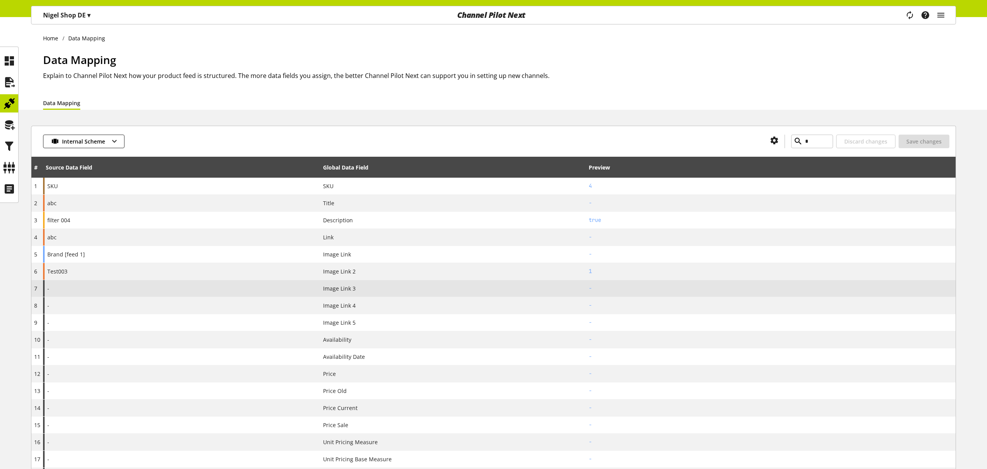
click at [126, 287] on div "-" at bounding box center [181, 288] width 277 height 17
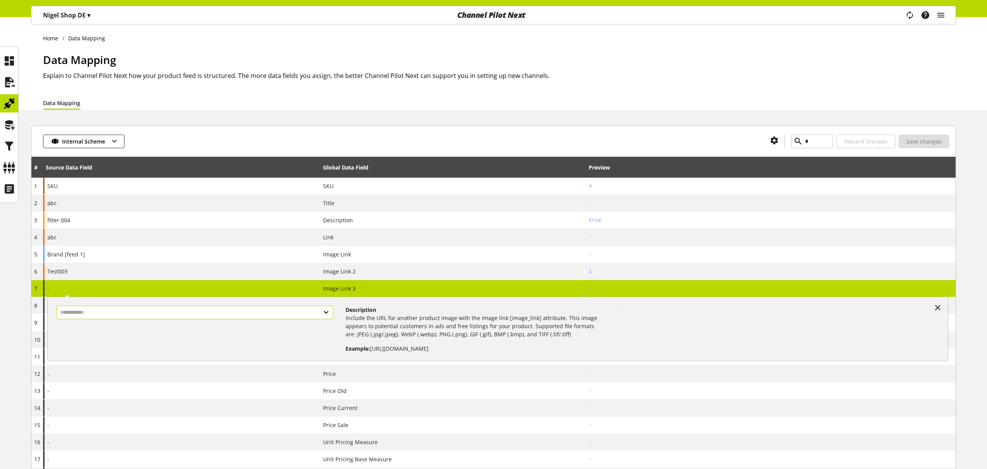
click at [107, 319] on input "text" at bounding box center [194, 313] width 277 height 14
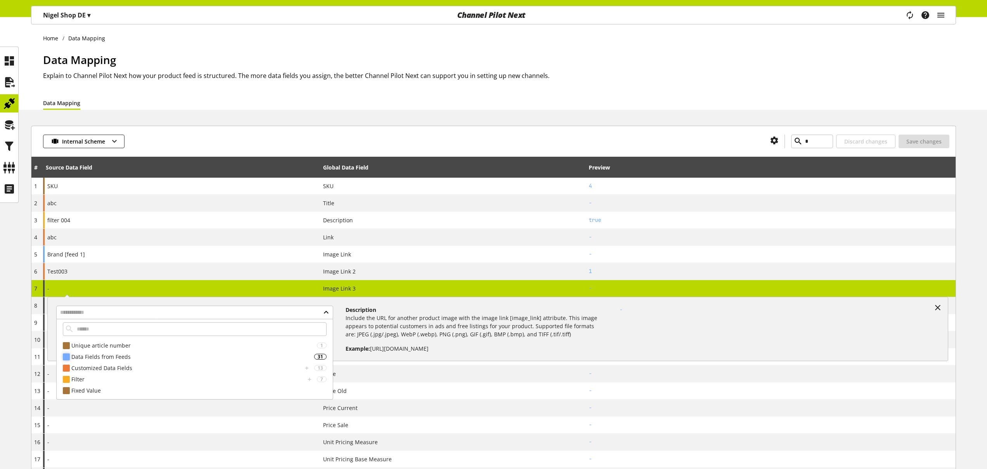
click at [93, 355] on div "Data Fields from Feeds" at bounding box center [192, 356] width 243 height 8
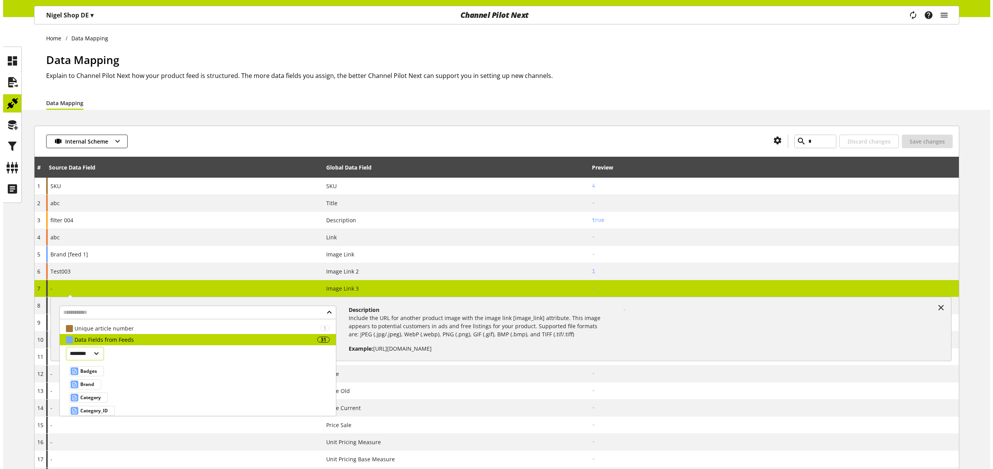
scroll to position [12, 0]
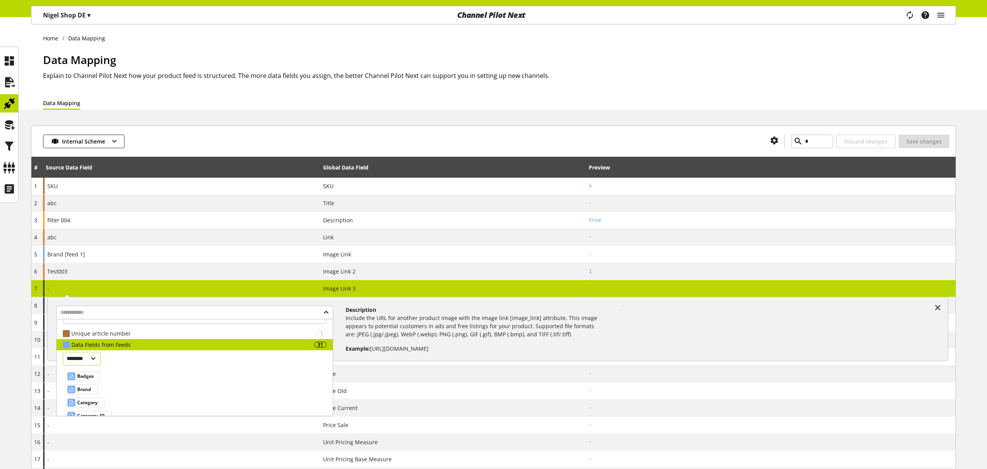
click at [101, 357] on select "******** *********" at bounding box center [82, 359] width 38 height 14
click at [8, 79] on icon at bounding box center [9, 82] width 12 height 16
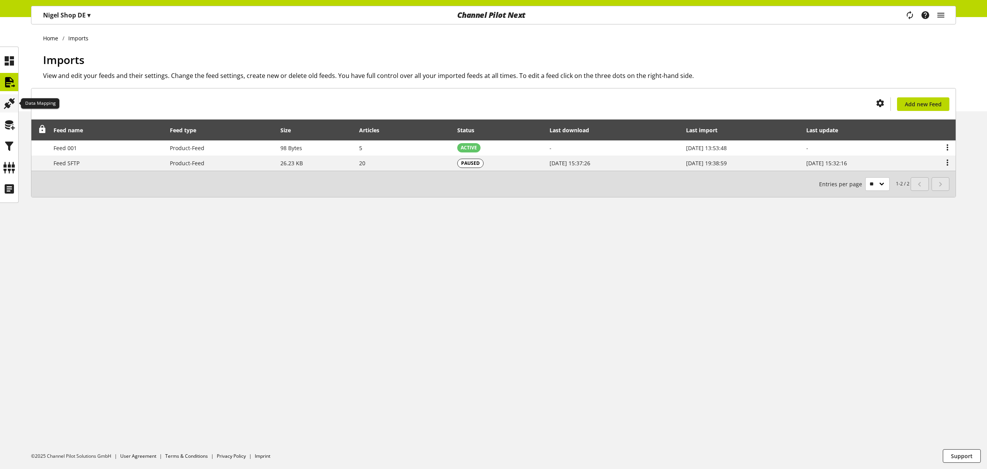
click at [7, 100] on icon at bounding box center [9, 104] width 12 height 16
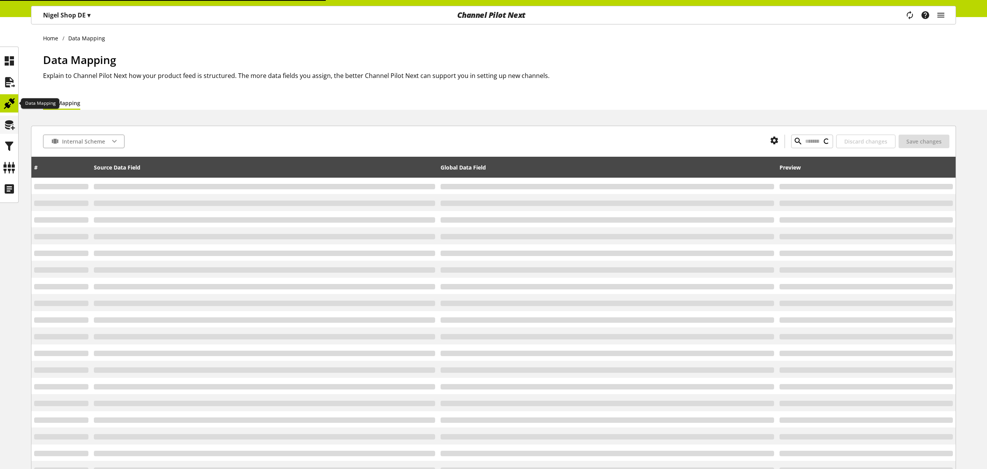
type input "*"
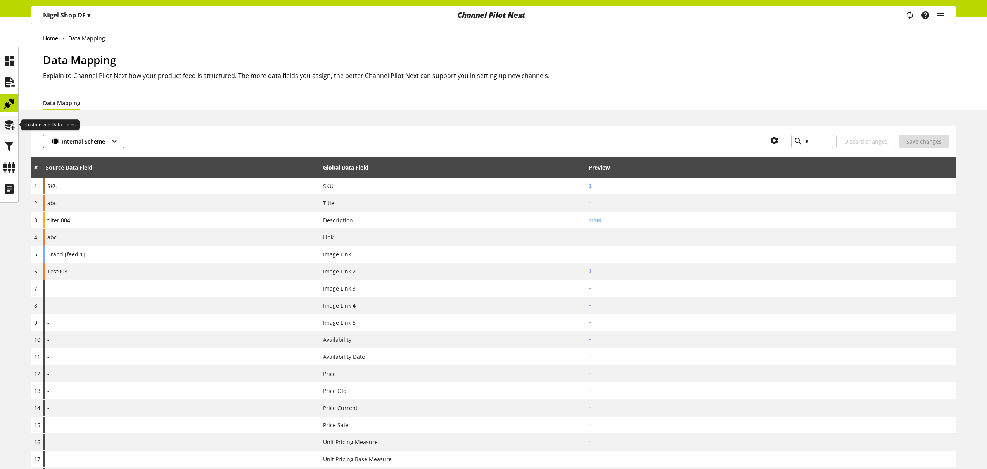
click at [13, 125] on icon at bounding box center [9, 125] width 12 height 16
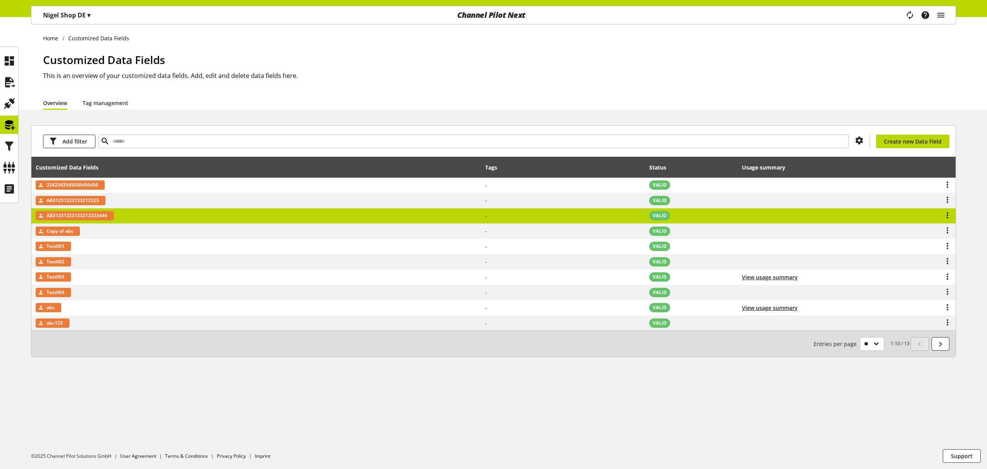
click at [160, 221] on td "AÄ31231223123212323444" at bounding box center [255, 216] width 449 height 16
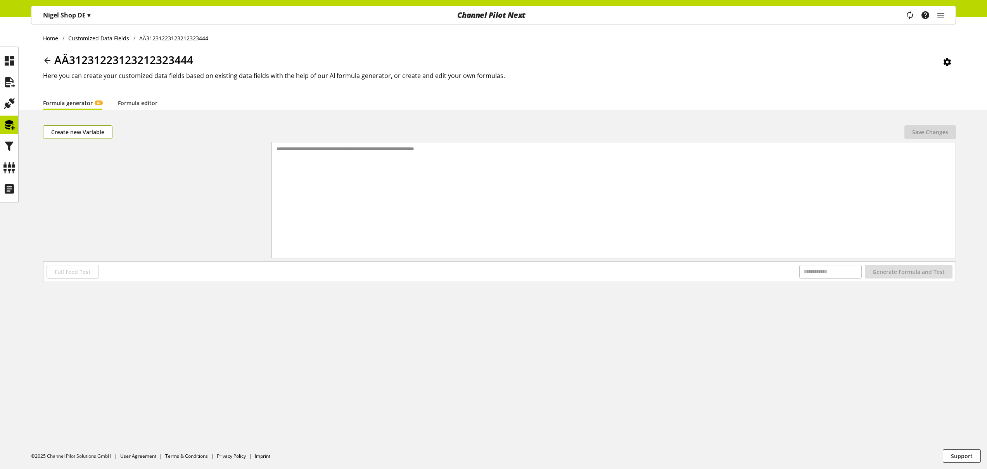
click at [89, 134] on span "Create new Variable" at bounding box center [77, 132] width 53 height 8
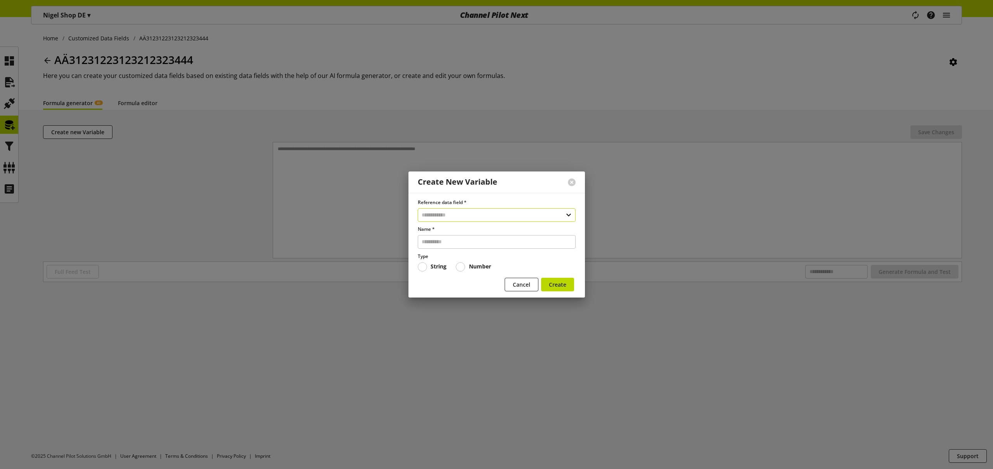
drag, startPoint x: 452, startPoint y: 211, endPoint x: 453, endPoint y: 216, distance: 5.6
click at [452, 212] on input "text" at bounding box center [497, 215] width 158 height 14
select select "***"
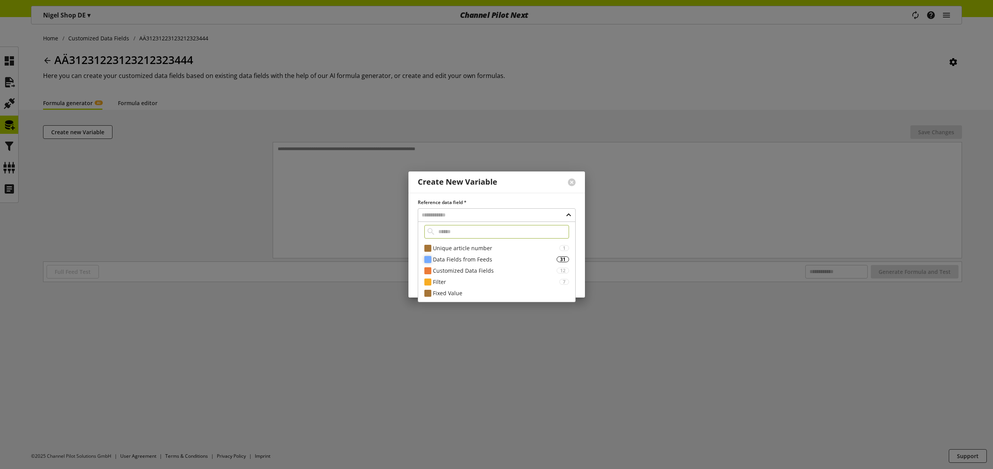
click at [453, 259] on div "Data Fields from Feeds" at bounding box center [495, 259] width 124 height 8
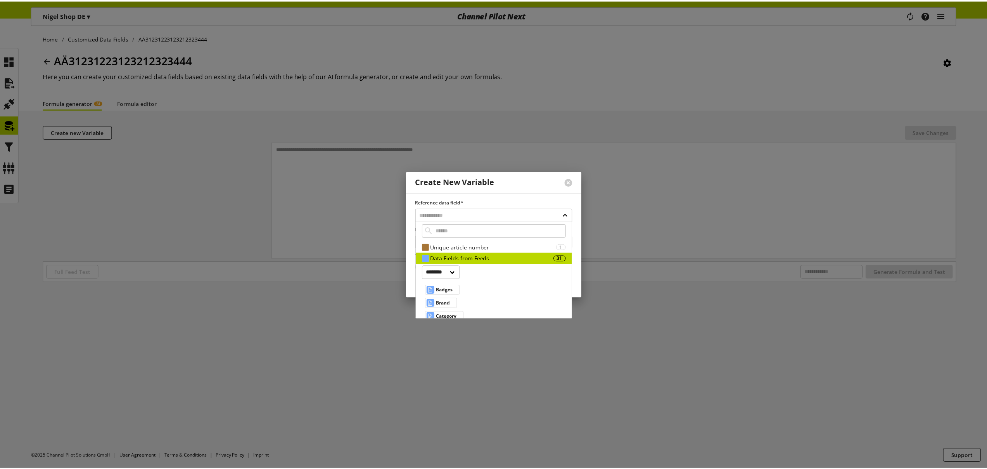
scroll to position [2, 0]
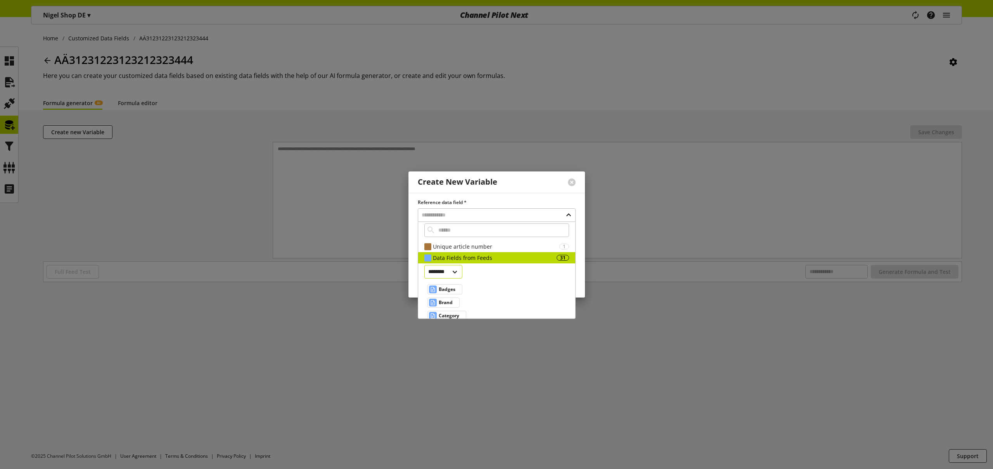
click at [458, 275] on select "******** *********" at bounding box center [443, 272] width 38 height 14
click at [574, 181] on button at bounding box center [572, 182] width 8 height 8
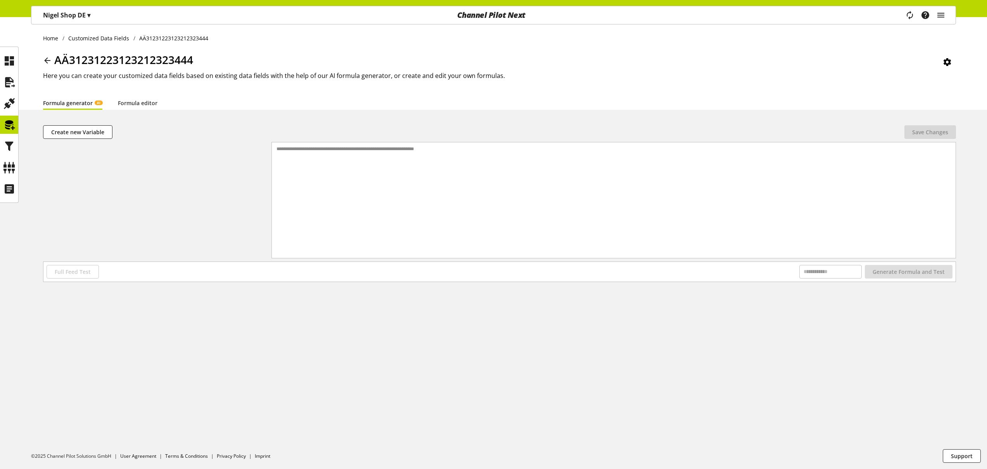
click at [50, 60] on icon at bounding box center [47, 61] width 9 height 14
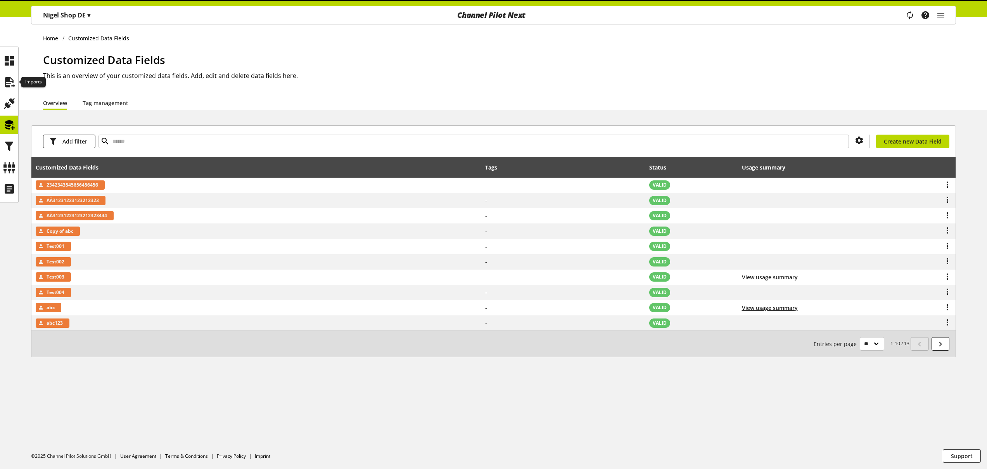
drag, startPoint x: 11, startPoint y: 78, endPoint x: 18, endPoint y: 80, distance: 7.2
click at [11, 78] on icon at bounding box center [9, 82] width 12 height 16
